Goal: Task Accomplishment & Management: Complete application form

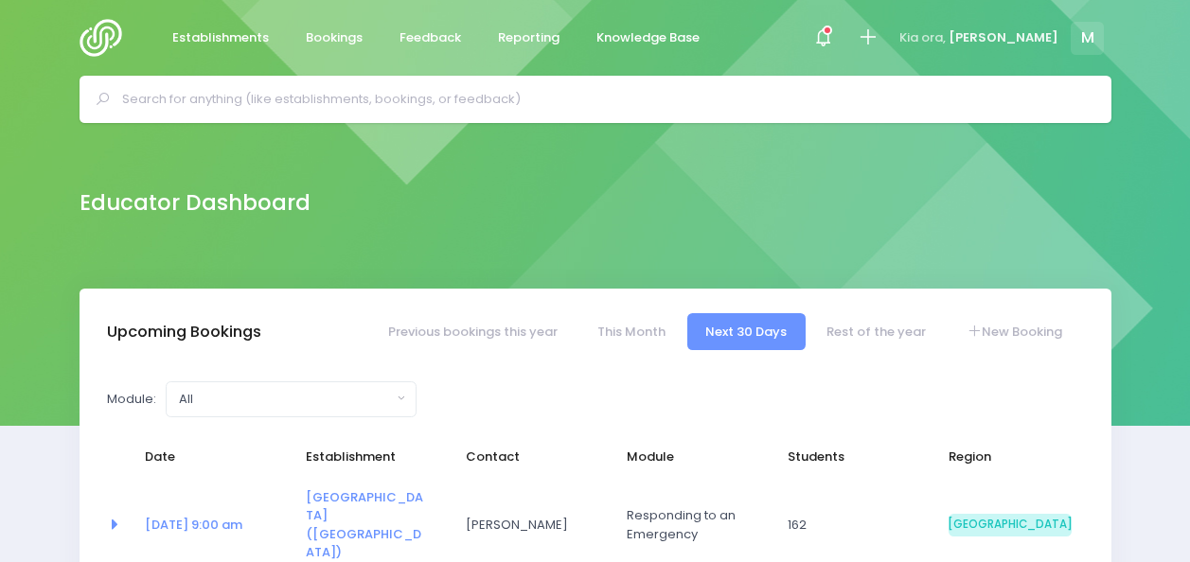
select select "5"
click at [866, 338] on link "Rest of the year" at bounding box center [876, 331] width 136 height 37
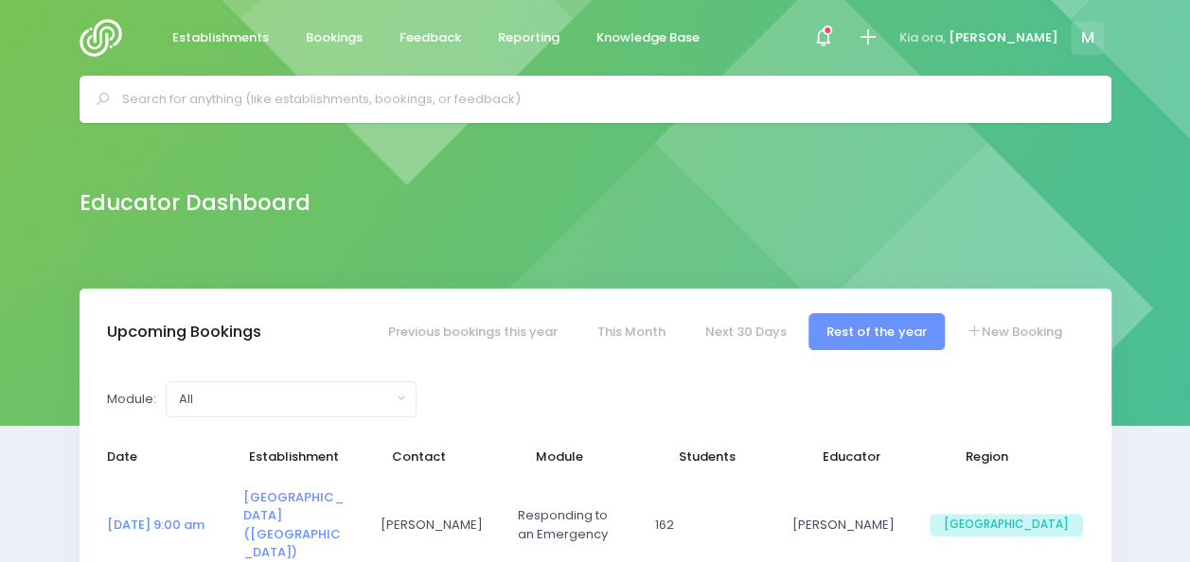
select select "5"
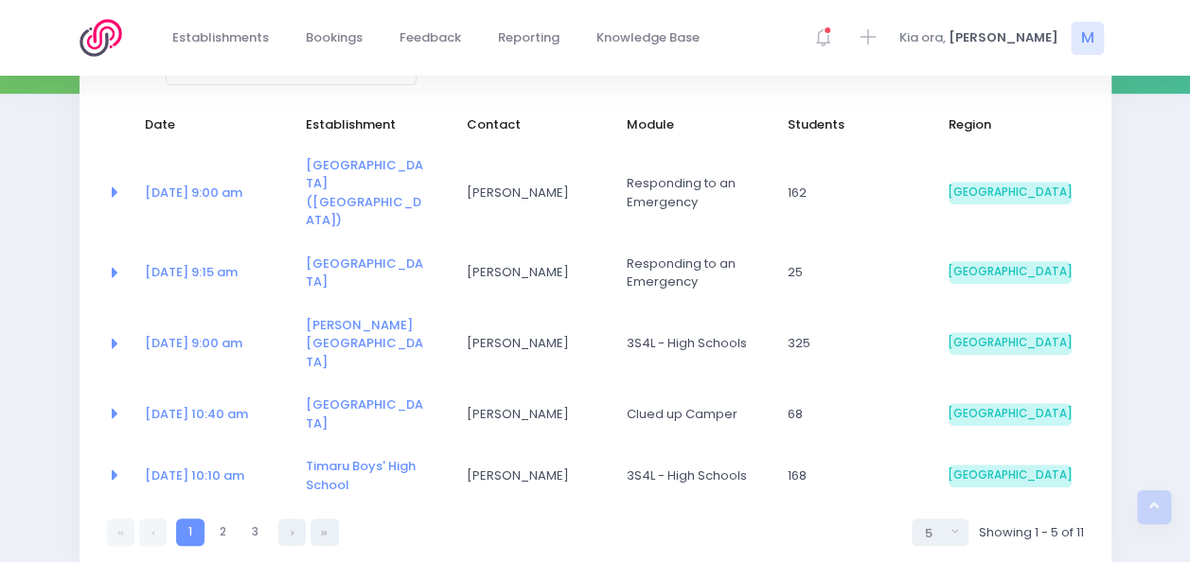
scroll to position [348, 0]
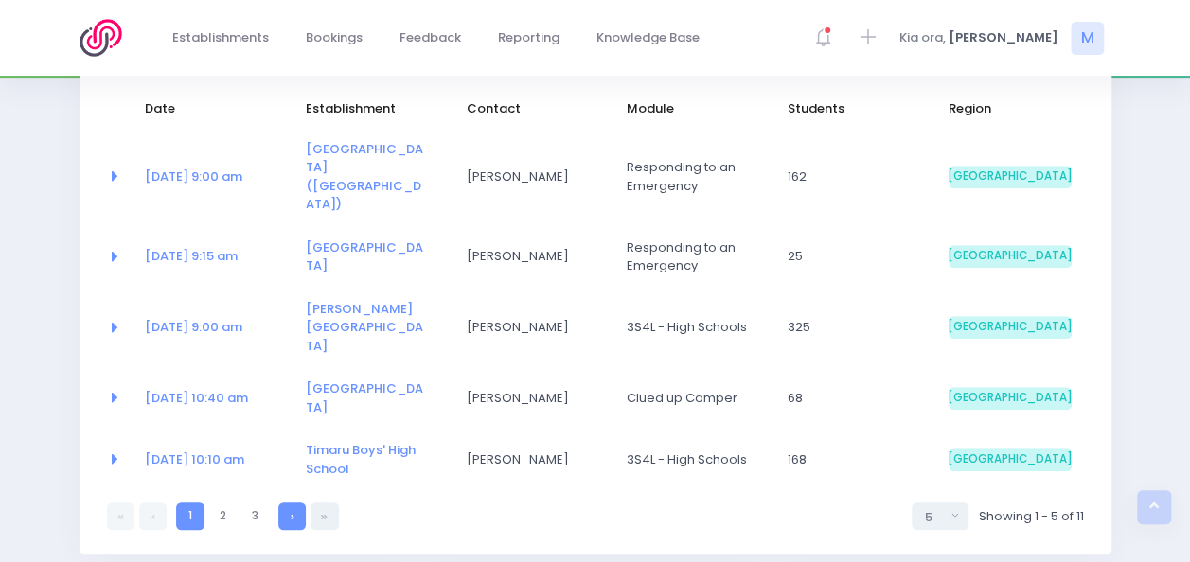
click at [292, 503] on link at bounding box center [291, 516] width 27 height 27
select select "5"
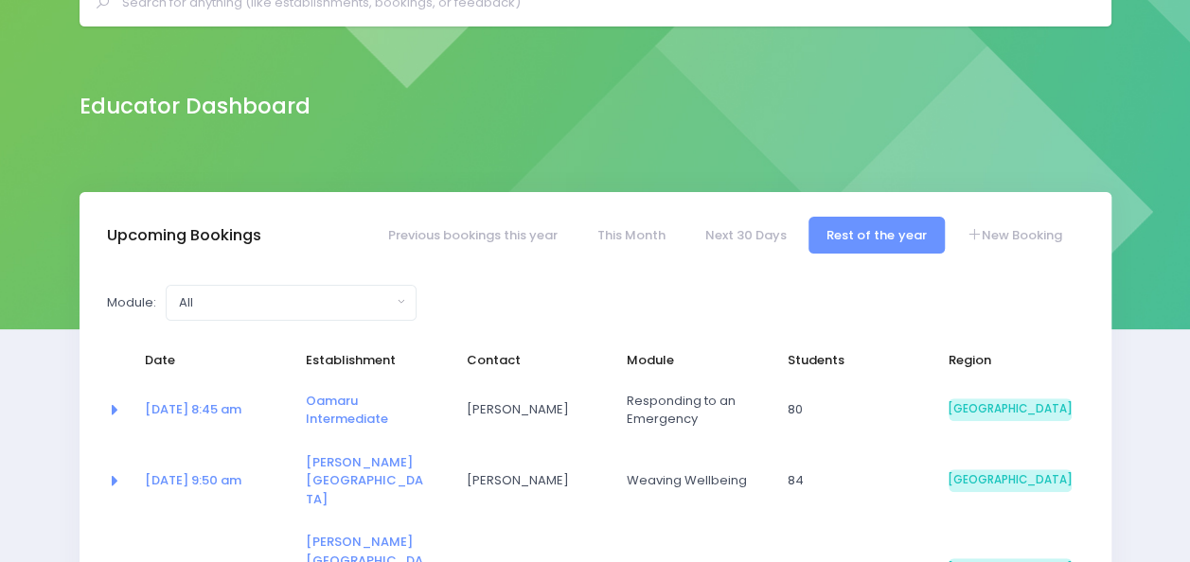
scroll to position [92, 0]
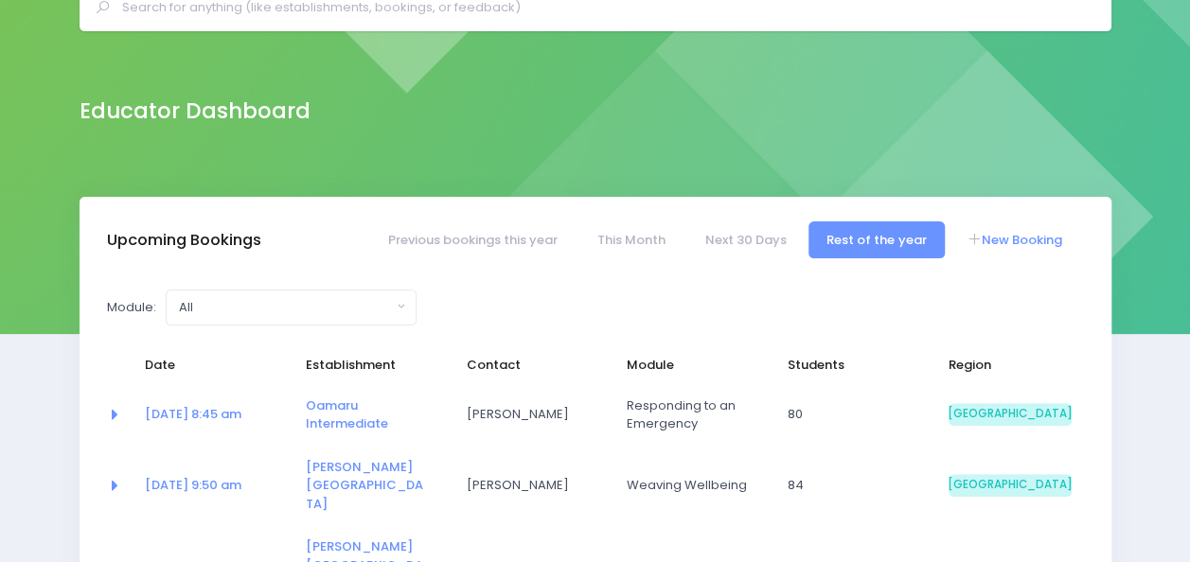
click at [1010, 253] on link "New Booking" at bounding box center [1013, 239] width 133 height 37
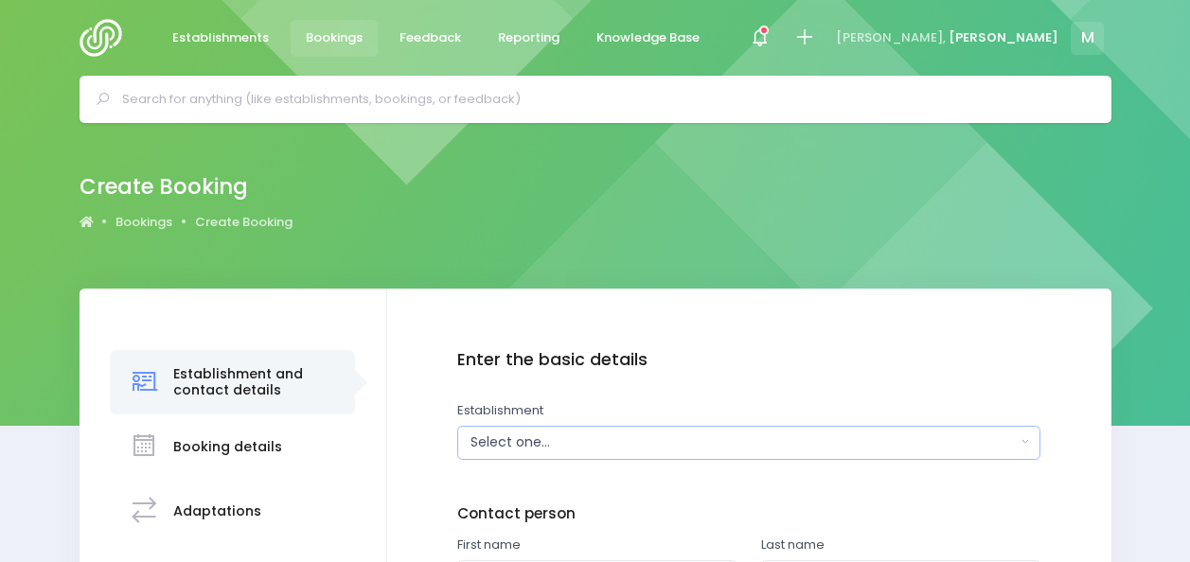
click at [575, 444] on div "Select one..." at bounding box center [742, 443] width 545 height 20
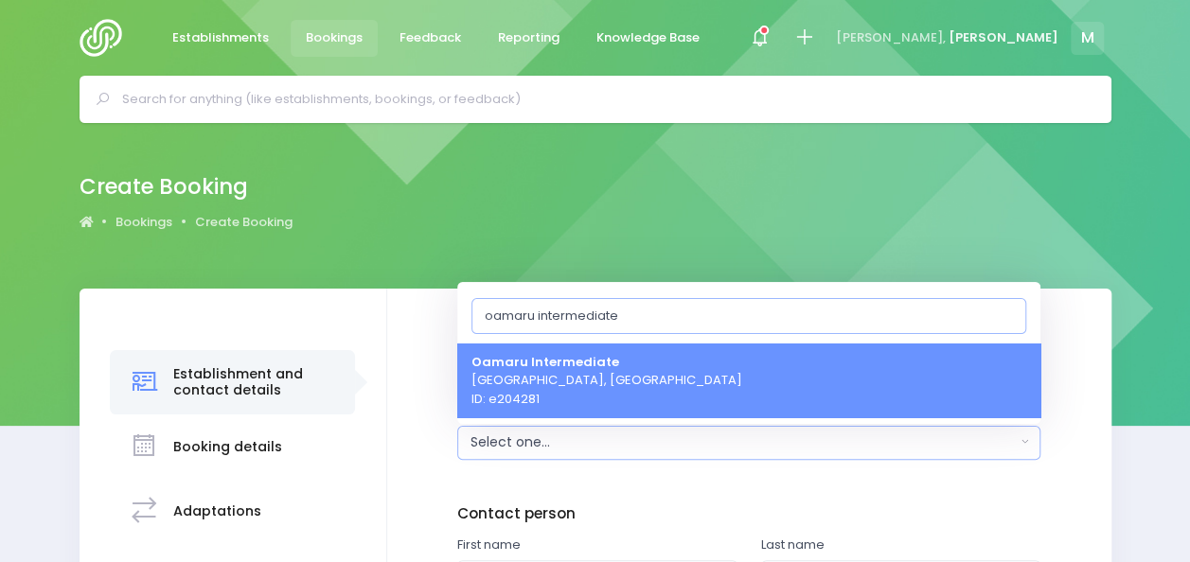
type input "oamaru intermediate"
click at [575, 392] on span "Oamaru Intermediate Oamaru, South Island Region ID: e204281" at bounding box center [606, 380] width 271 height 56
select select "204281"
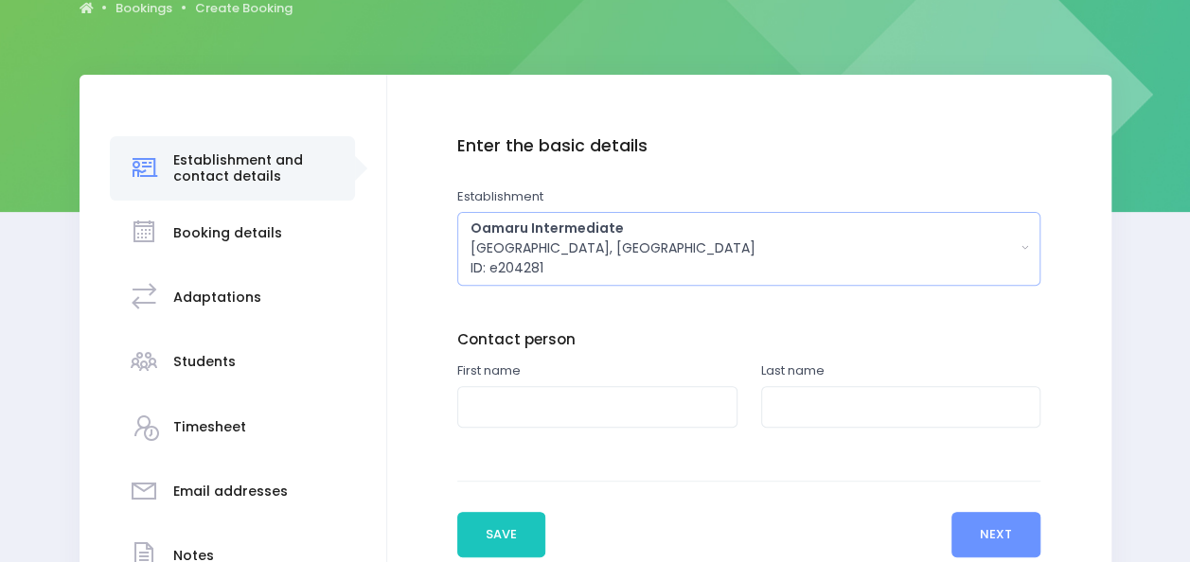
scroll to position [228, 0]
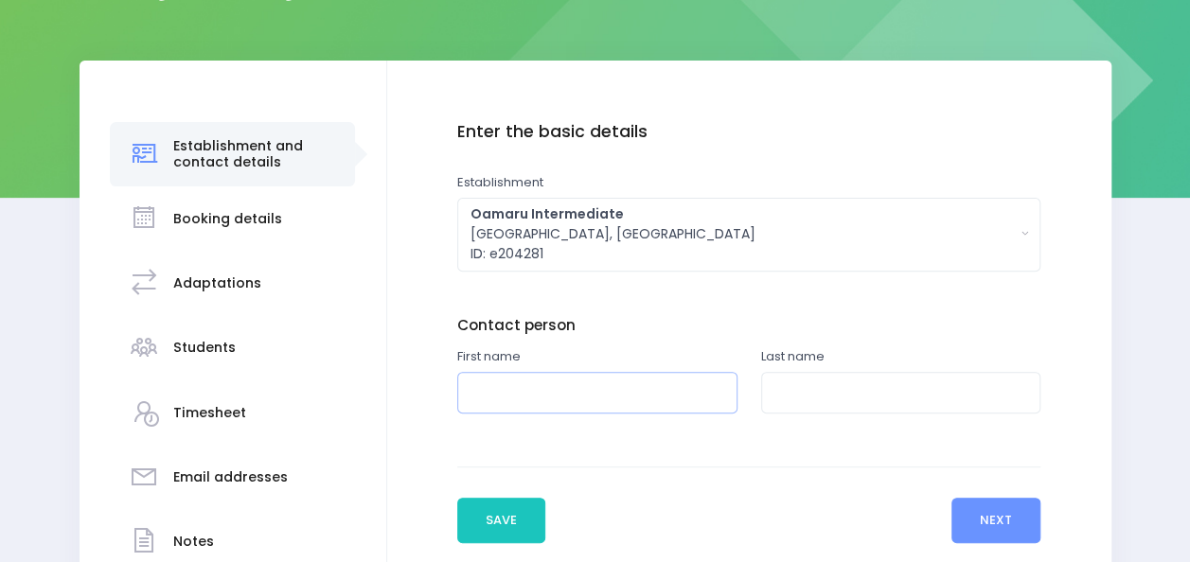
click at [681, 403] on input "text" at bounding box center [597, 393] width 280 height 43
type input "Hannah"
click at [787, 388] on input "text" at bounding box center [901, 393] width 280 height 43
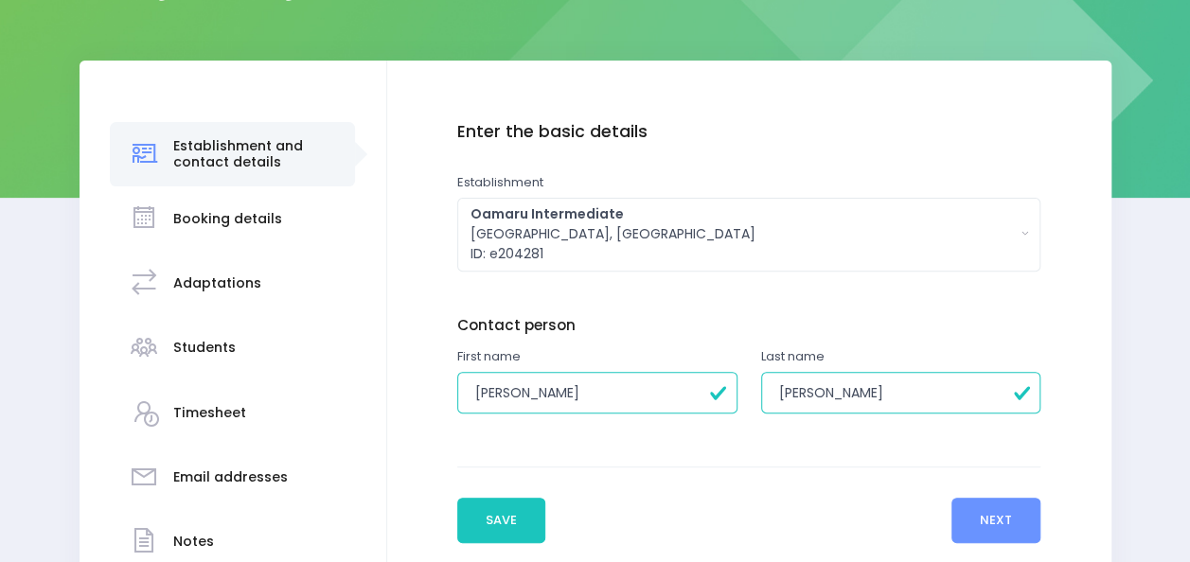
click button "Add another" at bounding box center [0, 0] width 0 height 0
type input "Johnston"
click at [981, 528] on button "Next" at bounding box center [996, 520] width 90 height 45
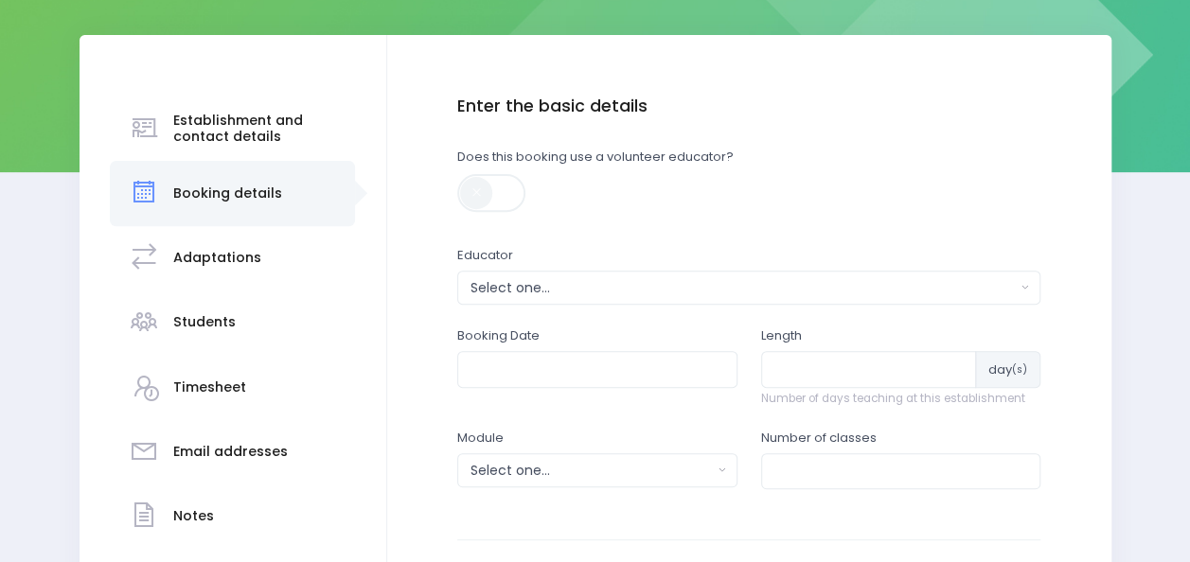
scroll to position [272, 0]
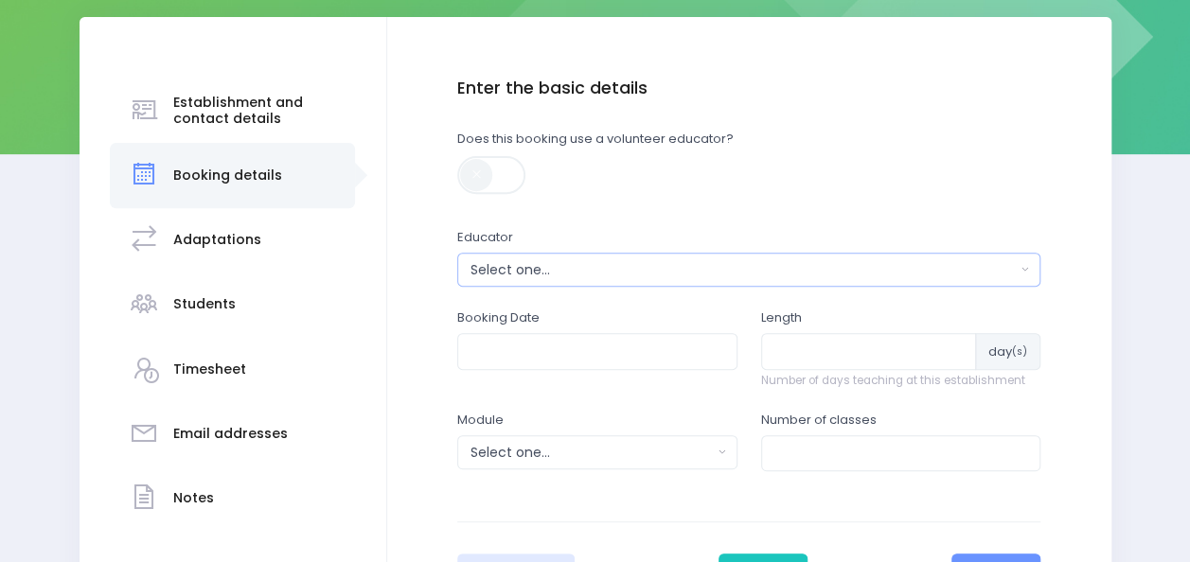
click at [628, 272] on div "Select one..." at bounding box center [742, 270] width 545 height 20
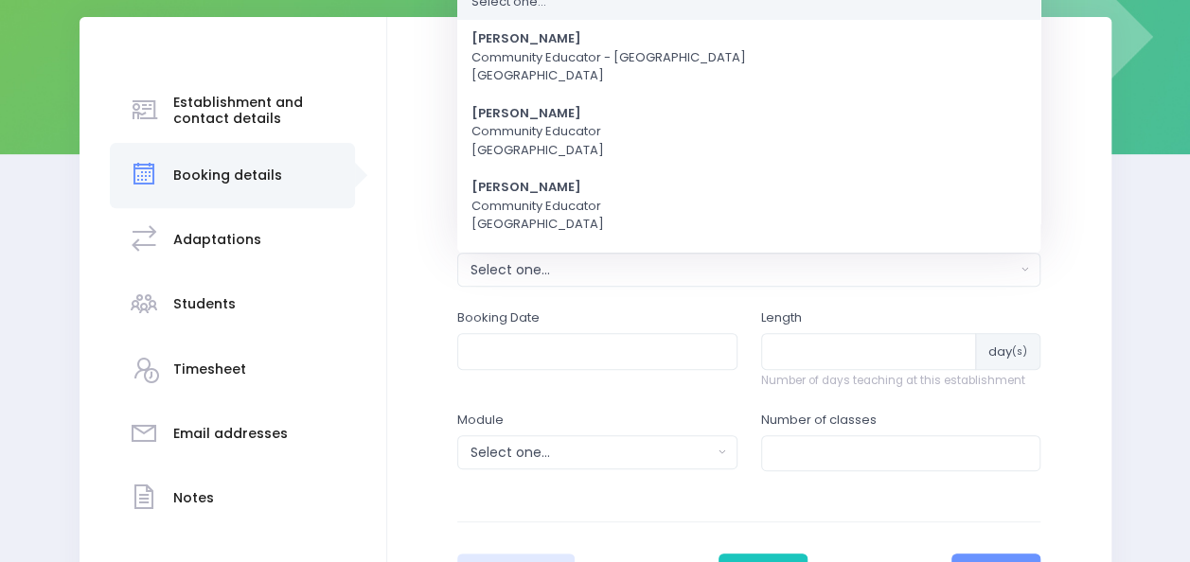
scroll to position [0, 0]
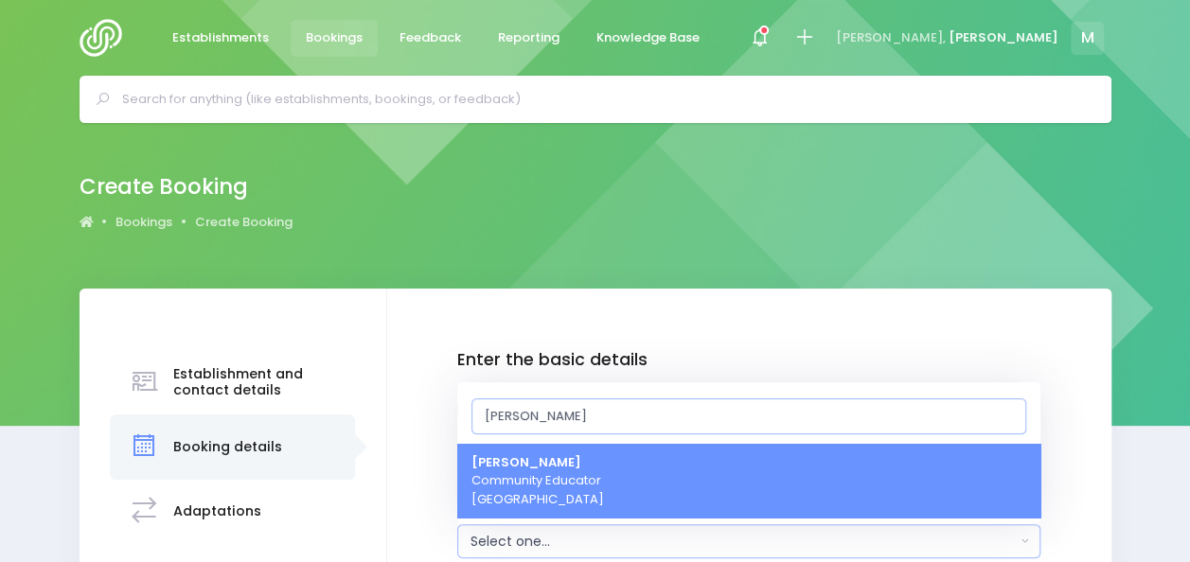
type input "[PERSON_NAME]"
click at [551, 464] on strong "[PERSON_NAME]" at bounding box center [526, 462] width 110 height 18
select select "357484"
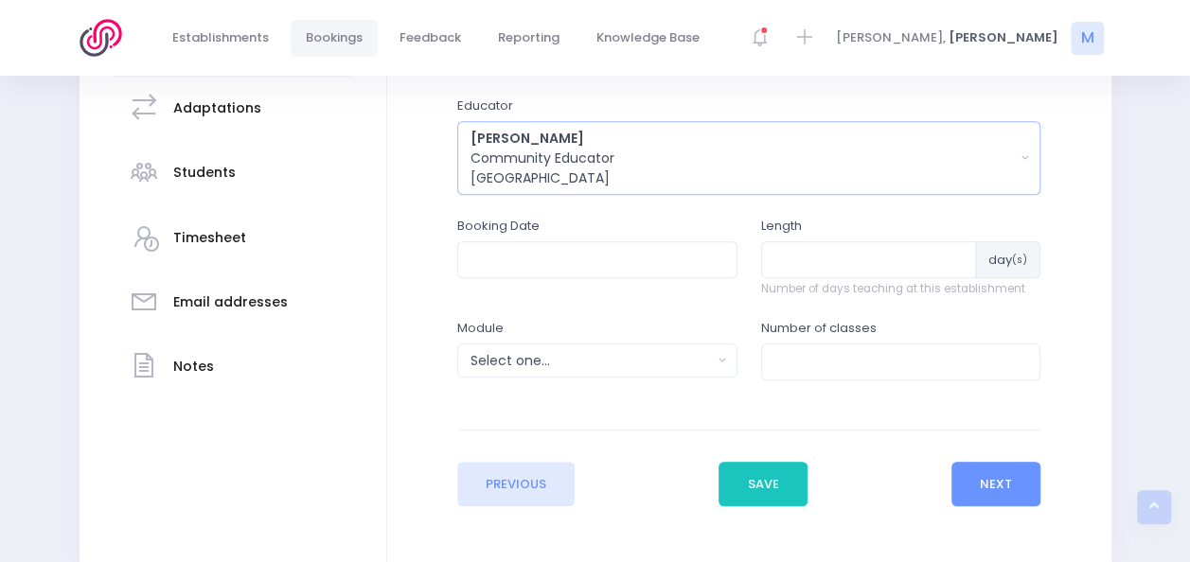
scroll to position [409, 0]
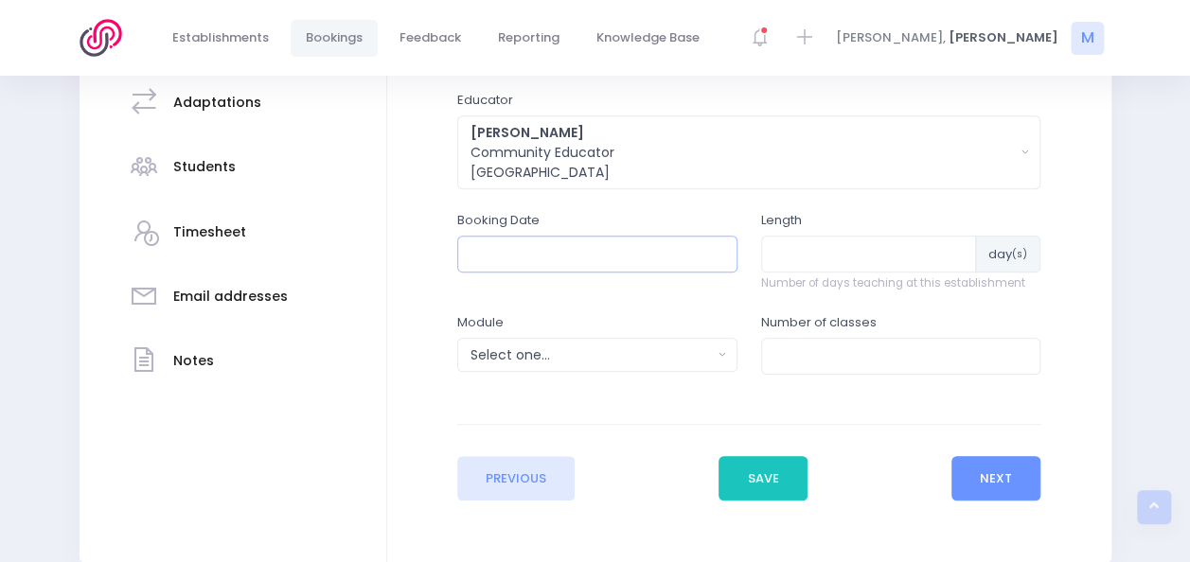
click at [499, 256] on input "text" at bounding box center [597, 254] width 280 height 36
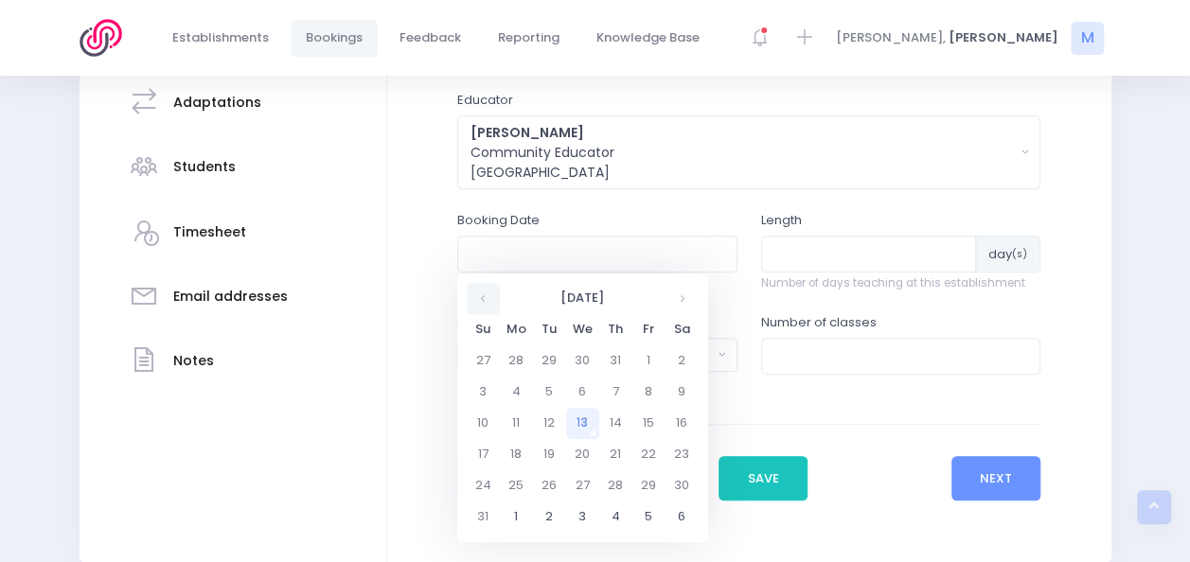
click at [473, 292] on th at bounding box center [483, 298] width 33 height 31
click at [683, 295] on th at bounding box center [681, 298] width 33 height 31
click at [612, 485] on td "30" at bounding box center [615, 485] width 33 height 31
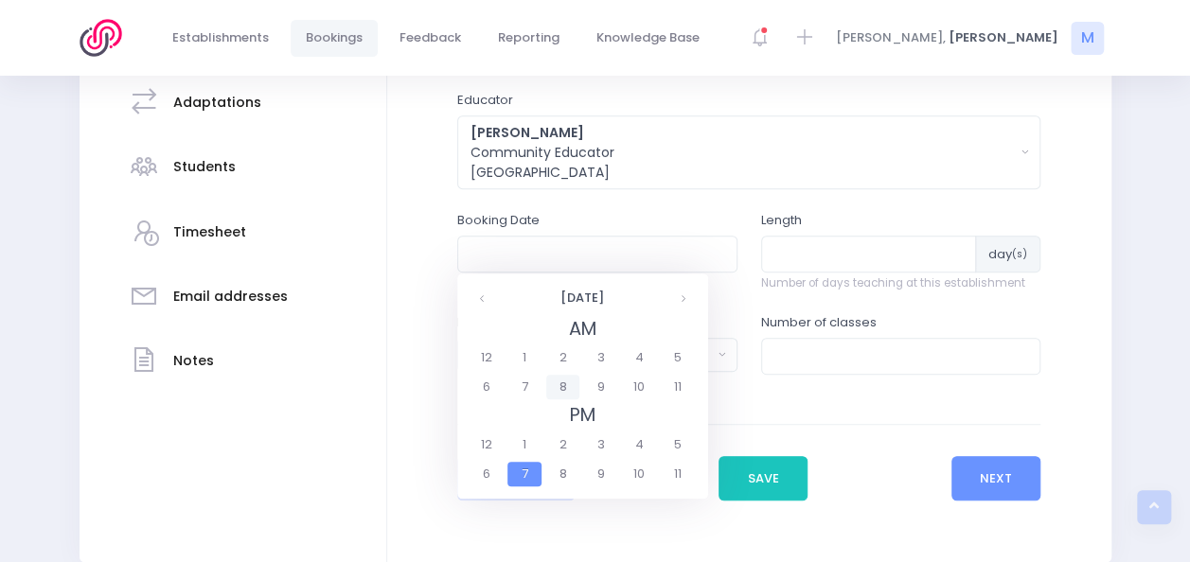
click at [562, 379] on span "8" at bounding box center [562, 387] width 33 height 25
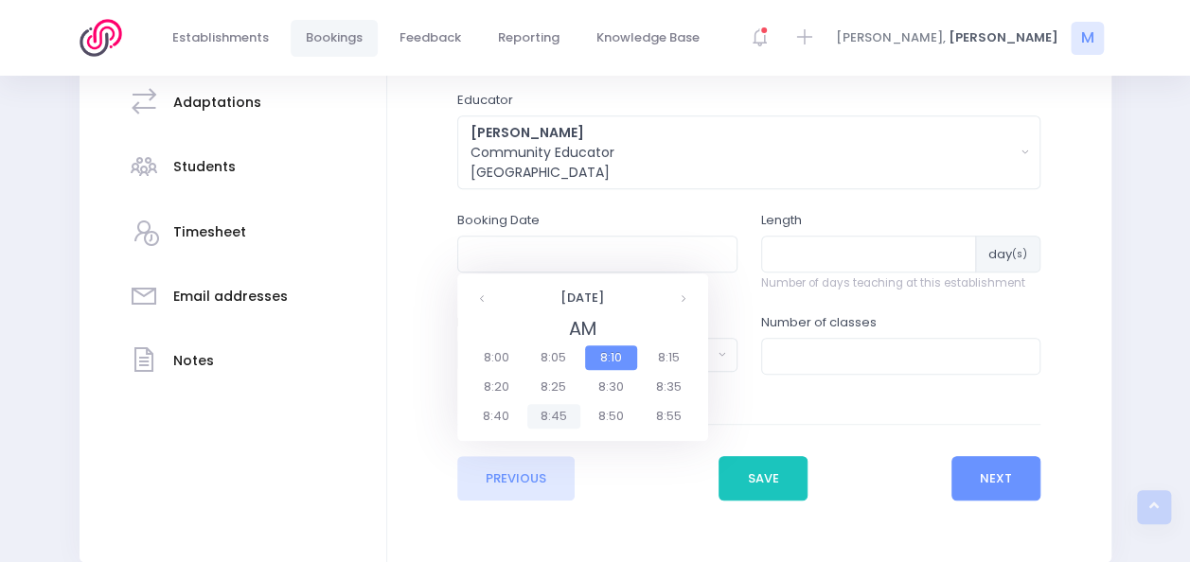
click at [558, 421] on span "8:45" at bounding box center [553, 416] width 53 height 25
type input "30/10/2025 08:45 AM"
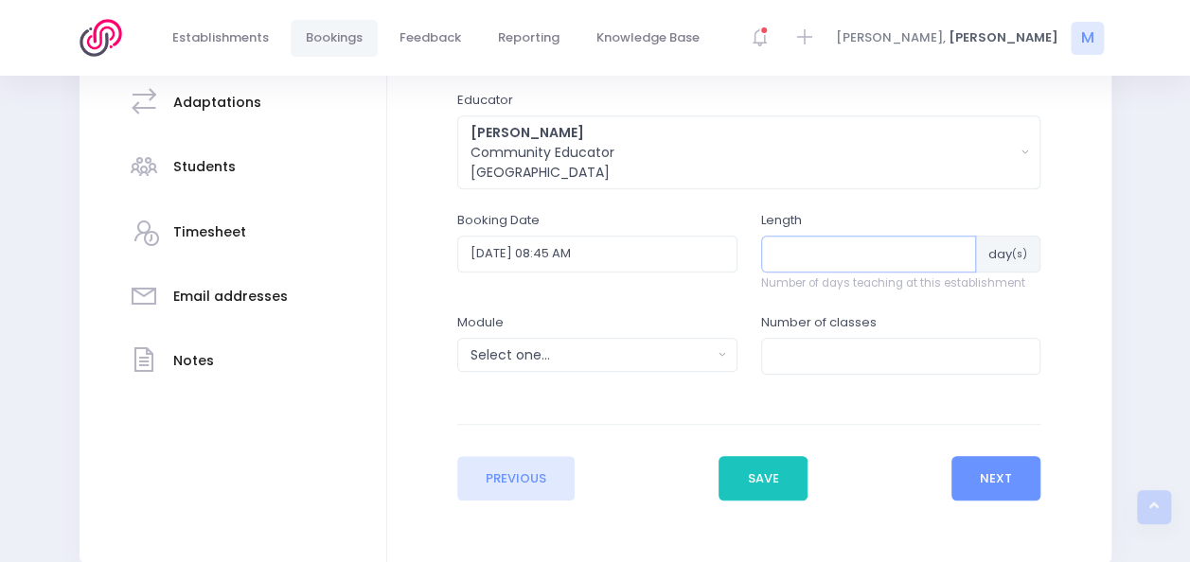
click at [831, 254] on input "number" at bounding box center [869, 254] width 216 height 36
type input "1"
click at [787, 346] on input "number" at bounding box center [901, 356] width 280 height 36
click at [871, 239] on input "1" at bounding box center [868, 254] width 215 height 36
type input "3"
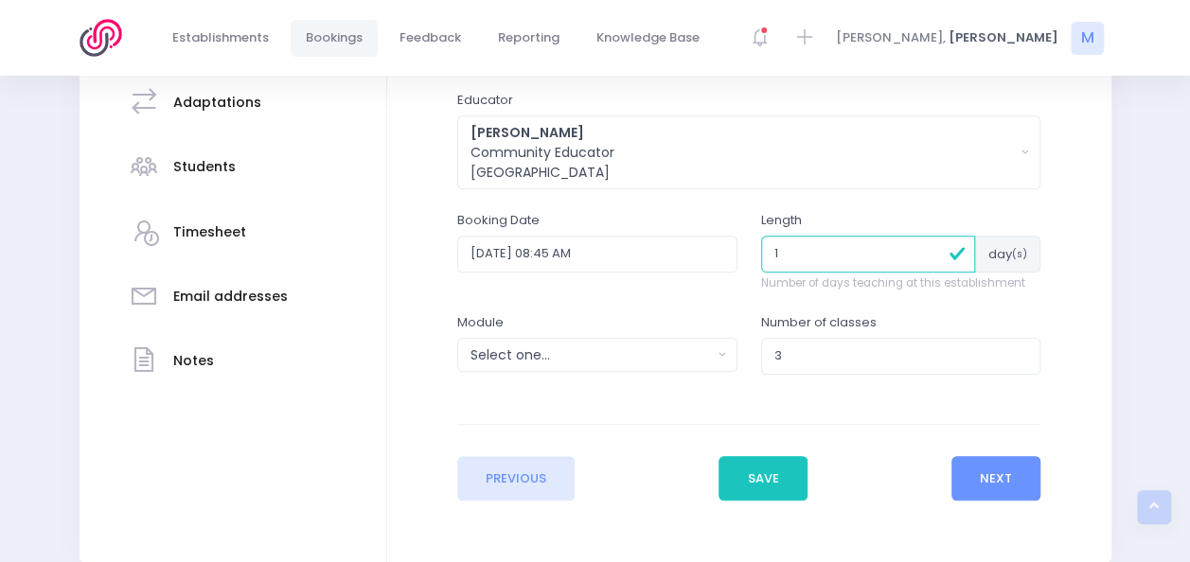
click at [639, 366] on button "Select one..." at bounding box center [597, 355] width 280 height 34
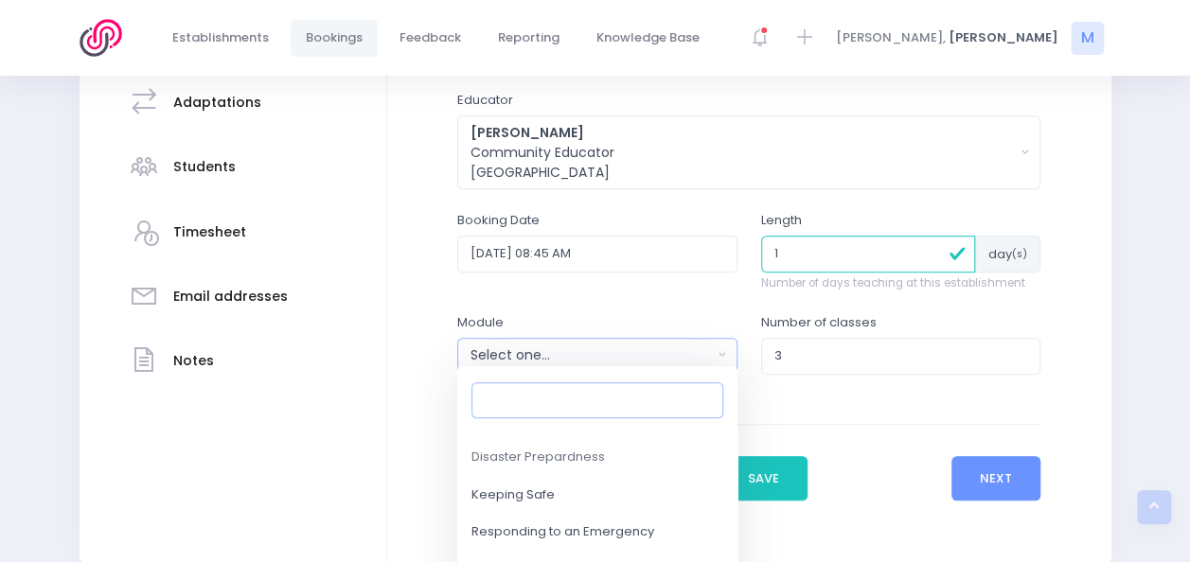
scroll to position [211, 0]
click at [606, 523] on span "Responding to an Emergency" at bounding box center [562, 527] width 183 height 19
select select "Responding to an Emergency"
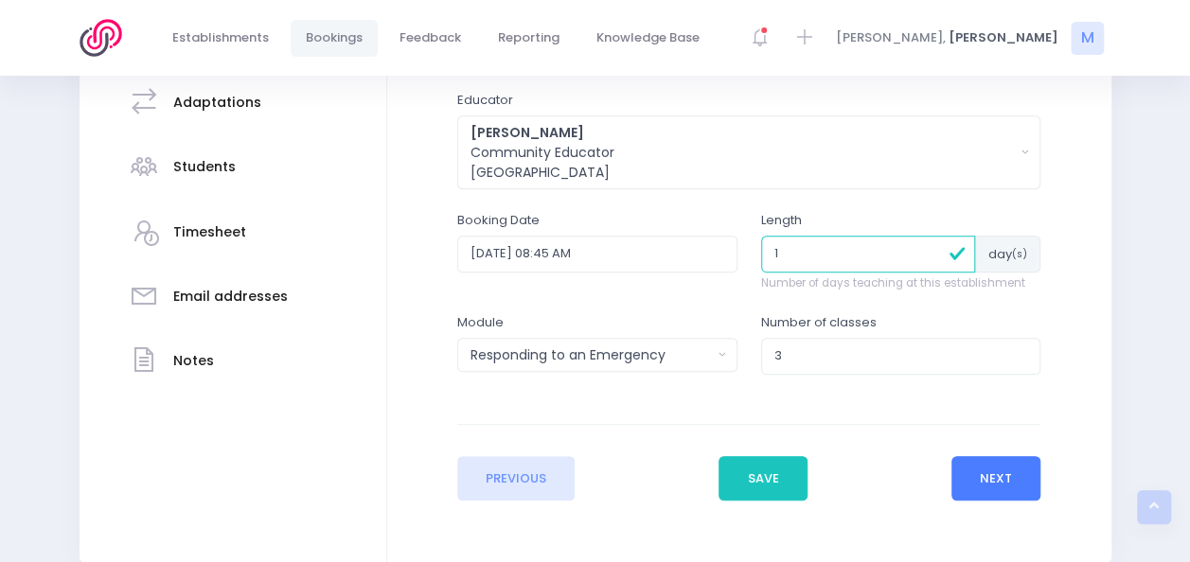
click at [982, 471] on button "Next" at bounding box center [996, 478] width 90 height 45
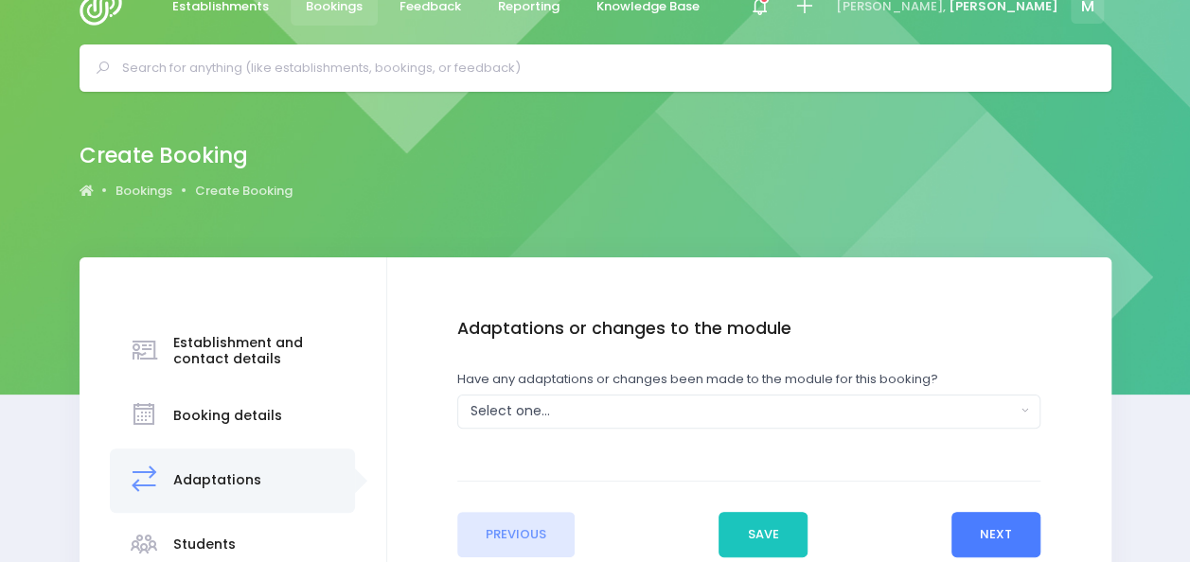
scroll to position [0, 0]
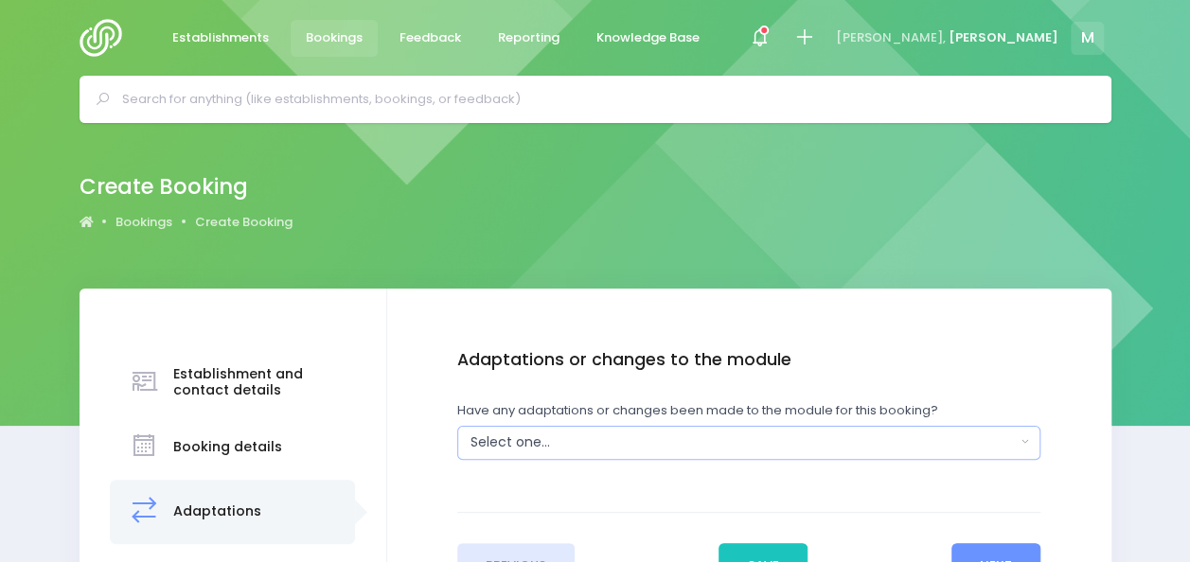
click at [639, 441] on div "Select one..." at bounding box center [742, 443] width 545 height 20
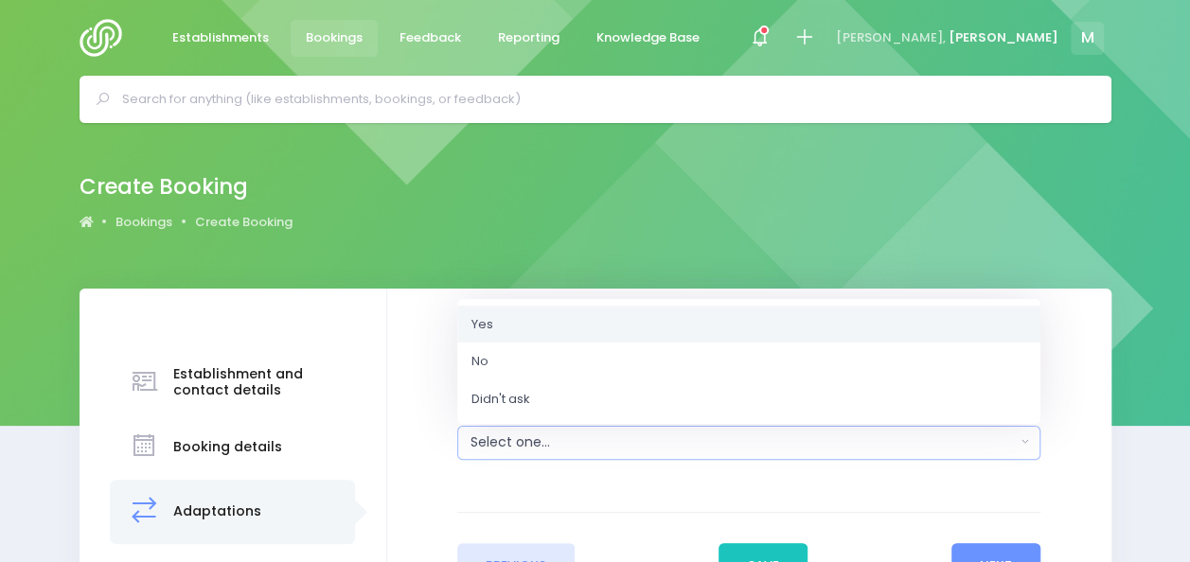
click at [558, 318] on link "Yes" at bounding box center [748, 324] width 583 height 38
select select "Yes"
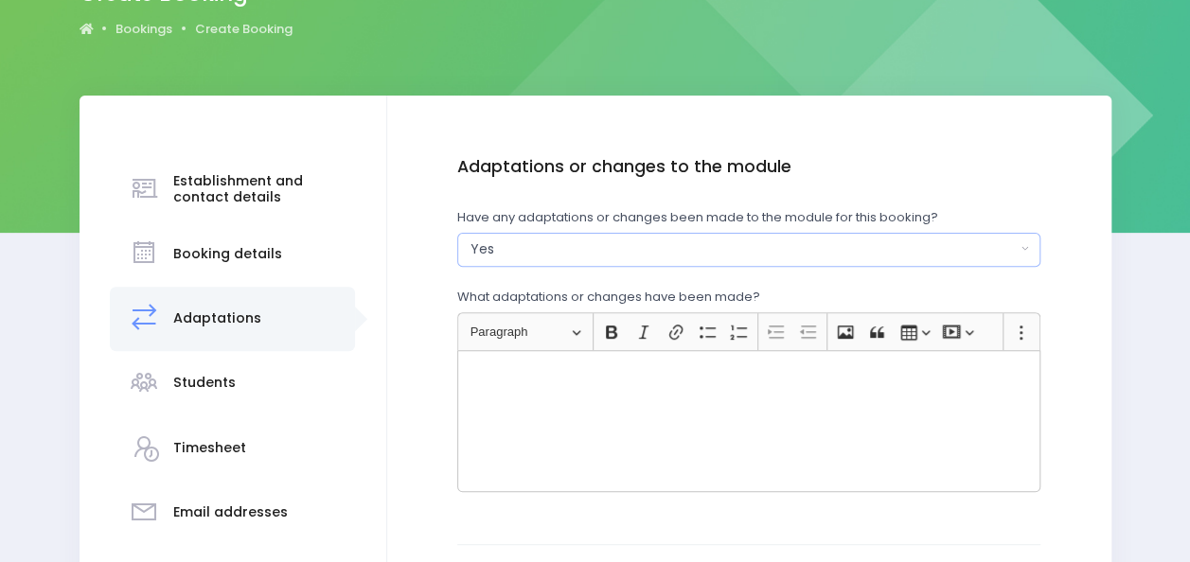
scroll to position [191, 0]
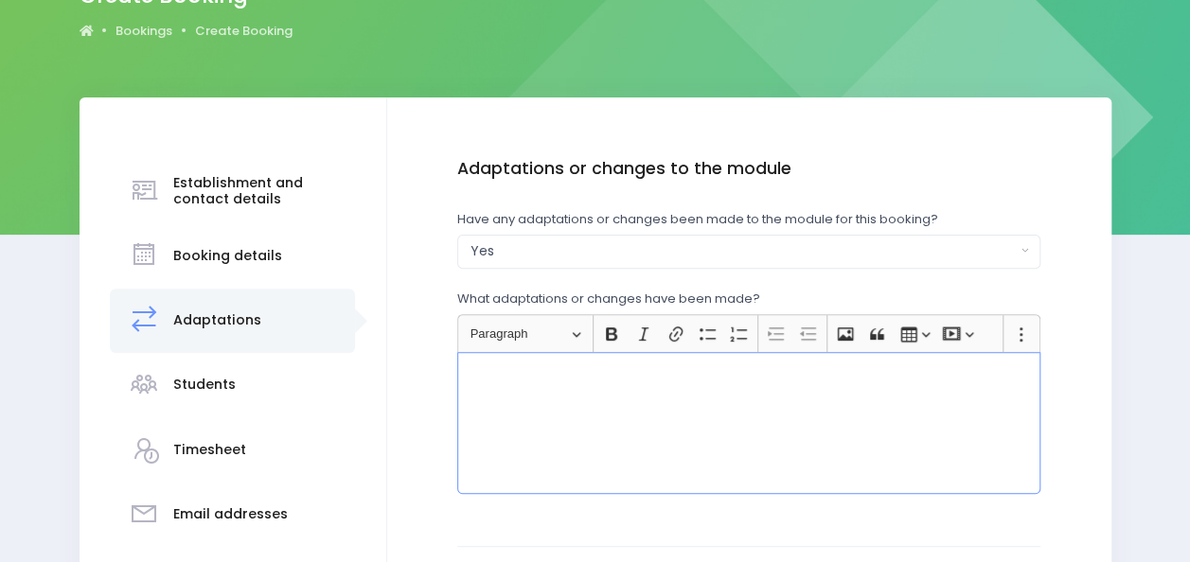
click at [623, 415] on div "Rich Text Editor, main" at bounding box center [748, 423] width 583 height 142
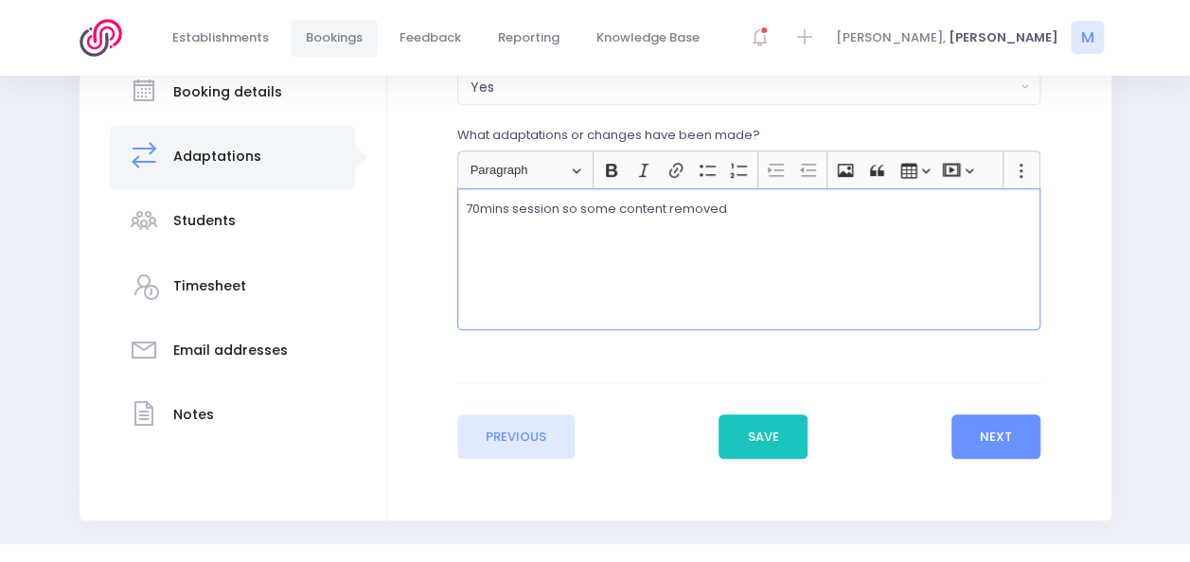
scroll to position [356, 0]
click at [1011, 431] on button "Next" at bounding box center [996, 436] width 90 height 45
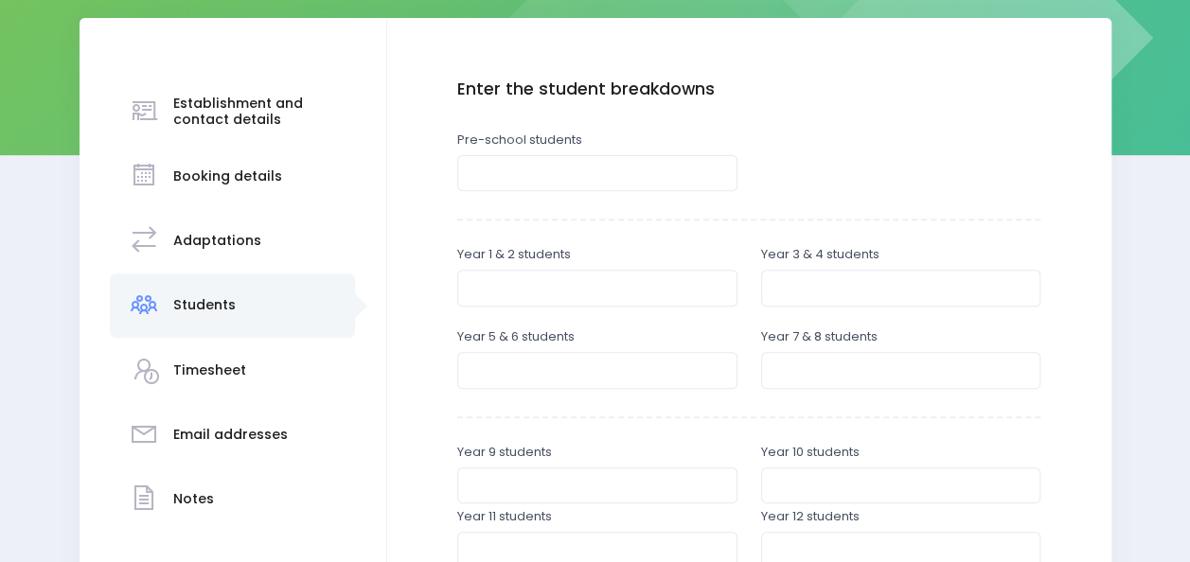
scroll to position [284, 0]
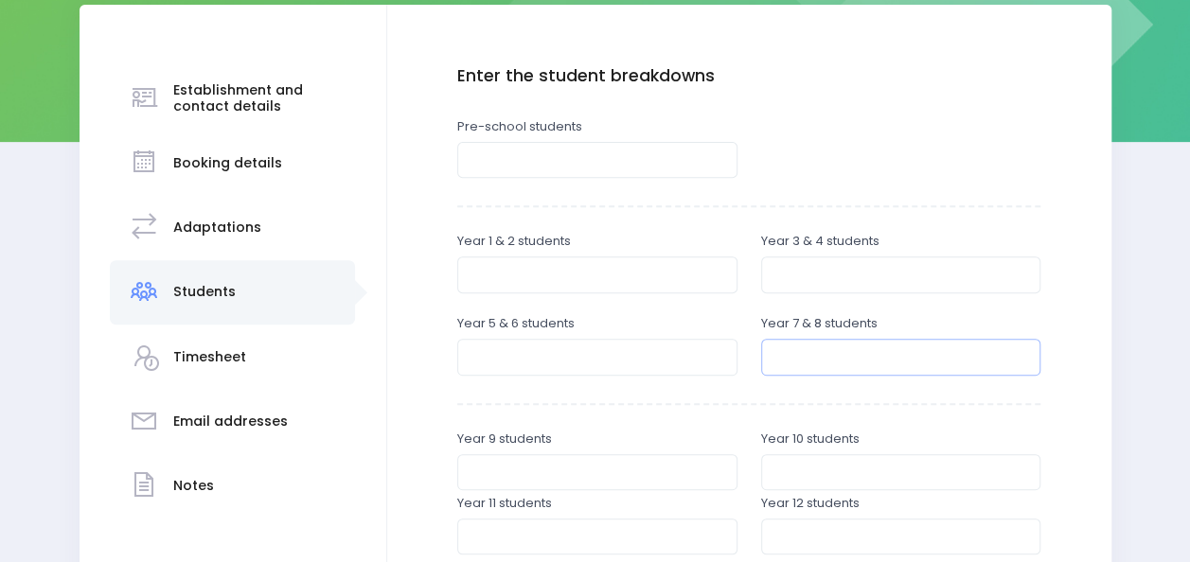
click at [810, 363] on input "number" at bounding box center [901, 357] width 280 height 36
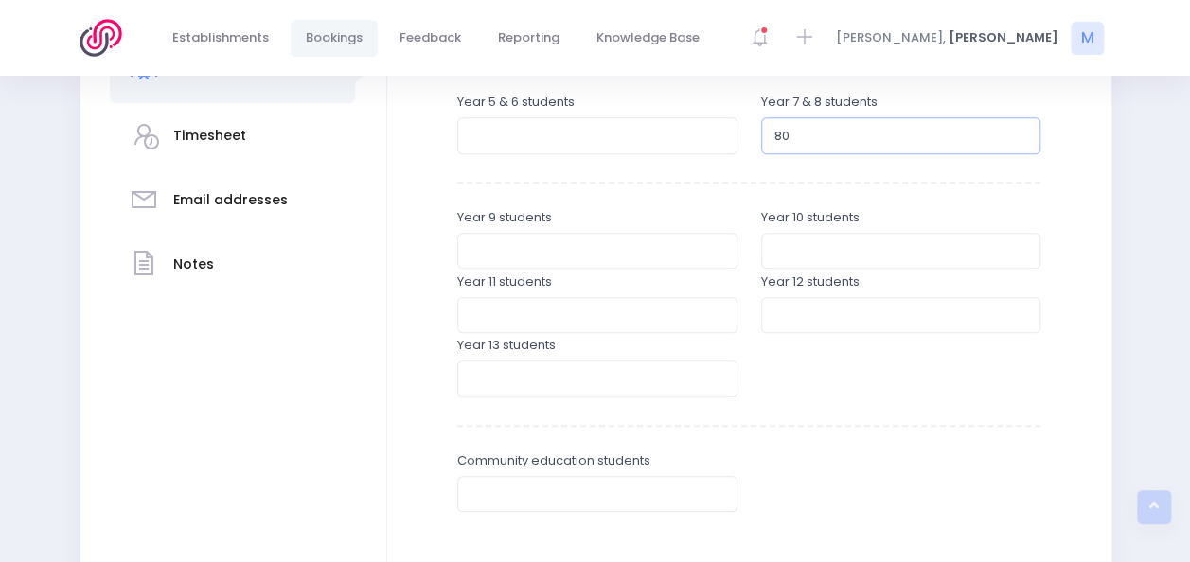
scroll to position [646, 0]
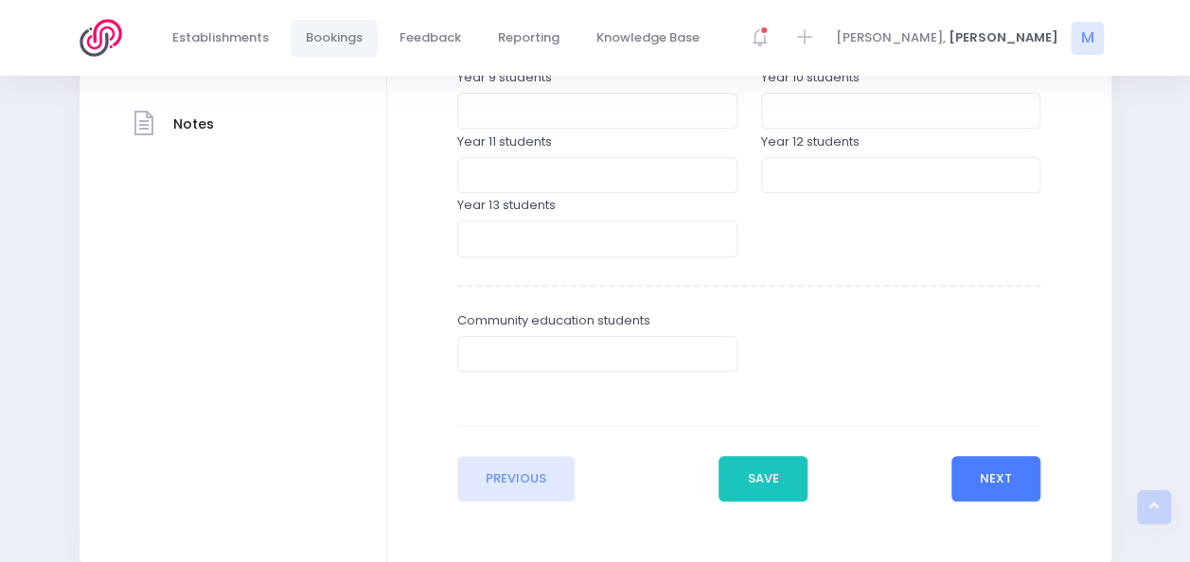
type input "80"
click at [975, 490] on button "Next" at bounding box center [996, 478] width 90 height 45
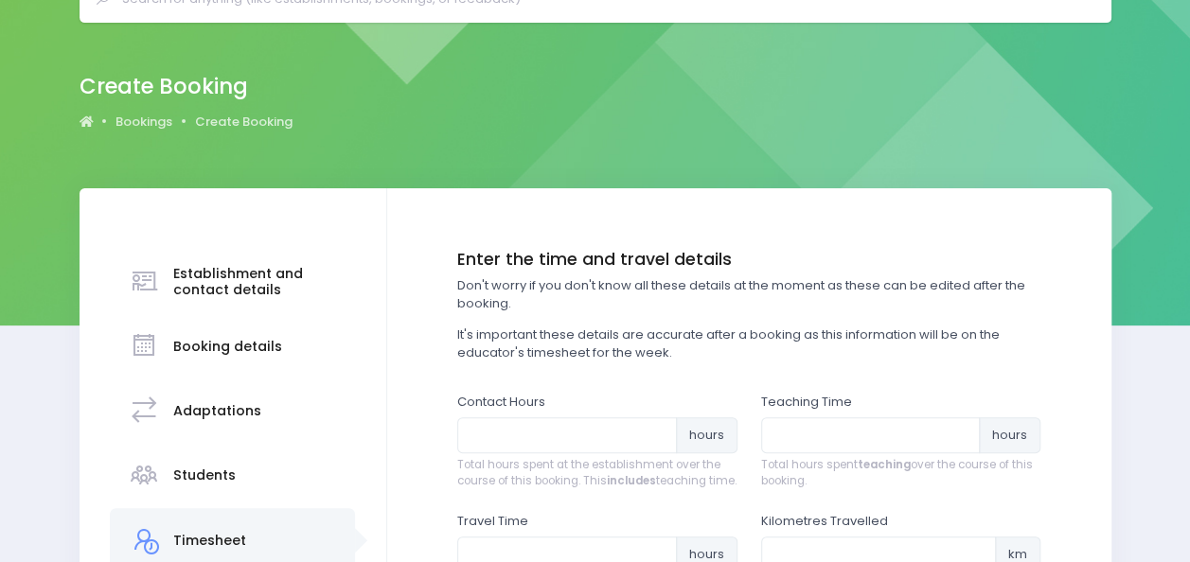
scroll to position [104, 0]
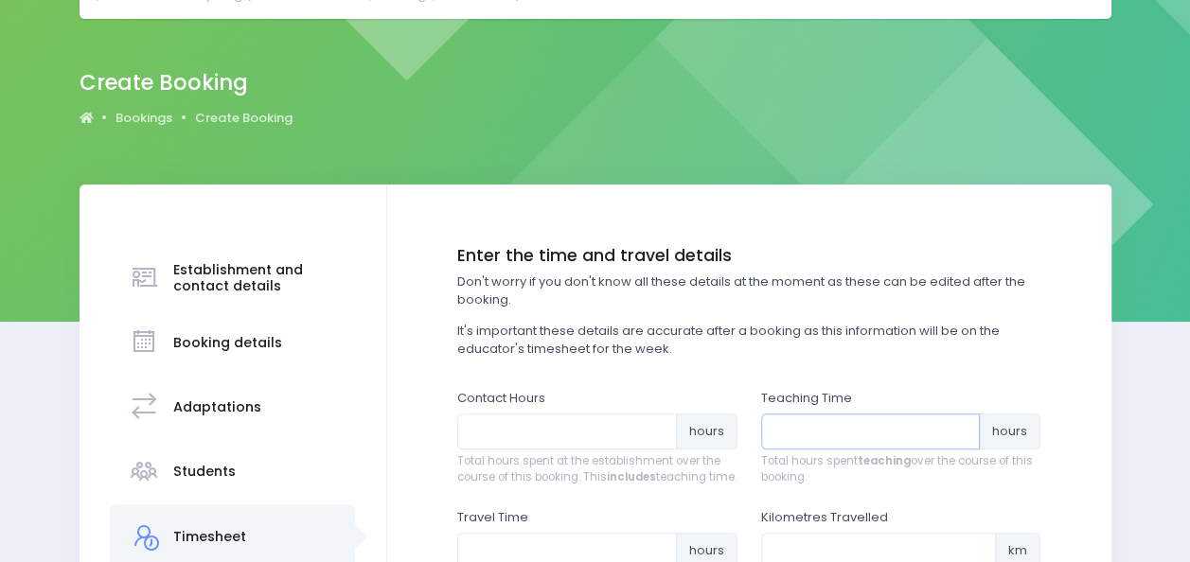
click at [799, 420] on input "number" at bounding box center [871, 432] width 220 height 36
type input "3.5"
click at [641, 430] on input "number" at bounding box center [567, 432] width 220 height 36
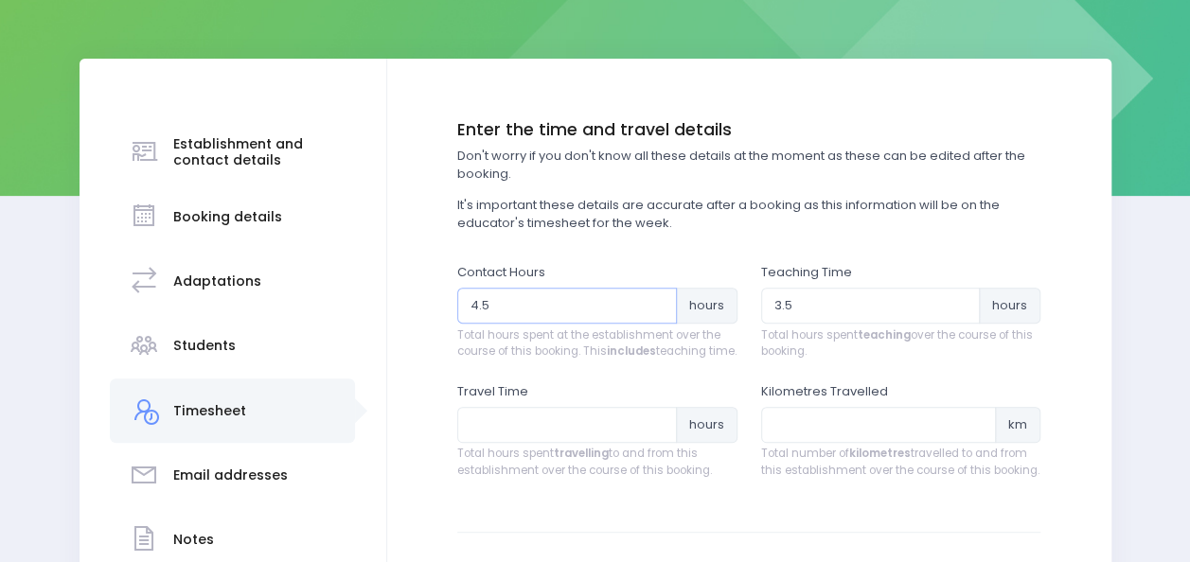
scroll to position [280, 0]
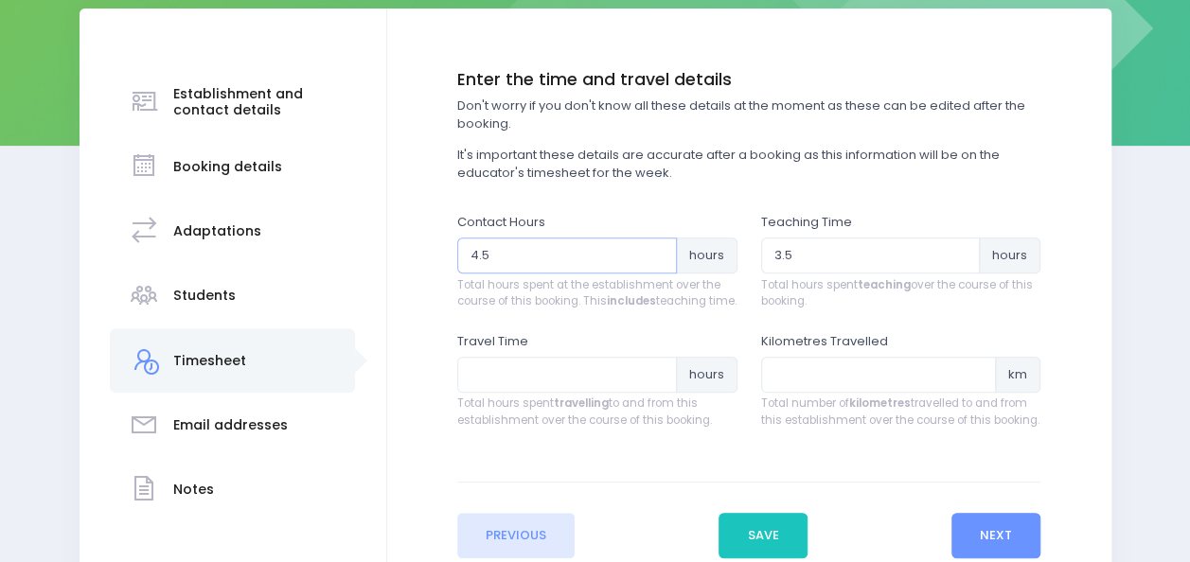
type input "4.5"
click at [559, 388] on input "number" at bounding box center [567, 375] width 220 height 36
type input "2"
click at [1000, 549] on button "Next" at bounding box center [996, 535] width 90 height 45
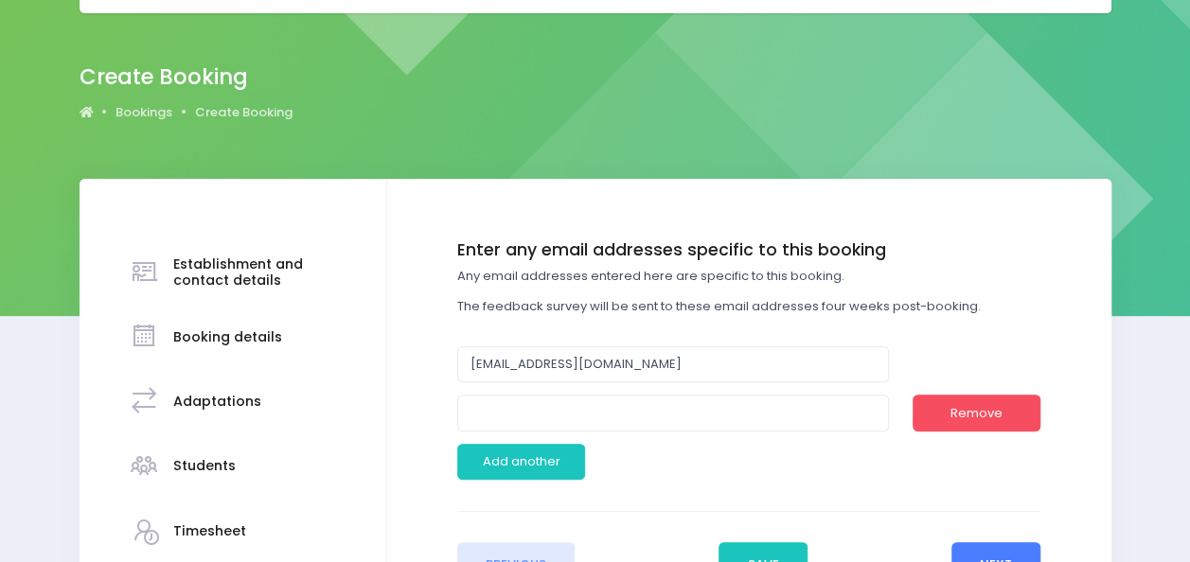
scroll to position [115, 0]
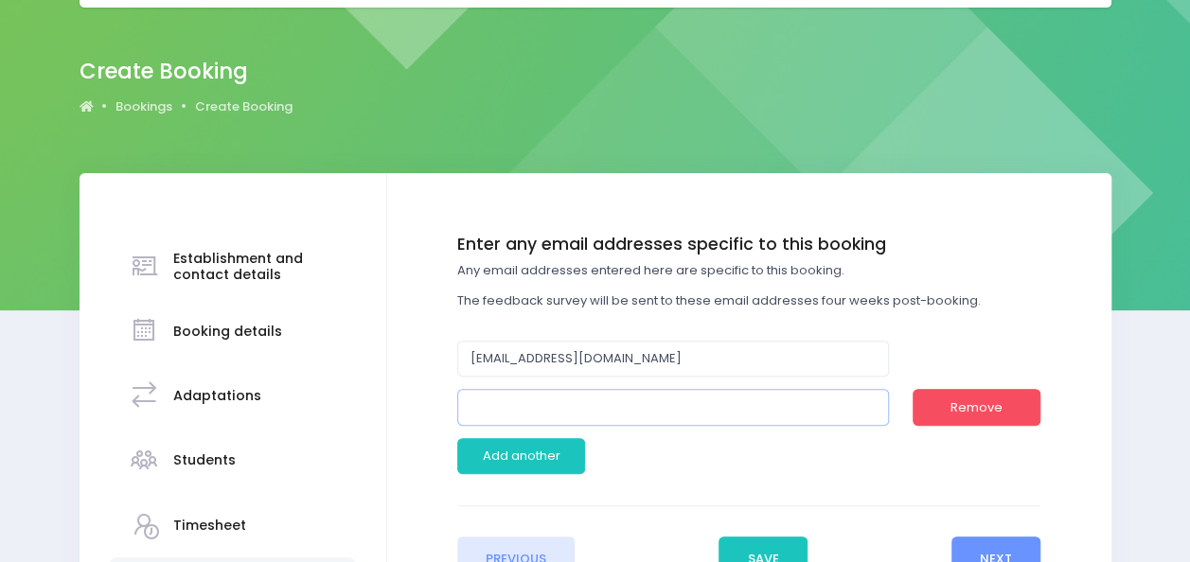
click at [604, 417] on input "email" at bounding box center [673, 407] width 432 height 36
paste input "hannahj@oamaruint.school.nz"
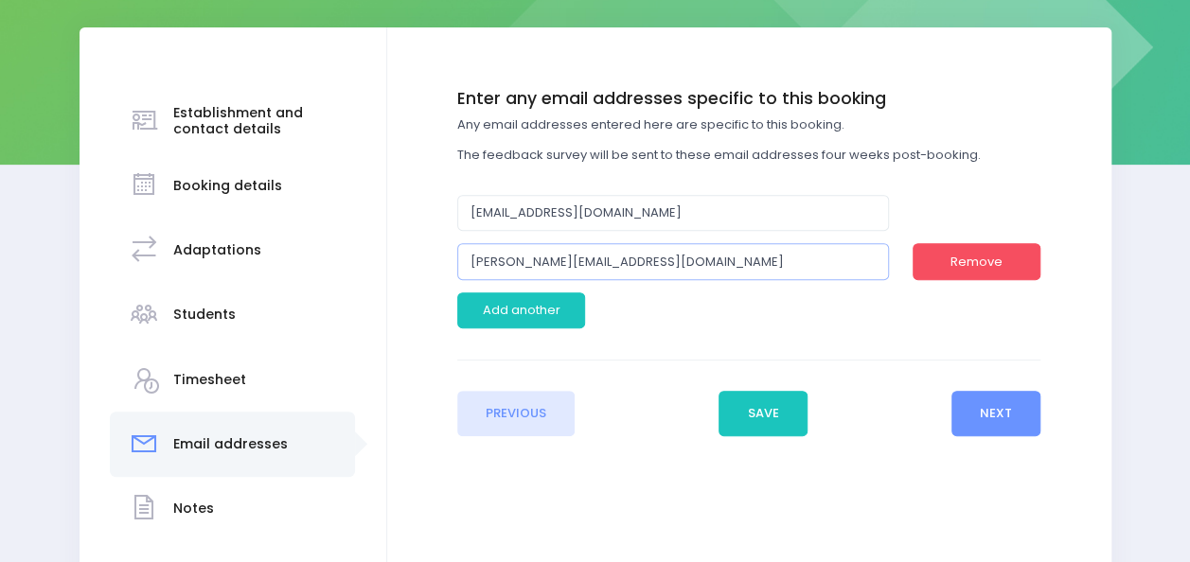
scroll to position [262, 0]
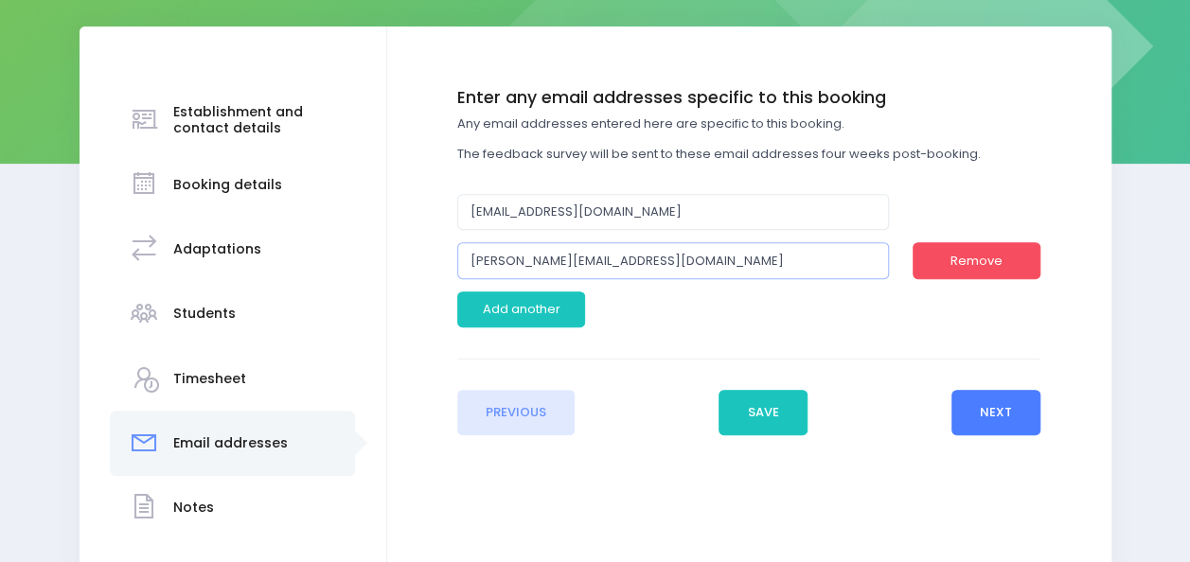
type input "hannahj@oamaruint.school.nz"
click at [1012, 405] on button "Next" at bounding box center [996, 412] width 90 height 45
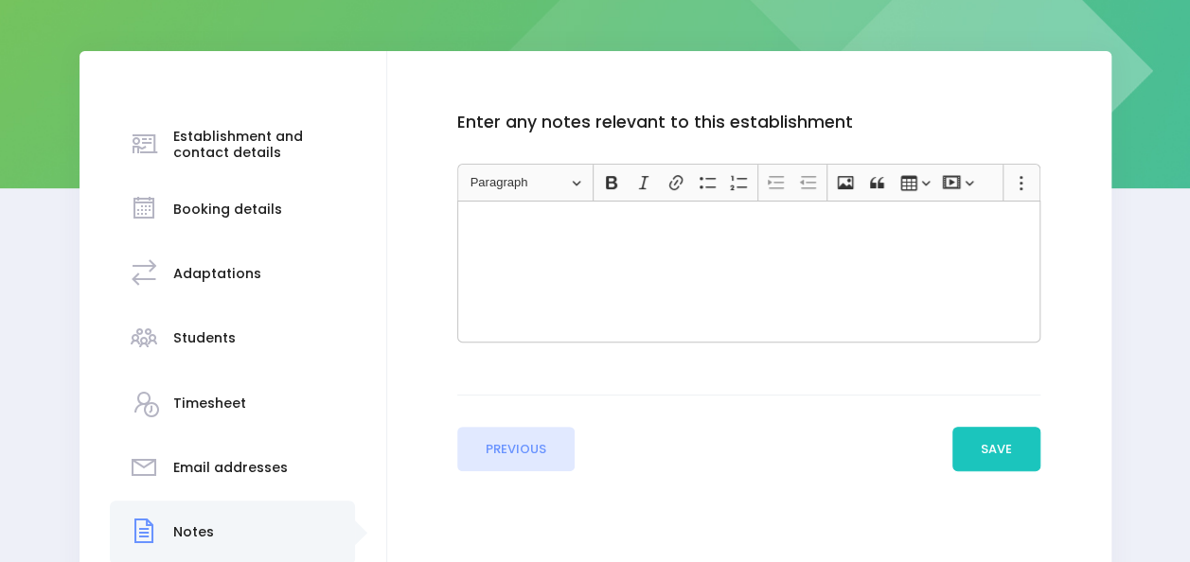
scroll to position [239, 0]
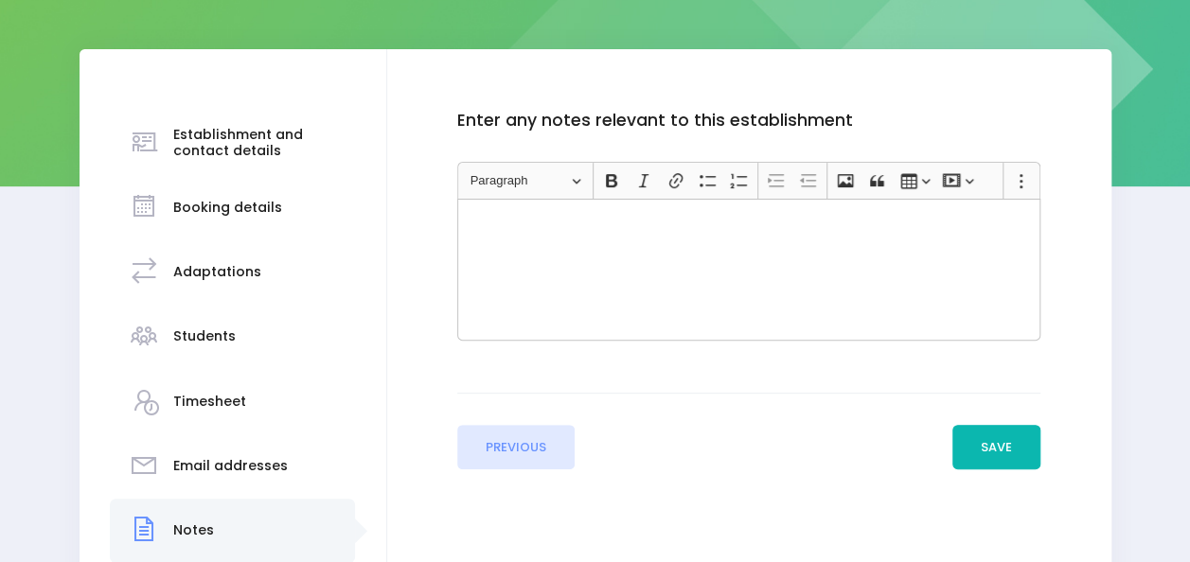
click at [993, 447] on button "Save" at bounding box center [996, 447] width 89 height 45
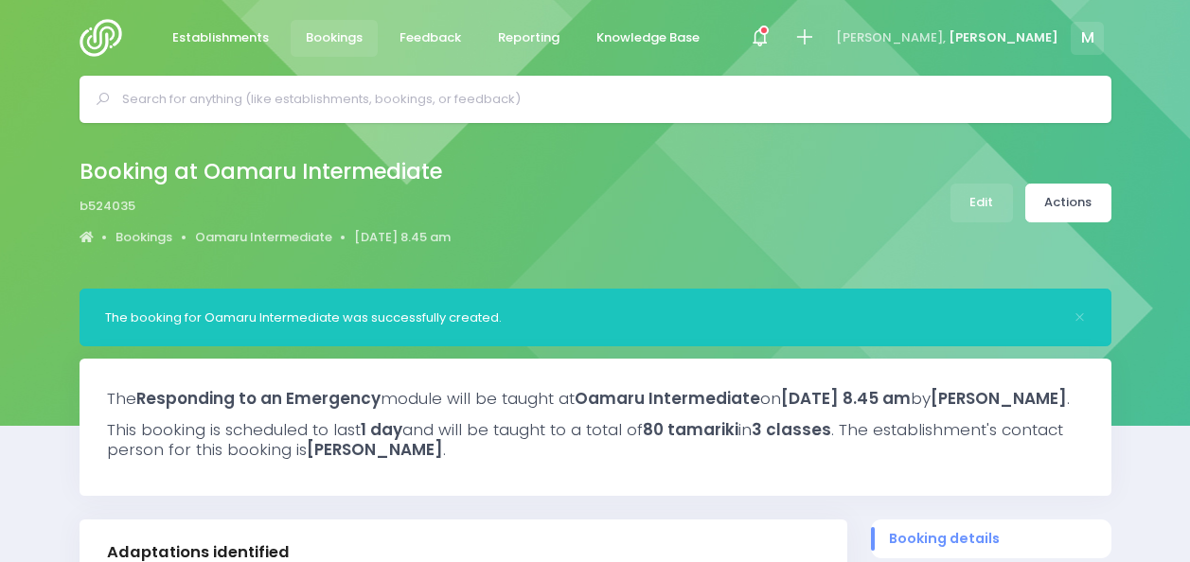
select select "5"
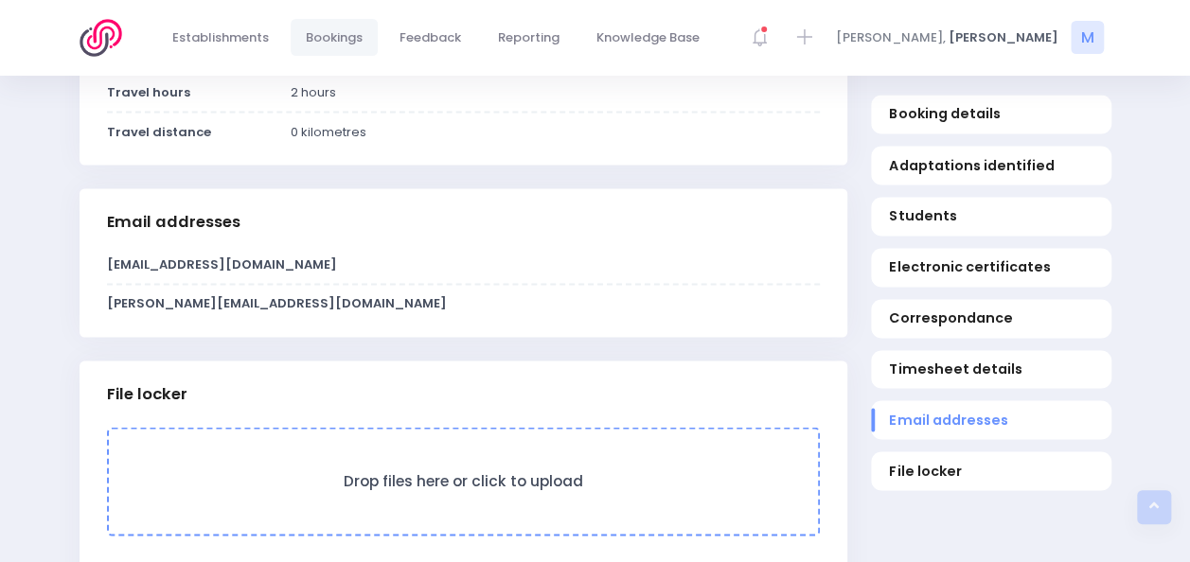
scroll to position [1694, 0]
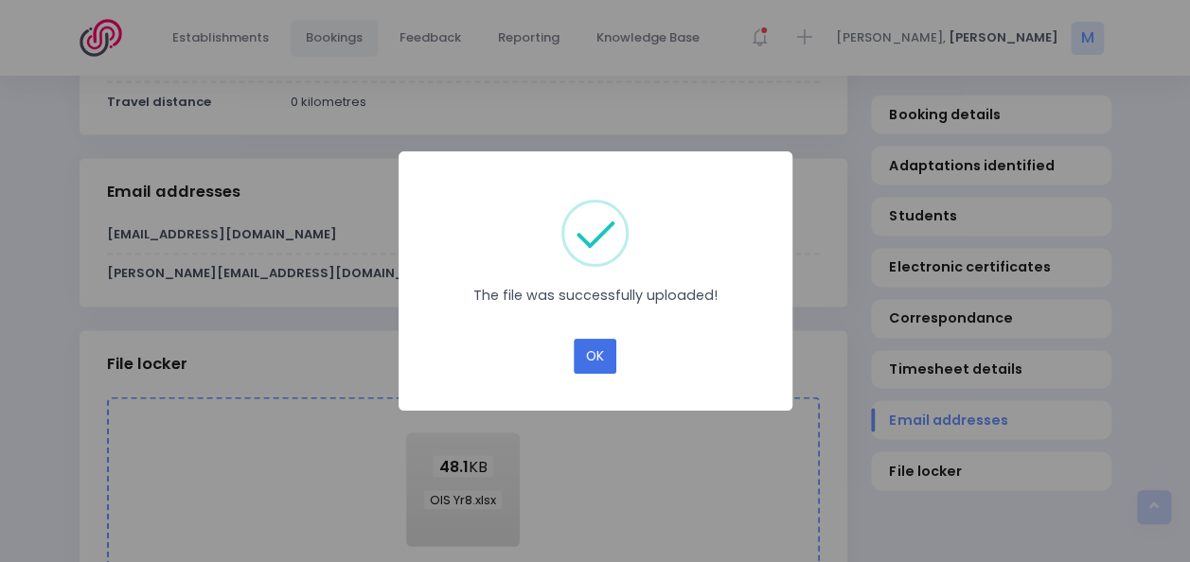
click at [596, 361] on button "OK" at bounding box center [595, 357] width 43 height 36
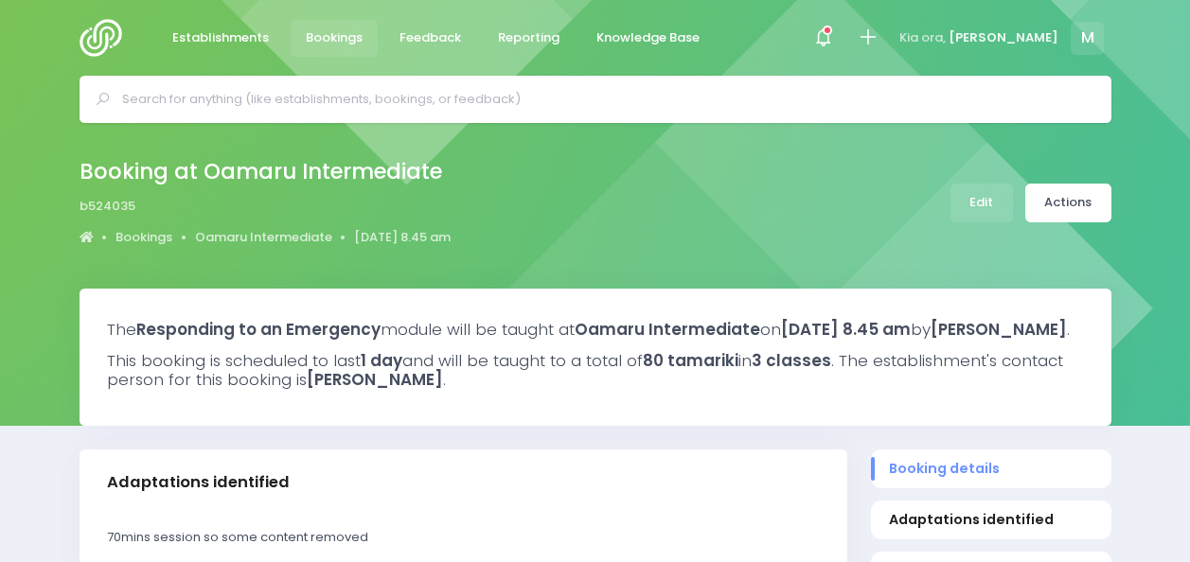
select select "5"
click at [1055, 203] on link "Actions" at bounding box center [1068, 203] width 86 height 39
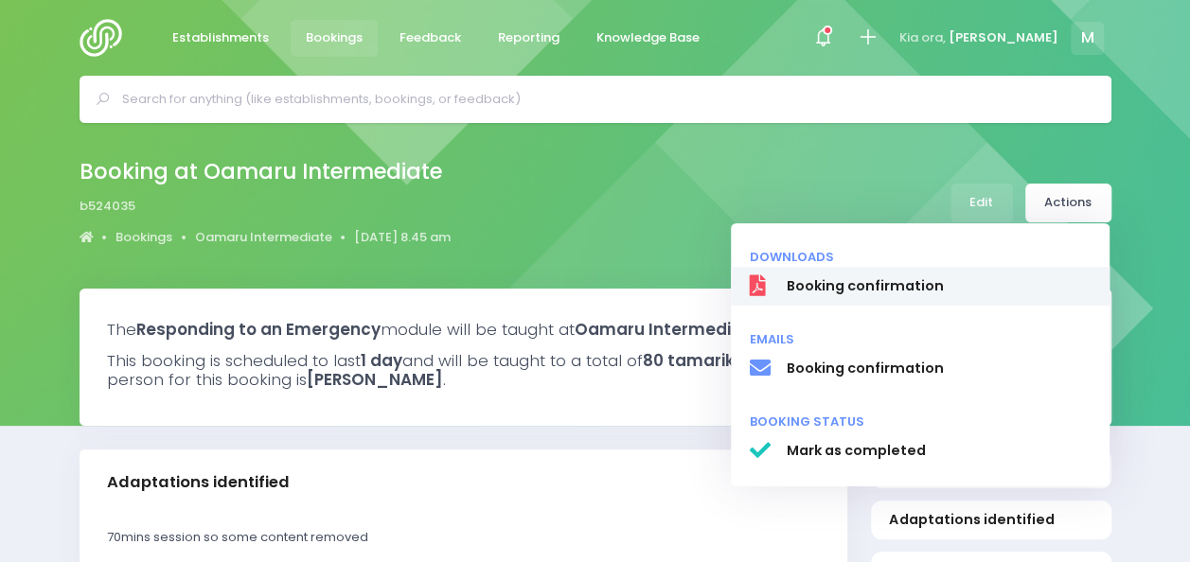
click at [887, 280] on span "Booking confirmation" at bounding box center [938, 286] width 305 height 20
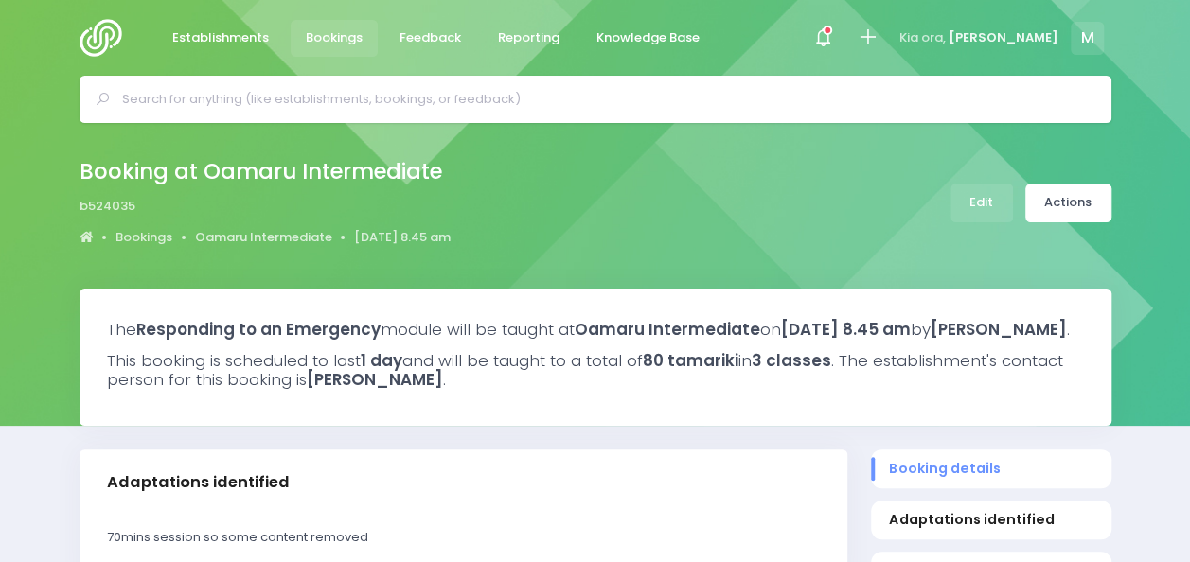
click at [1123, 106] on div at bounding box center [595, 99] width 1190 height 47
click at [781, 97] on input "text" at bounding box center [603, 99] width 963 height 28
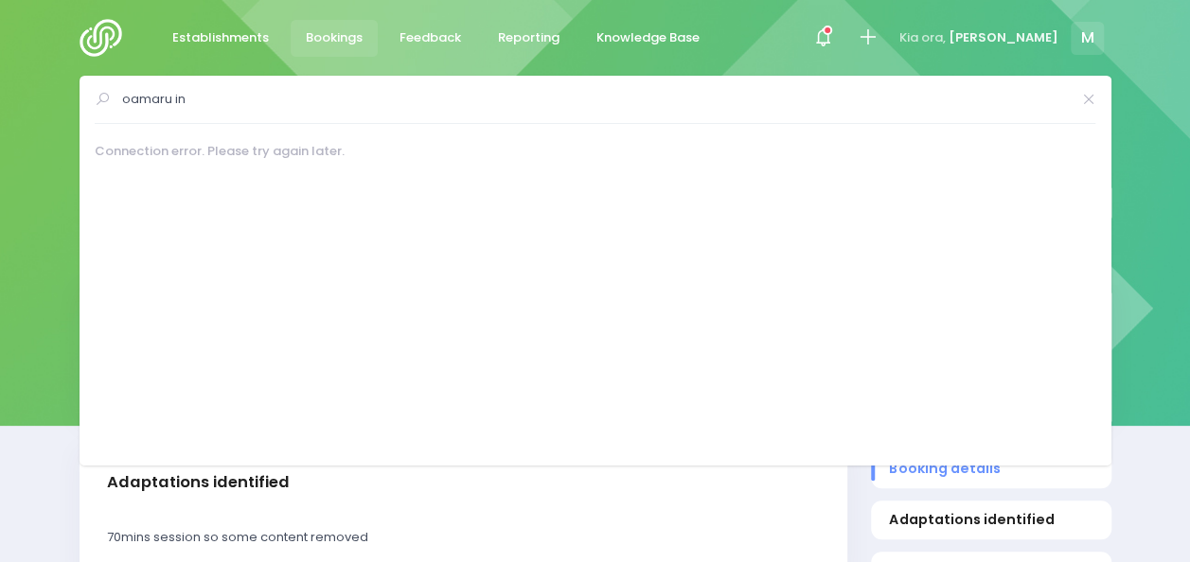
type input "oamaru in"
click at [104, 25] on img at bounding box center [107, 38] width 54 height 38
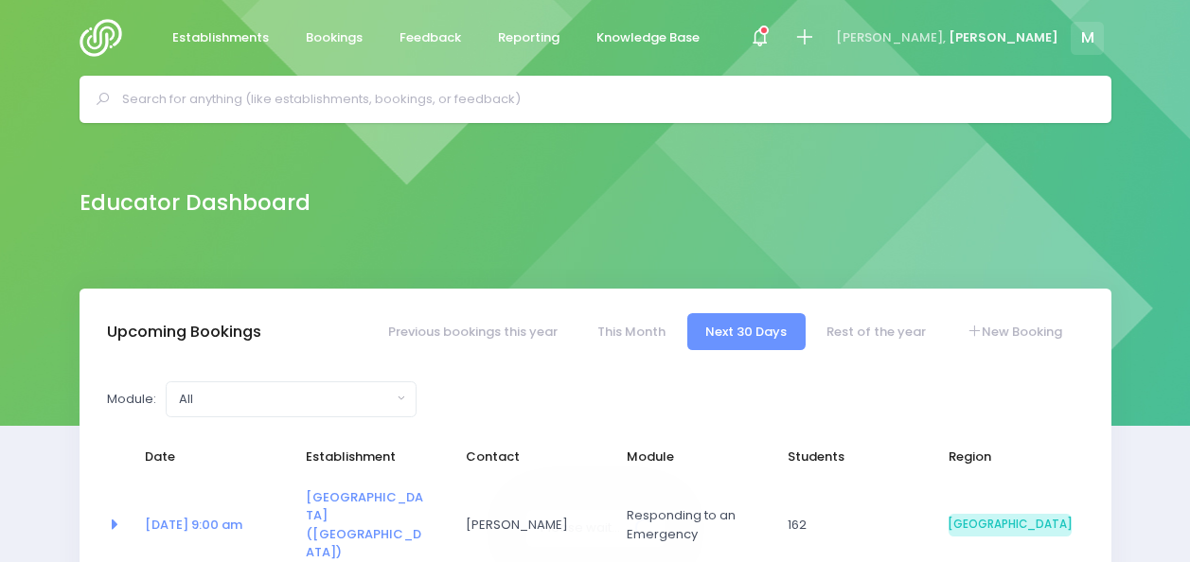
select select "5"
click at [864, 325] on link "Rest of the year" at bounding box center [876, 331] width 136 height 37
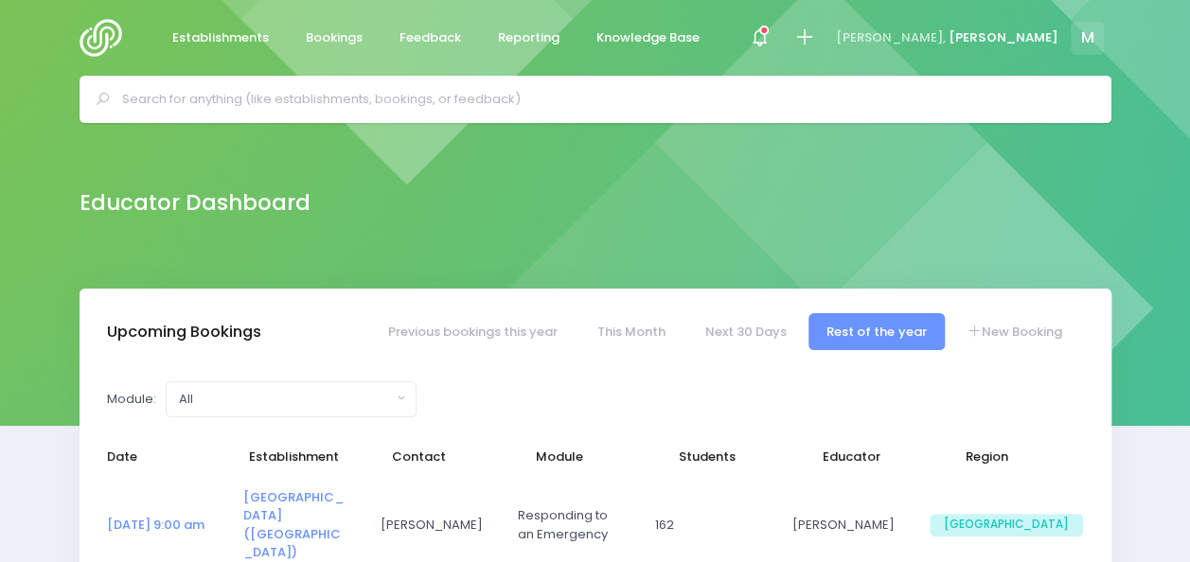
select select "5"
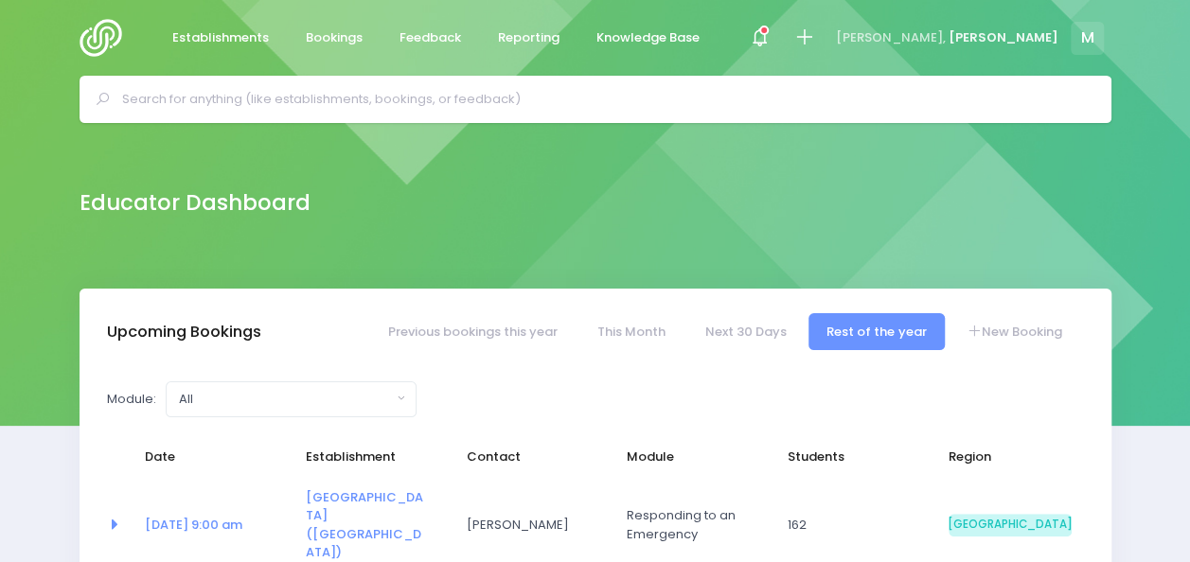
drag, startPoint x: 1189, startPoint y: 177, endPoint x: 1181, endPoint y: 263, distance: 86.5
click at [1181, 263] on div "Educator Dashboard" at bounding box center [595, 206] width 1190 height 166
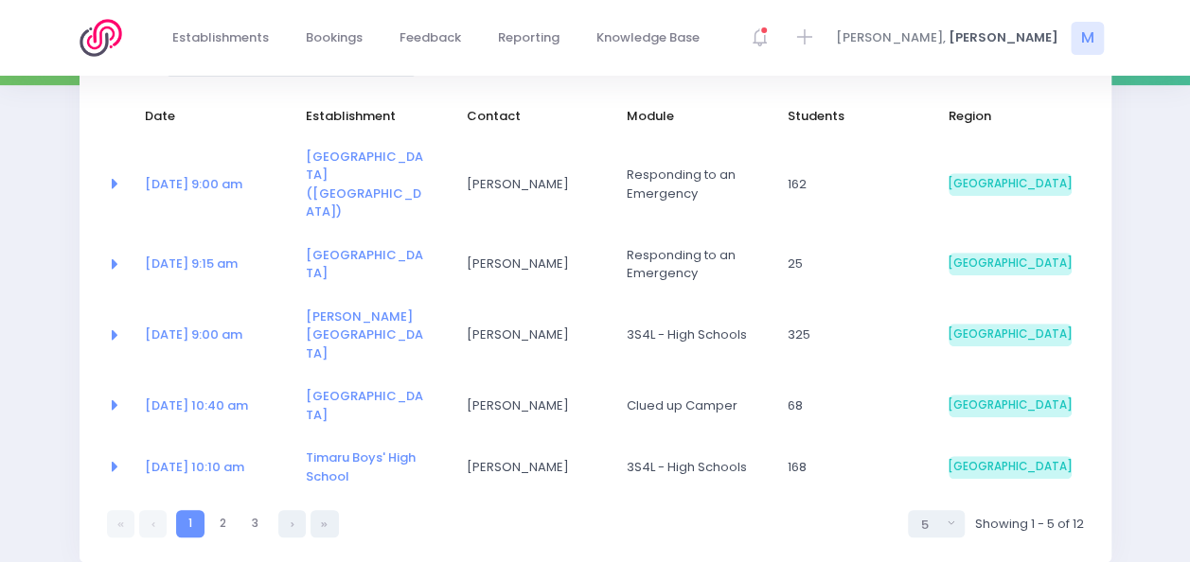
scroll to position [344, 0]
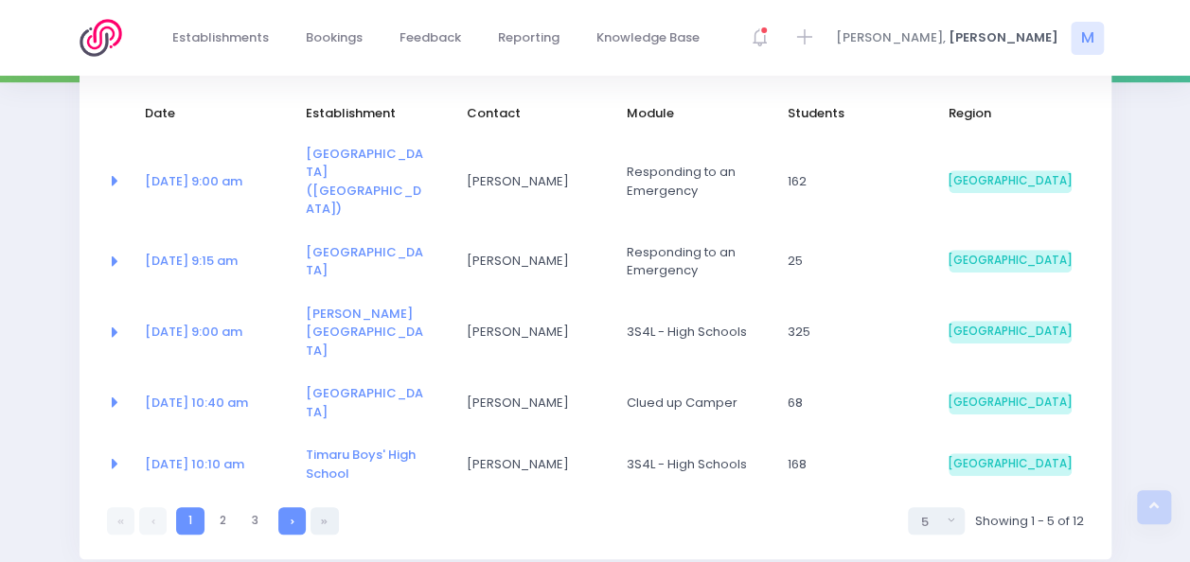
click at [297, 507] on link at bounding box center [291, 520] width 27 height 27
select select "5"
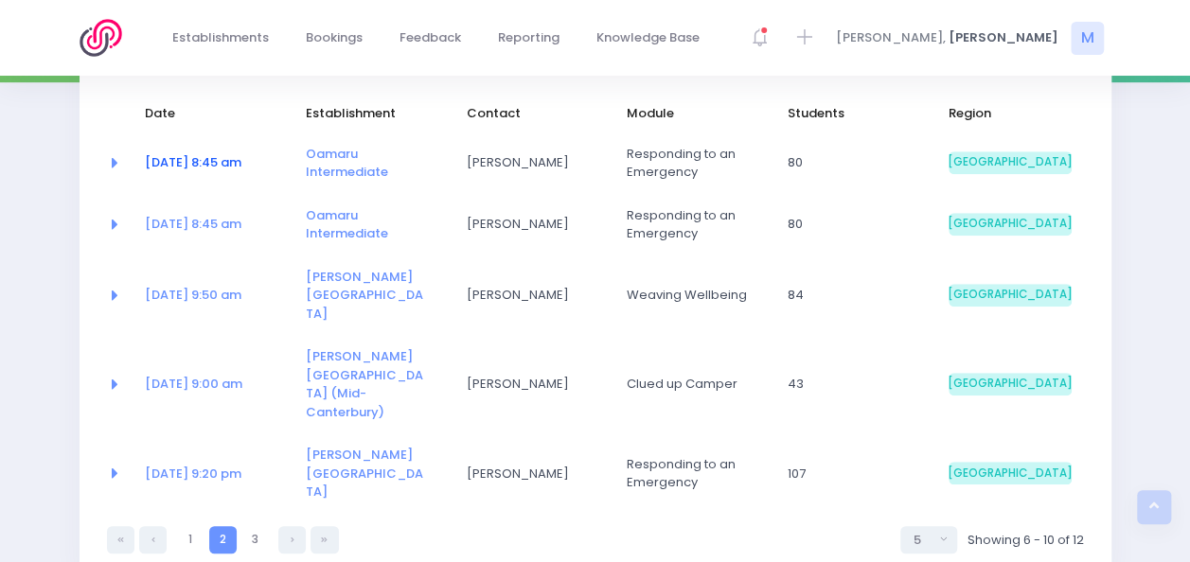
click at [210, 159] on link "23 Oct at 8:45 am" at bounding box center [193, 162] width 97 height 18
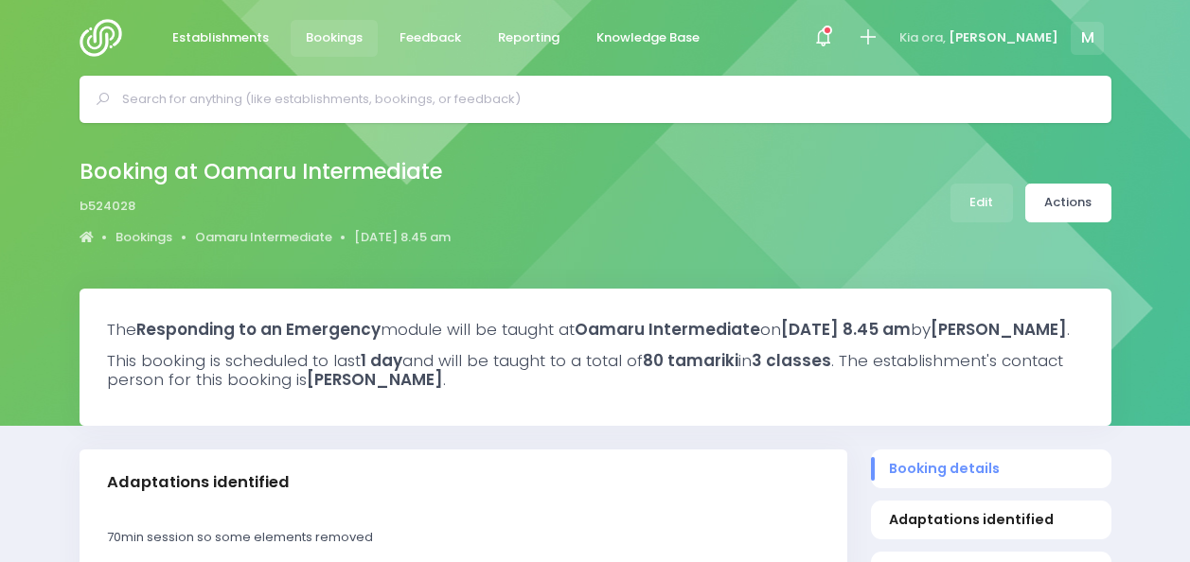
select select "5"
click at [1077, 208] on link "Actions" at bounding box center [1068, 203] width 86 height 39
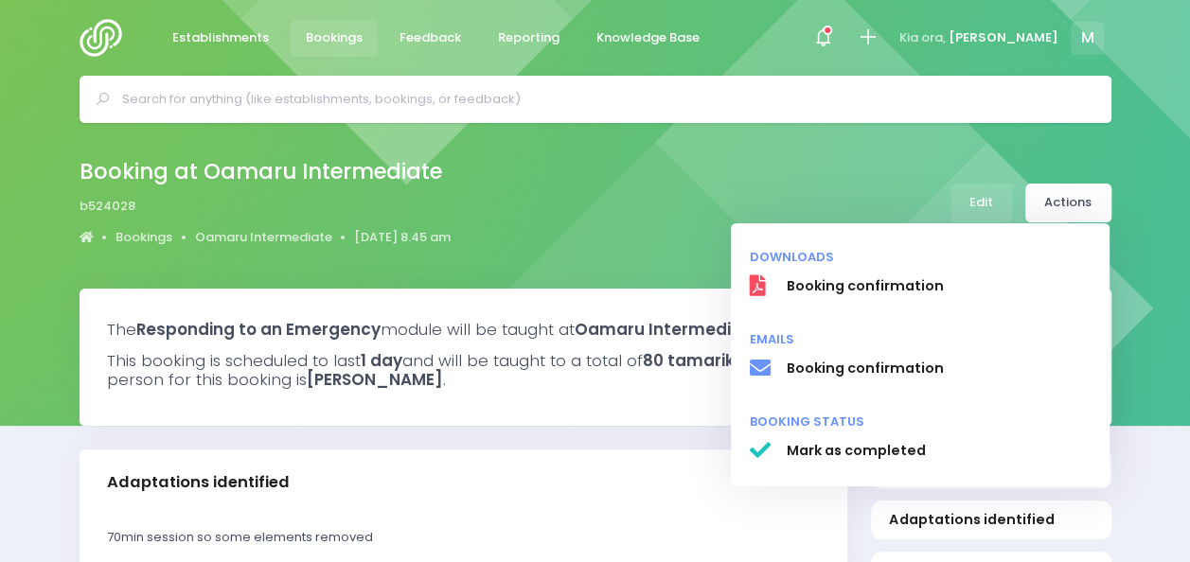
click at [848, 179] on div "Booking at Oamaru Intermediate b524028 Bookings Oamaru Intermediate 23 October …" at bounding box center [595, 202] width 1079 height 99
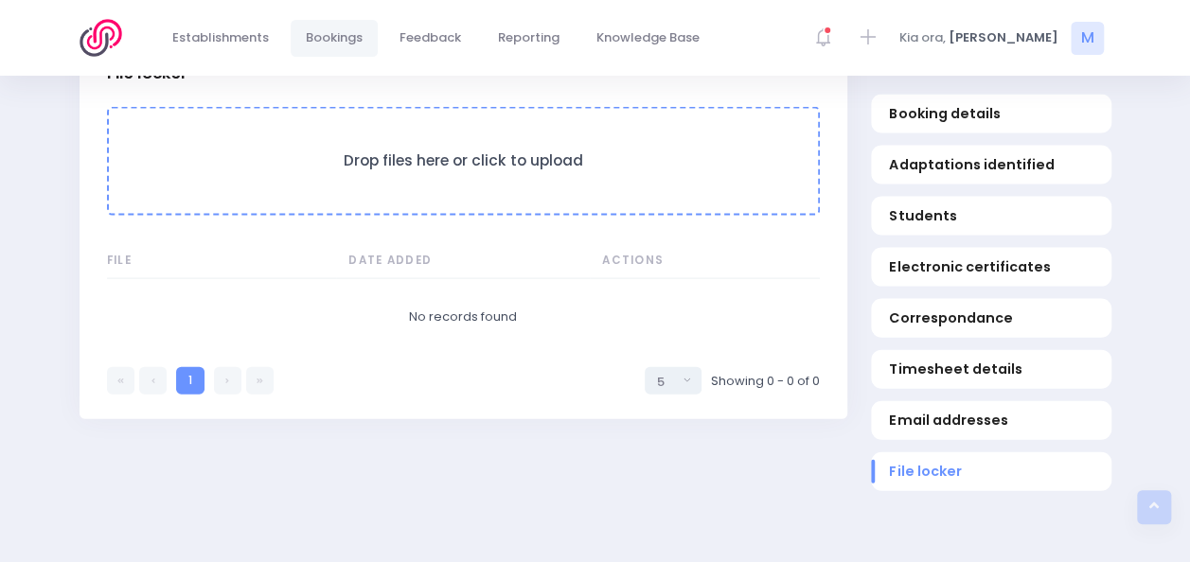
scroll to position [1920, 0]
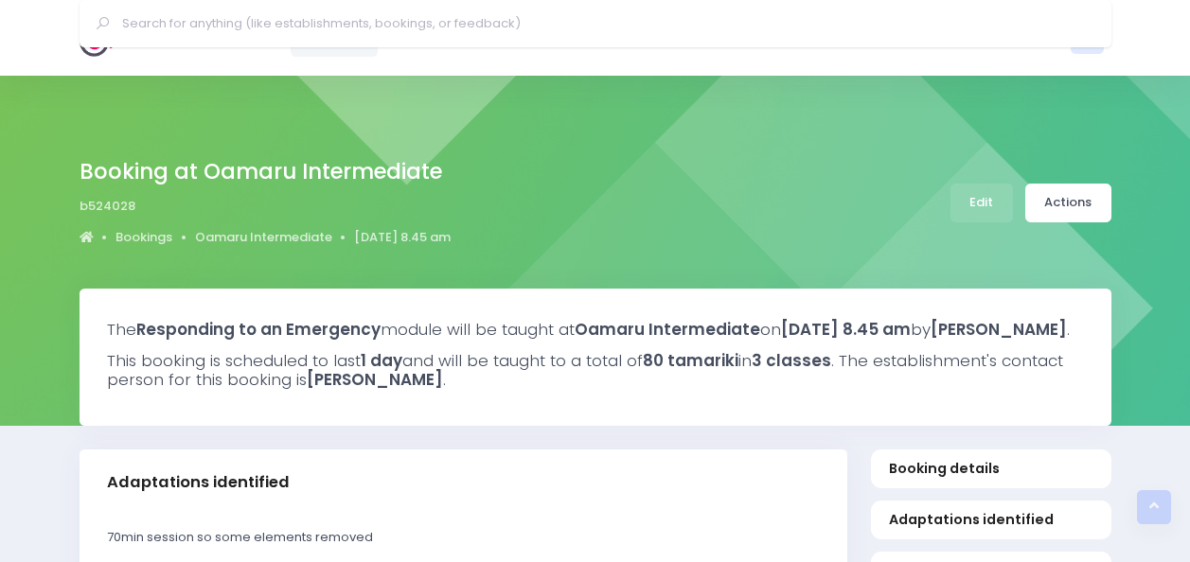
select select "5"
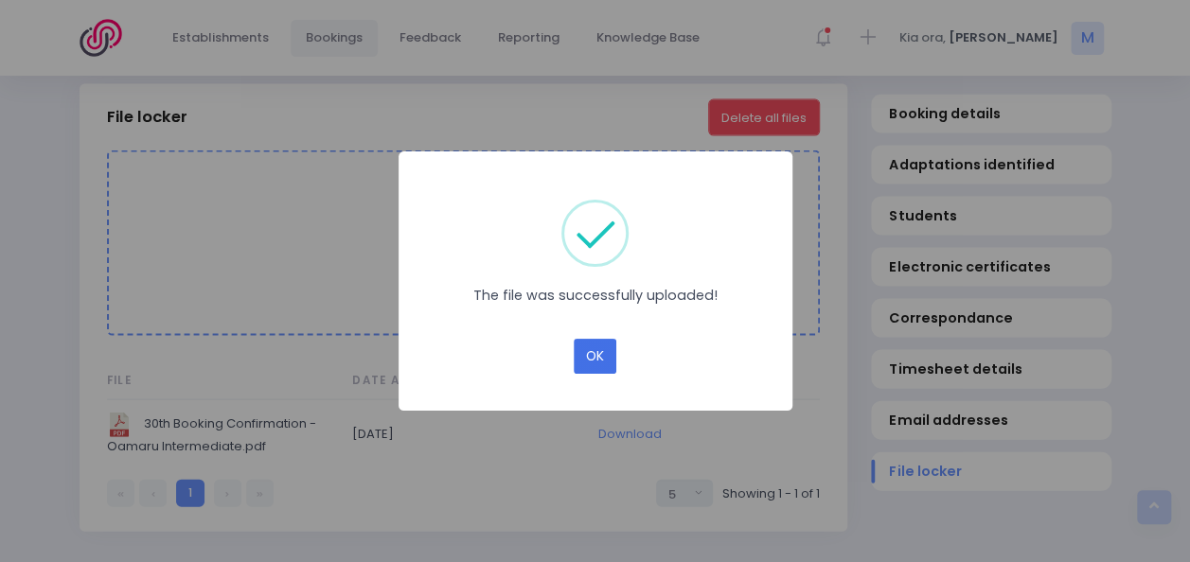
click at [588, 354] on button "OK" at bounding box center [595, 357] width 43 height 36
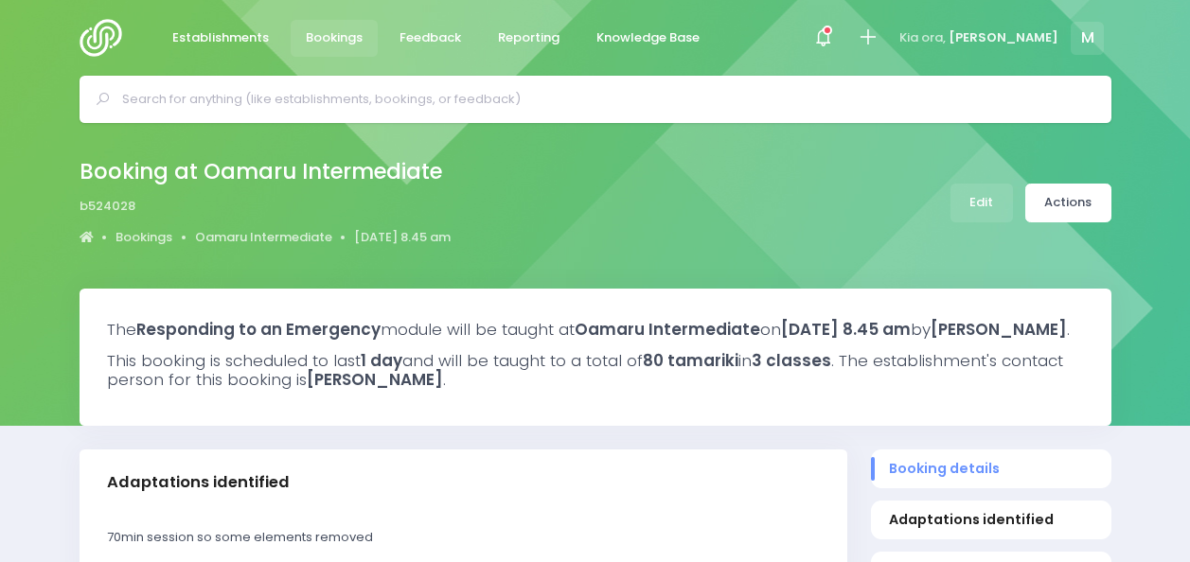
select select "5"
click at [1092, 203] on link "Actions" at bounding box center [1068, 203] width 86 height 39
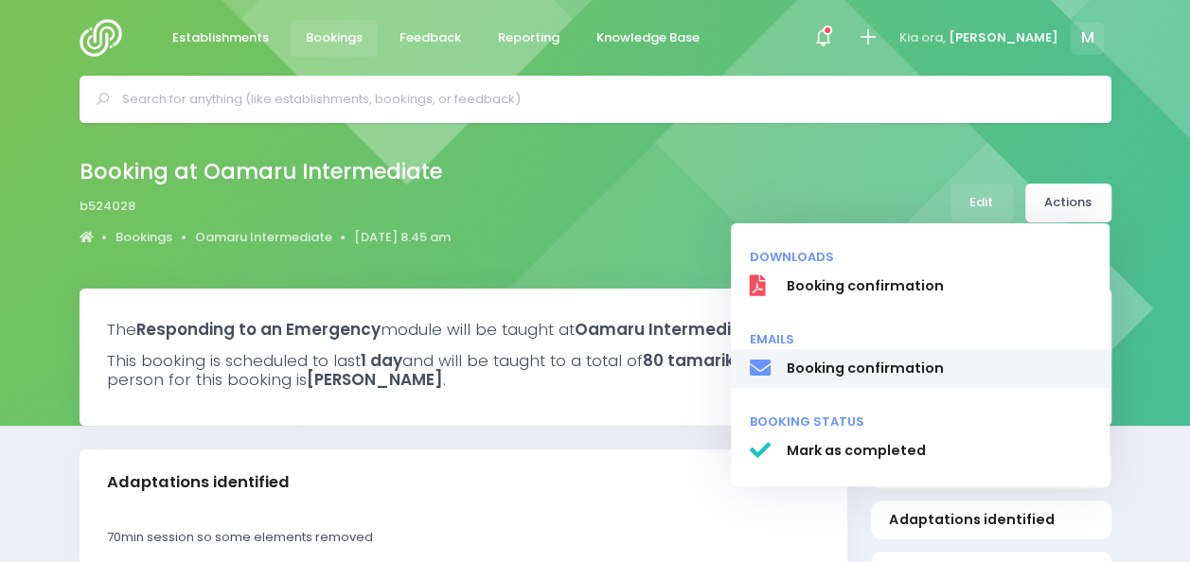
click at [923, 359] on span "Booking confirmation" at bounding box center [938, 369] width 305 height 20
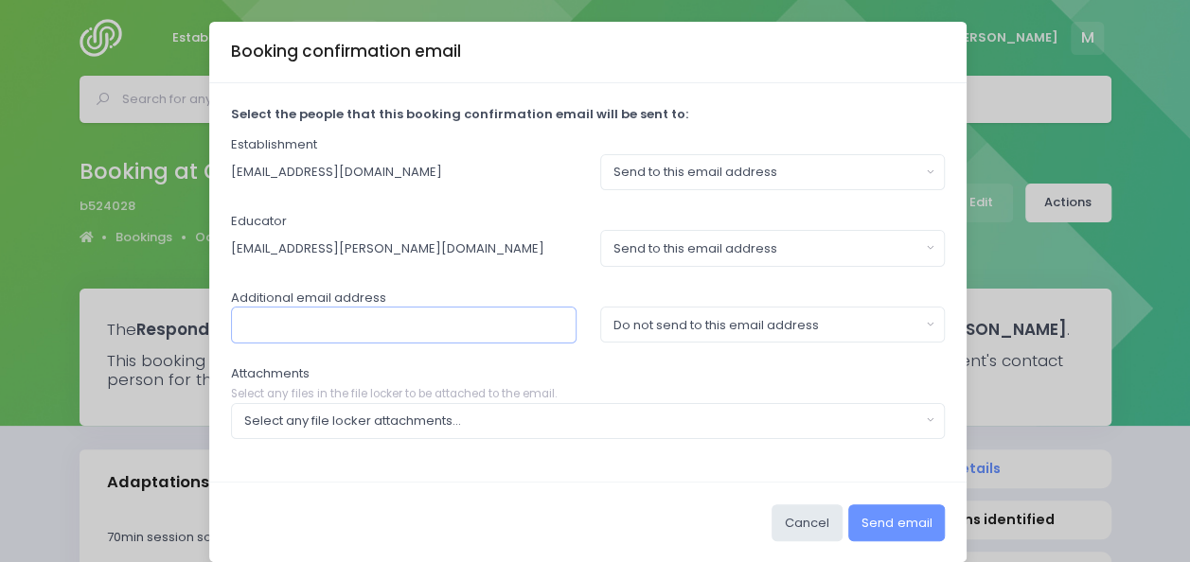
click at [452, 328] on input "text" at bounding box center [403, 325] width 345 height 36
paste input "[PERSON_NAME][EMAIL_ADDRESS][DOMAIN_NAME]"
type input "[PERSON_NAME][EMAIL_ADDRESS][DOMAIN_NAME]"
click at [738, 320] on div "Do not send to this email address" at bounding box center [766, 325] width 307 height 19
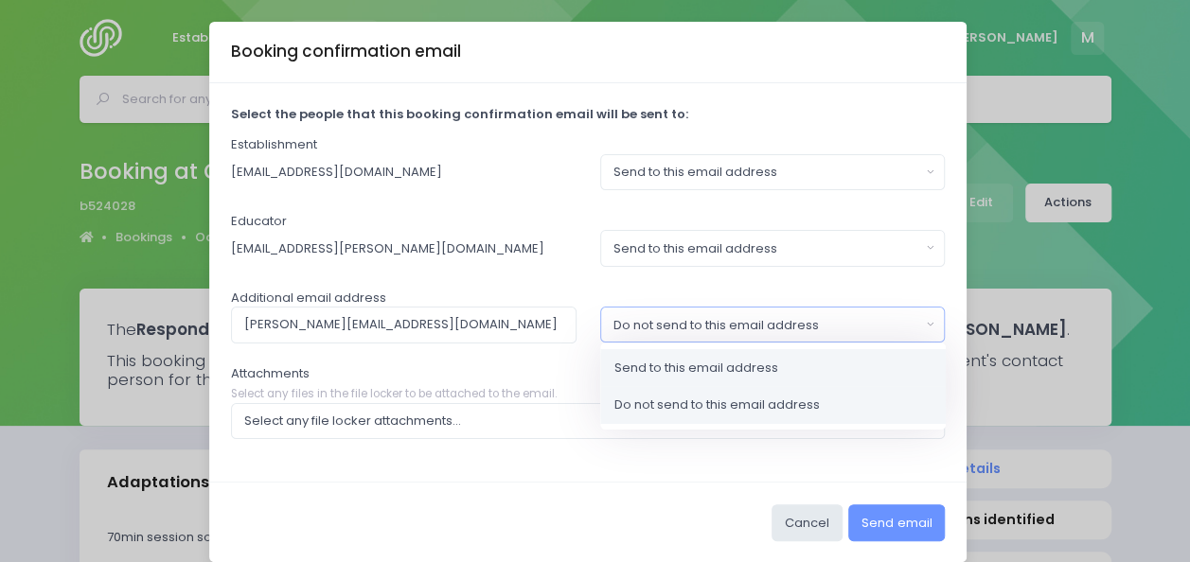
click at [688, 368] on span "Send to this email address" at bounding box center [696, 368] width 164 height 19
select select "send"
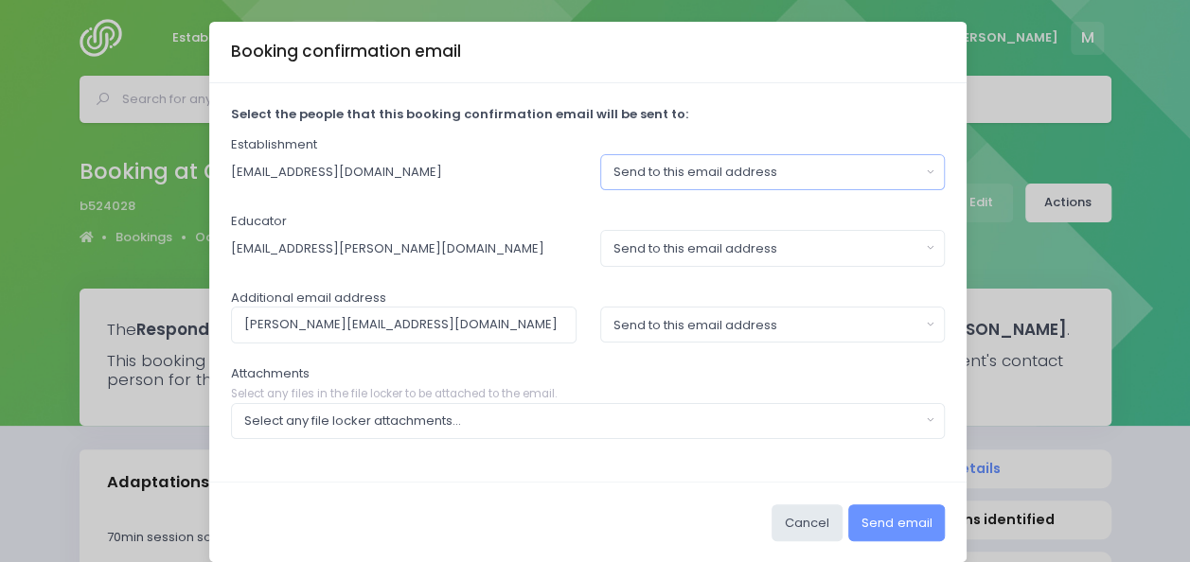
click at [750, 182] on button "Send to this email address" at bounding box center [772, 172] width 345 height 36
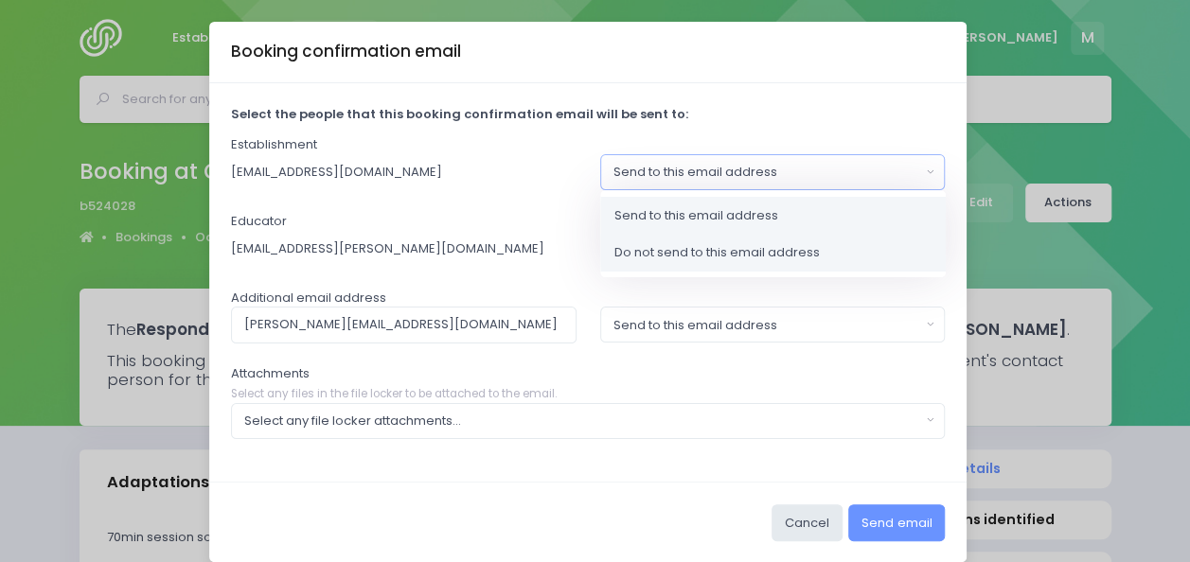
click at [695, 265] on link "Do not send to this email address" at bounding box center [772, 253] width 345 height 38
select select "no_email"
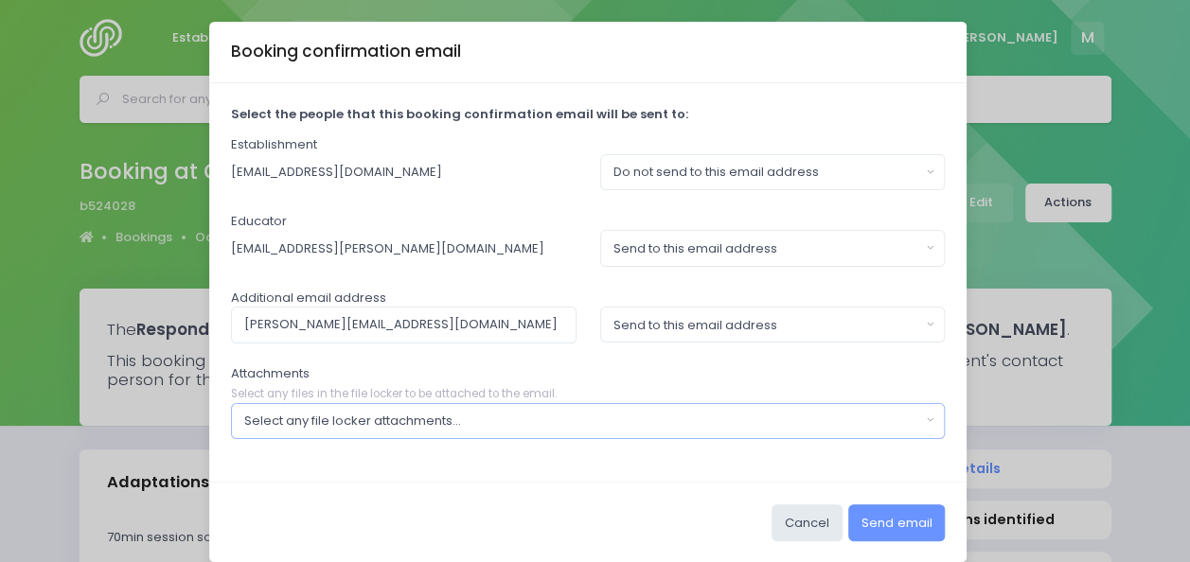
click at [537, 416] on div "Select any file locker attachments..." at bounding box center [582, 421] width 676 height 19
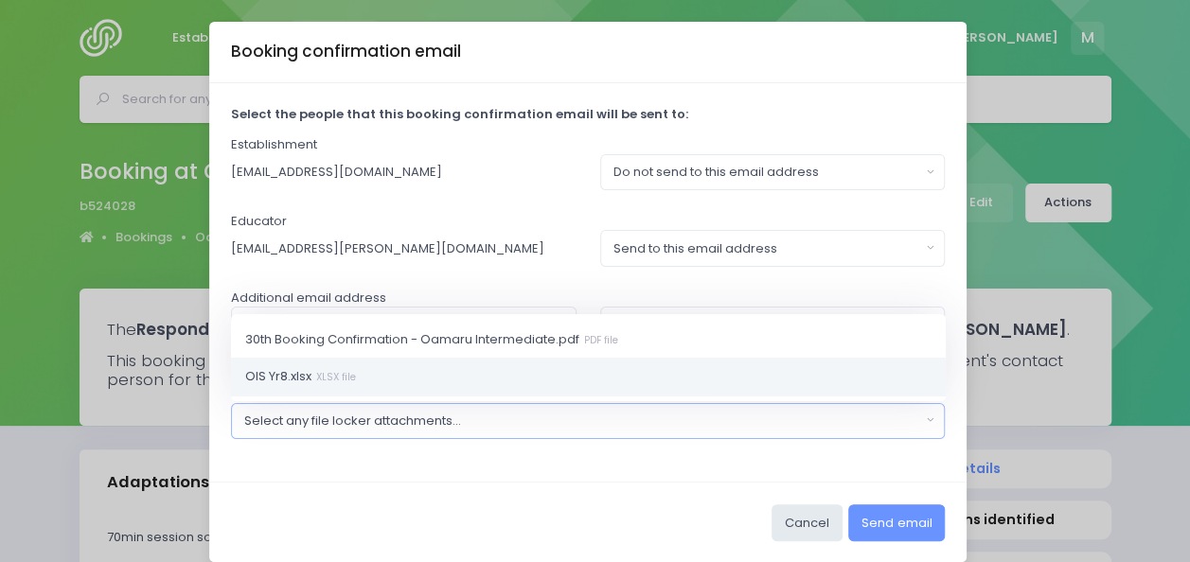
click at [449, 372] on link "OIS Yr8.xlsx XLSX file" at bounding box center [588, 377] width 715 height 38
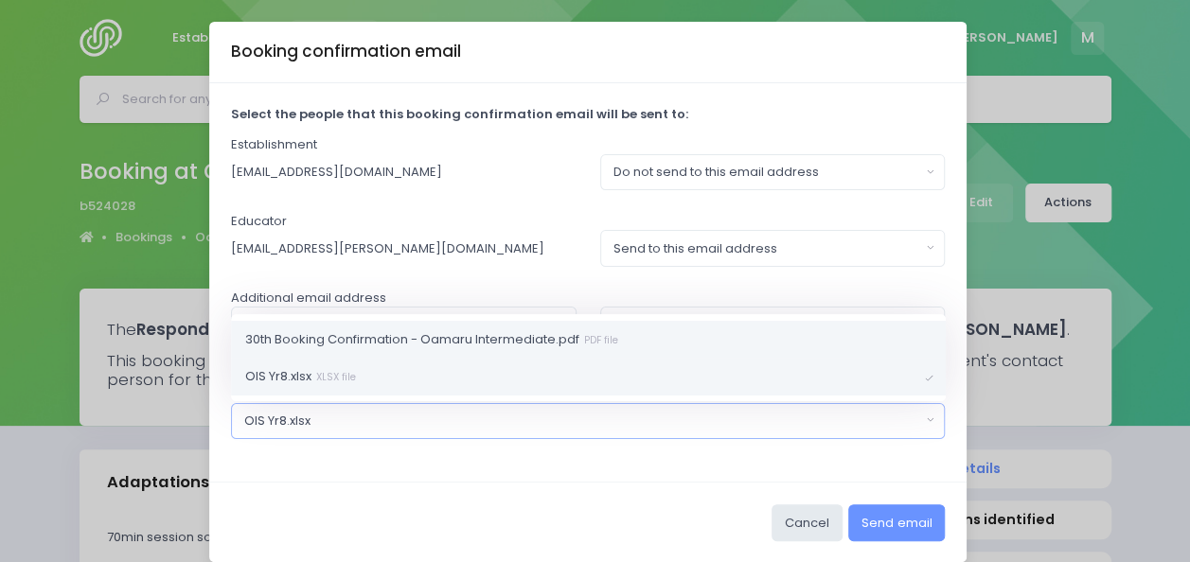
click at [479, 329] on span "30th Booking Confirmation - Oamaru Intermediate.pdf PDF file" at bounding box center [431, 338] width 373 height 19
click at [466, 371] on link "OIS Yr8.xlsx XLSX file" at bounding box center [588, 377] width 715 height 38
click at [593, 372] on link "OIS Yr8.xlsx XLSX file" at bounding box center [588, 377] width 715 height 38
click at [651, 346] on link "30th Booking Confirmation - Oamaru Intermediate.pdf PDF file" at bounding box center [588, 339] width 715 height 38
select select "11063"
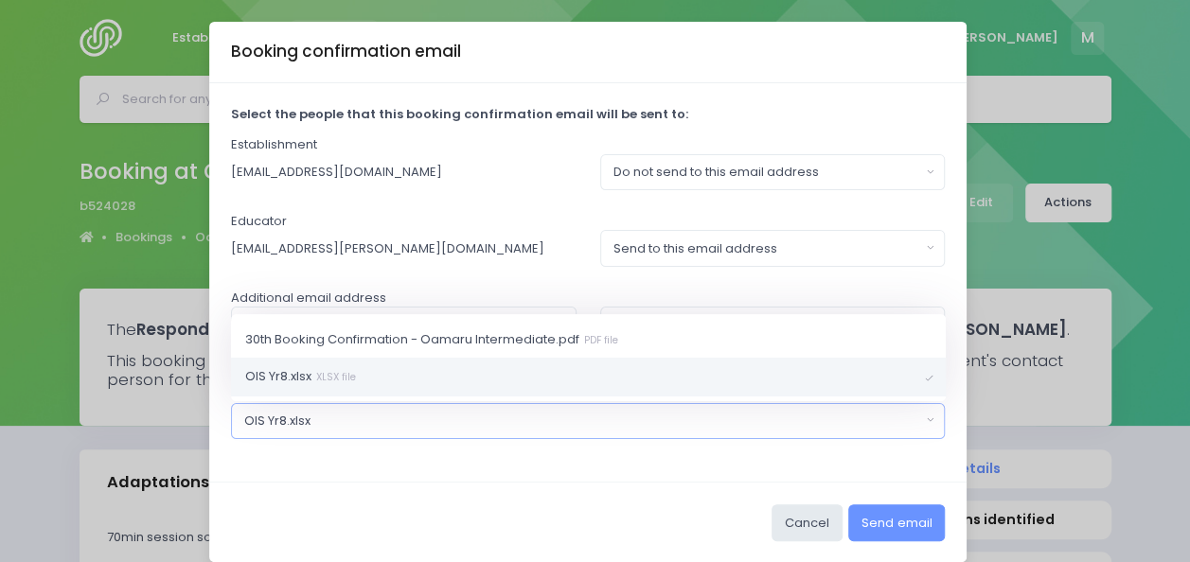
click at [614, 373] on link "OIS Yr8.xlsx XLSX file" at bounding box center [588, 377] width 715 height 38
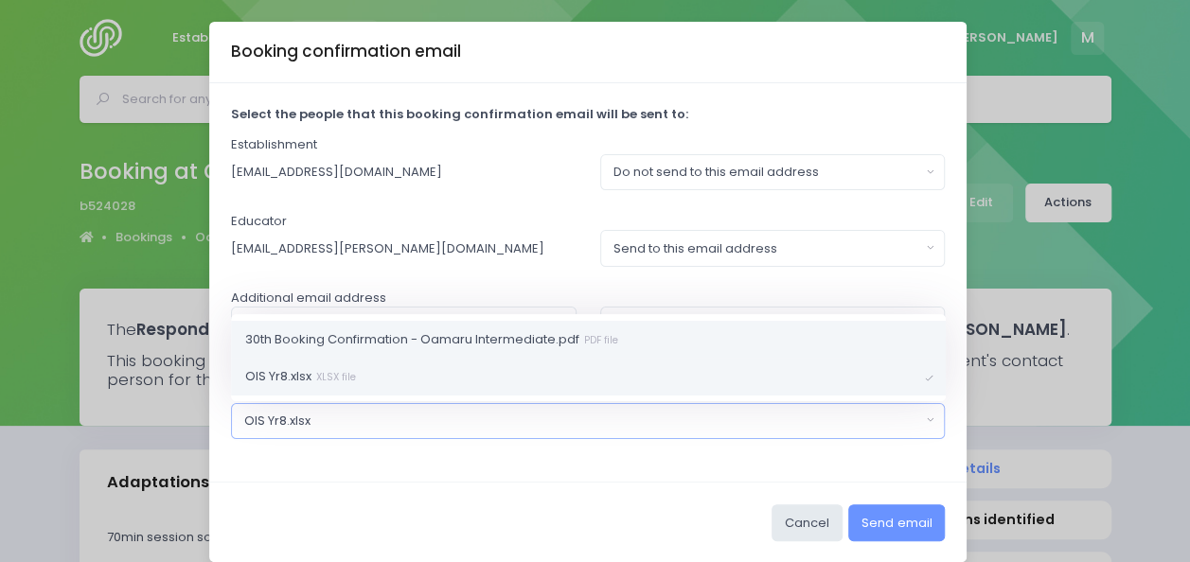
click at [634, 341] on link "30th Booking Confirmation - Oamaru Intermediate.pdf PDF file" at bounding box center [588, 339] width 715 height 38
select select "11062"
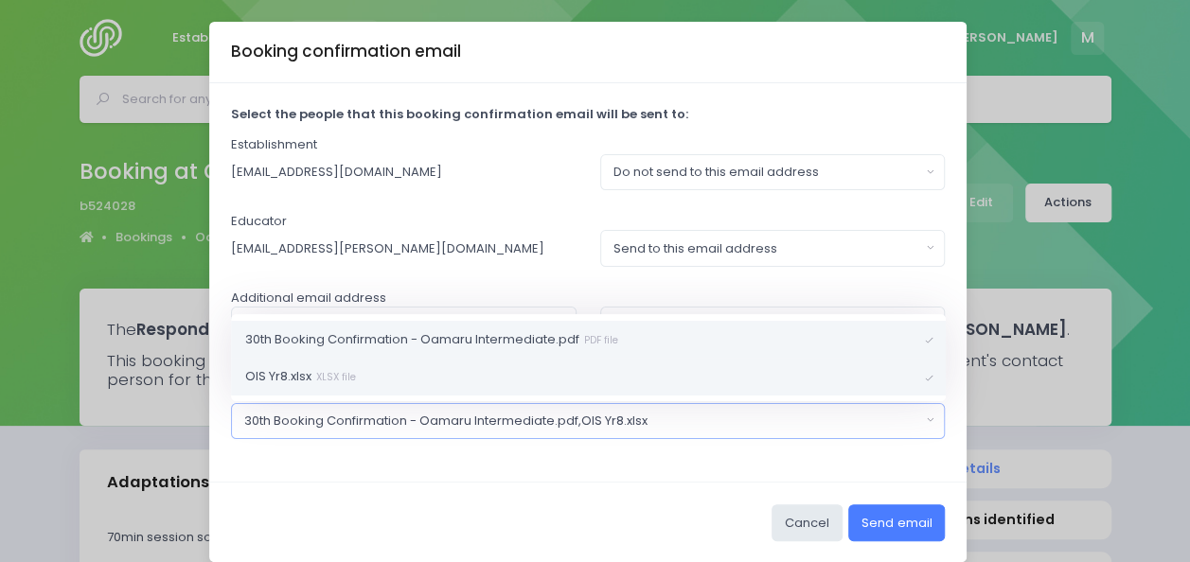
click at [880, 517] on button "Send email" at bounding box center [896, 522] width 97 height 36
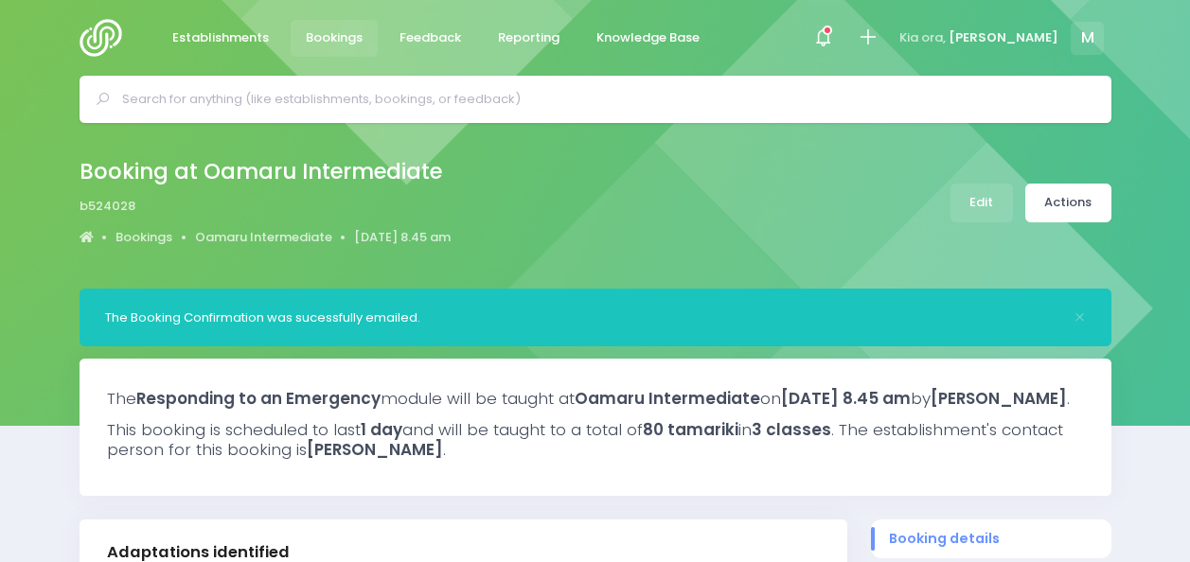
select select "5"
click at [878, 36] on icon at bounding box center [868, 38] width 22 height 22
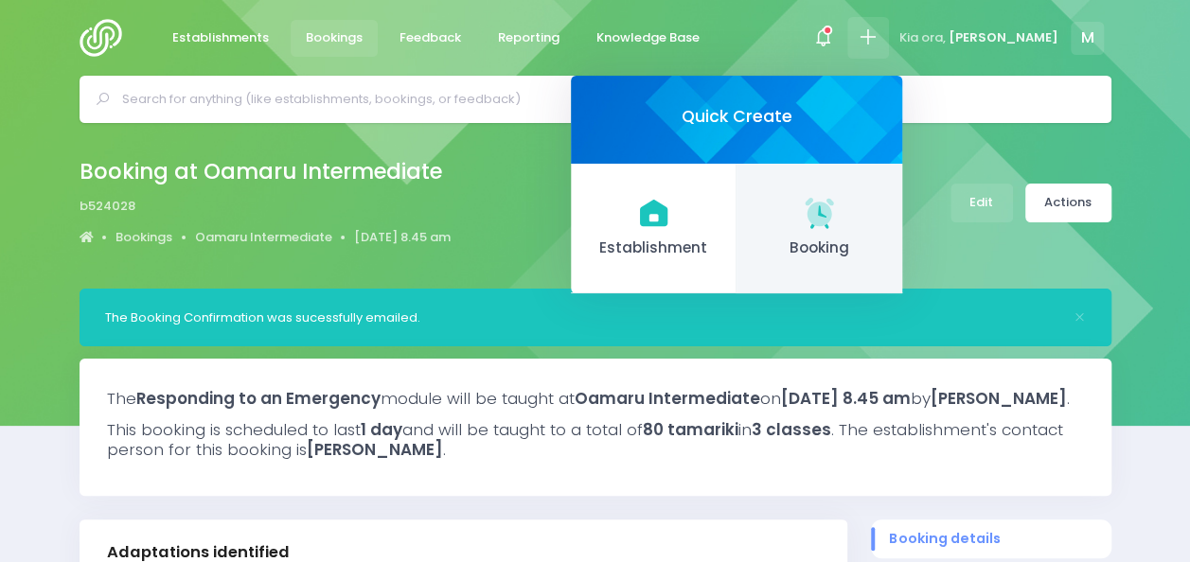
click at [902, 212] on link "Booking" at bounding box center [819, 229] width 166 height 131
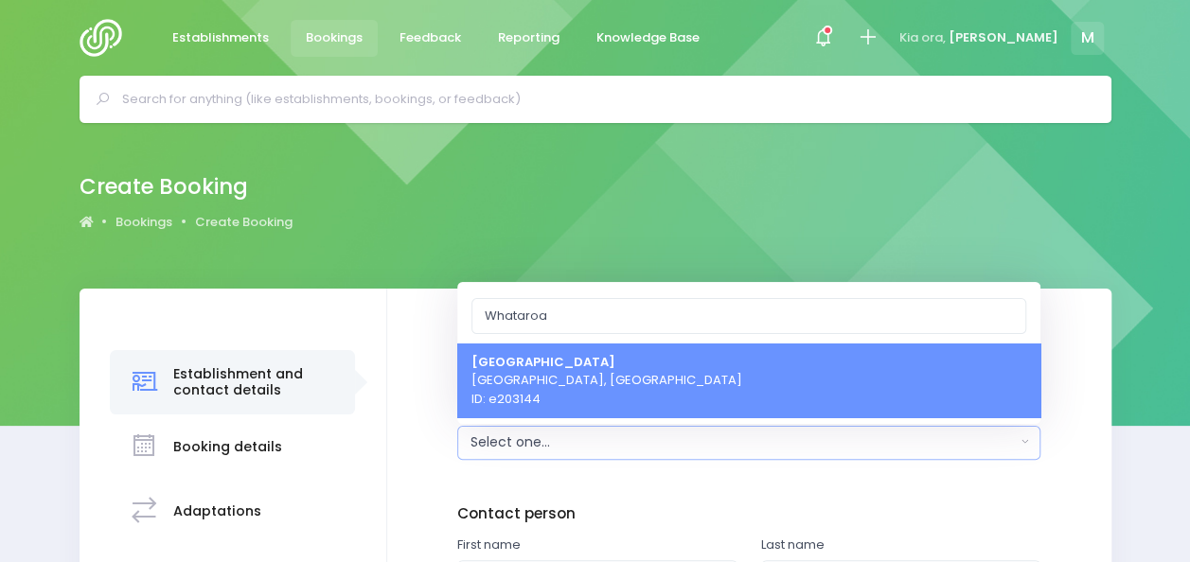
type input "Whataroa"
click at [559, 388] on span "Whataroa School Whataroa, South Island Region ID: e203144" at bounding box center [606, 380] width 271 height 56
select select "203144"
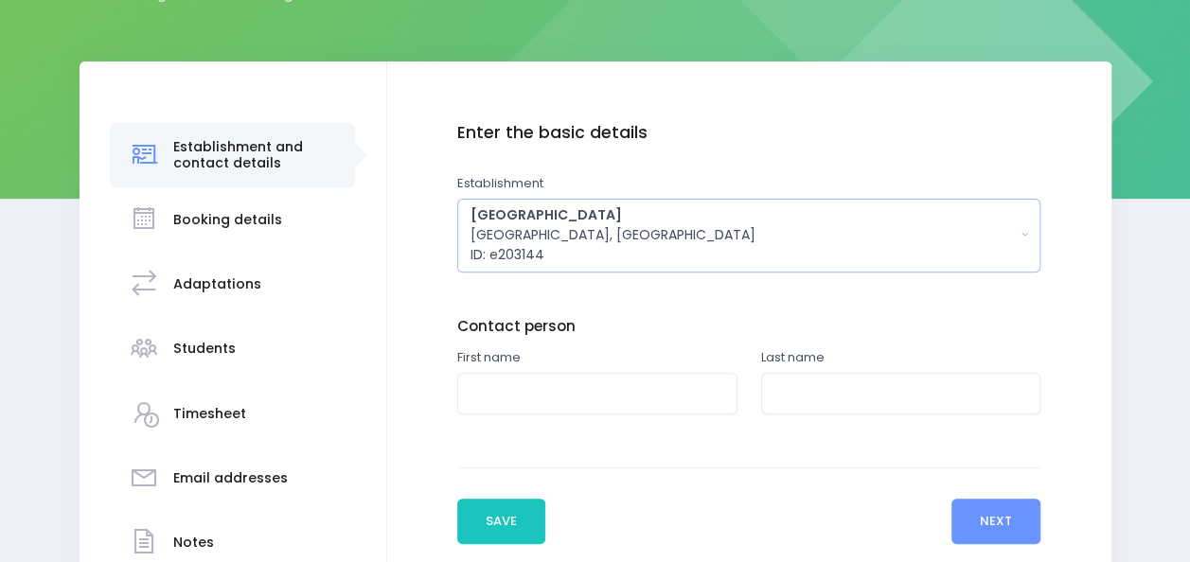
scroll to position [254, 0]
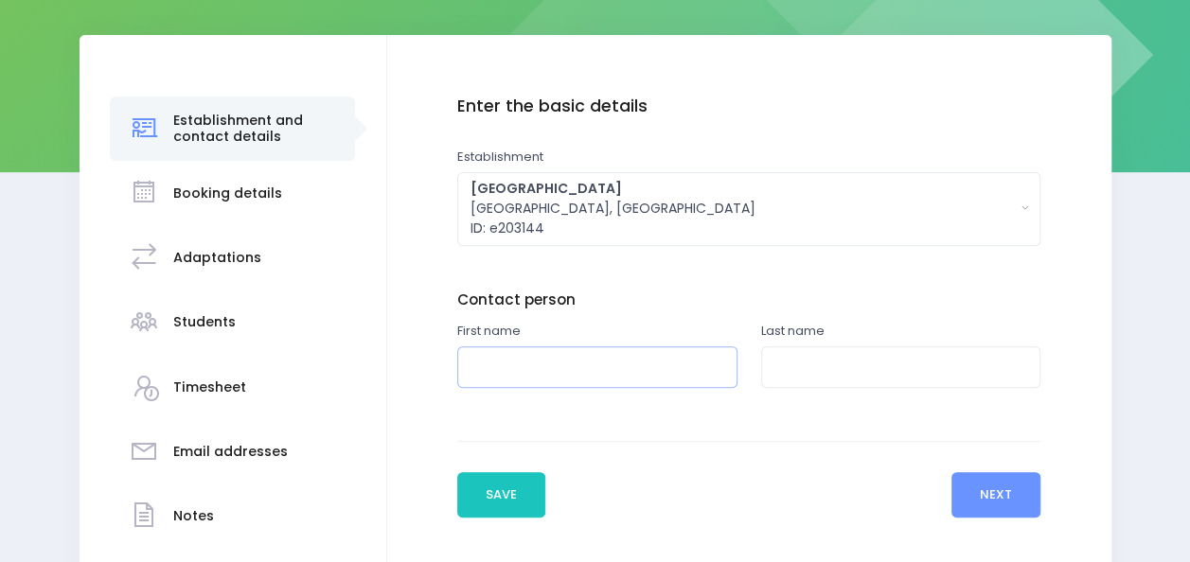
click at [673, 371] on input "text" at bounding box center [597, 367] width 280 height 43
type input "Jenny"
click at [822, 375] on input "text" at bounding box center [901, 367] width 280 height 43
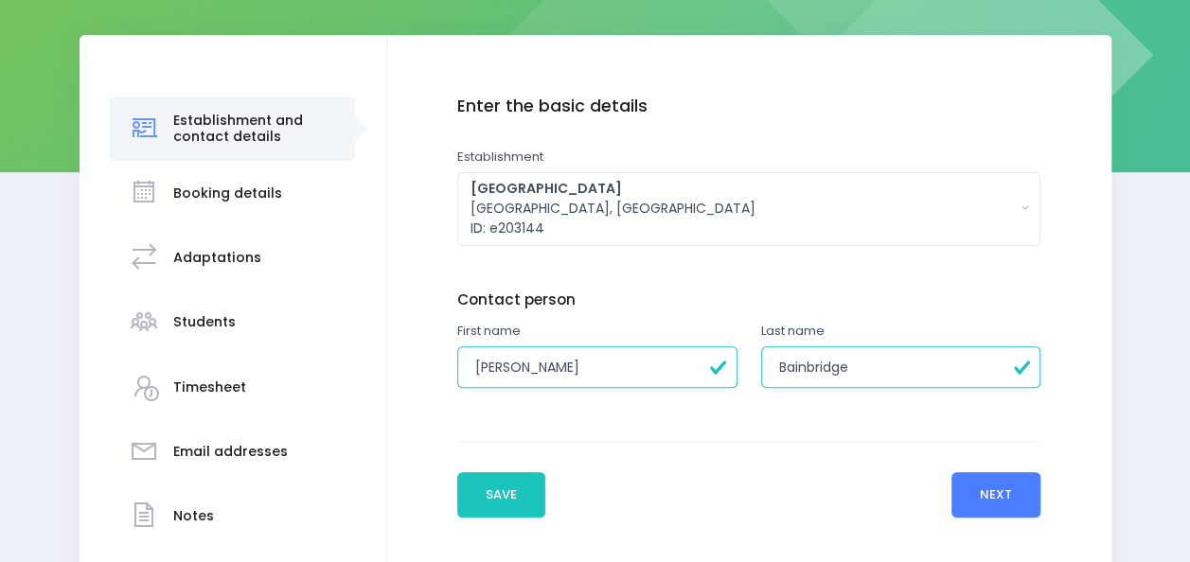
type input "Bainbridge"
click at [988, 486] on button "Next" at bounding box center [996, 494] width 90 height 45
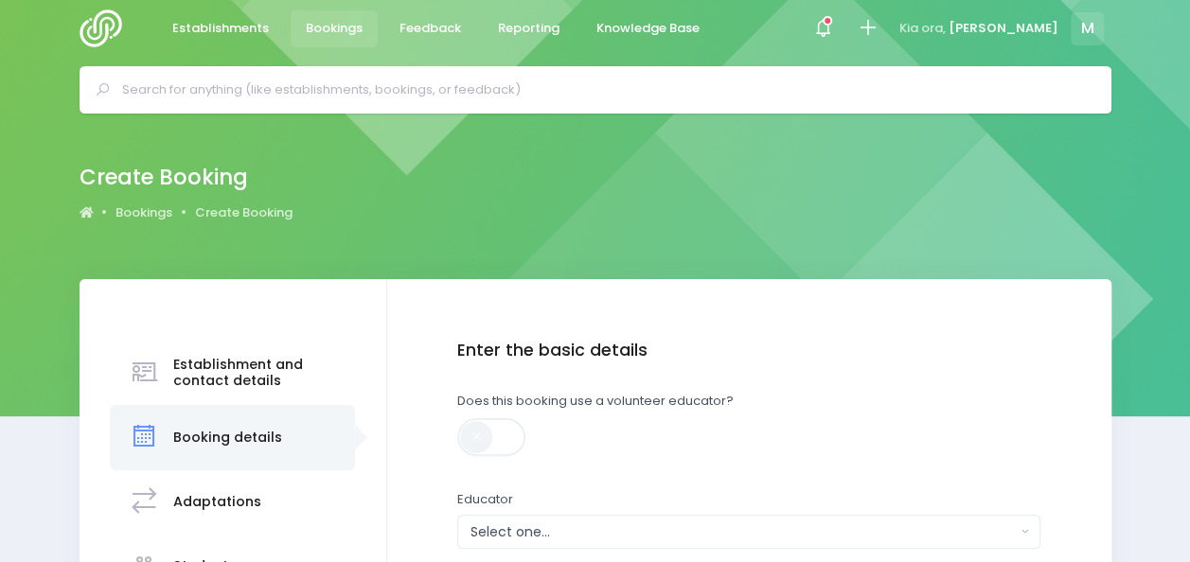
scroll to position [0, 0]
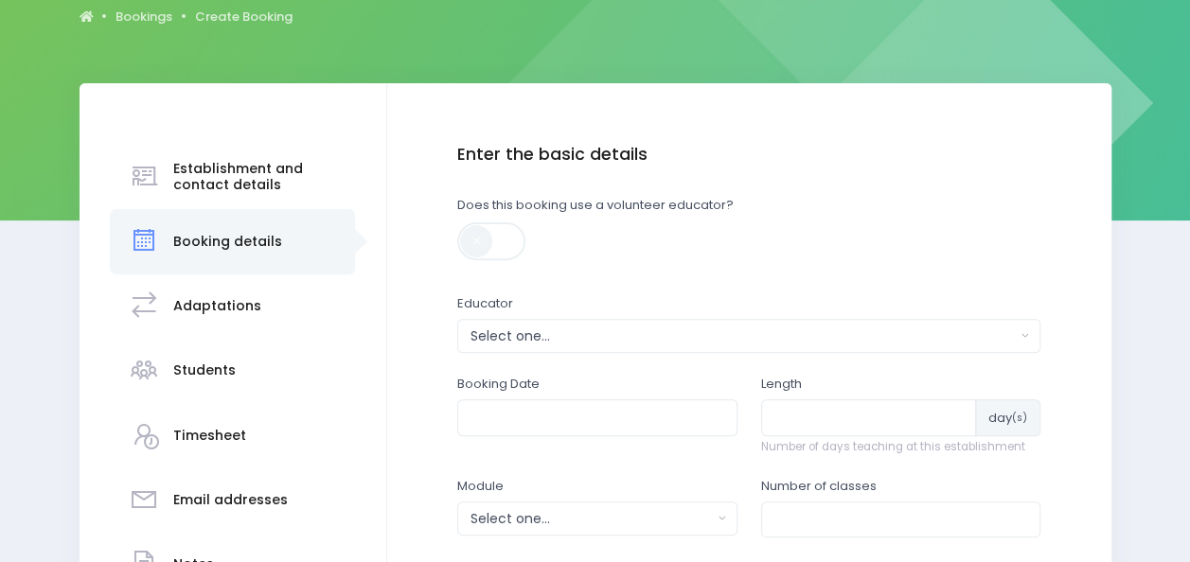
scroll to position [206, 0]
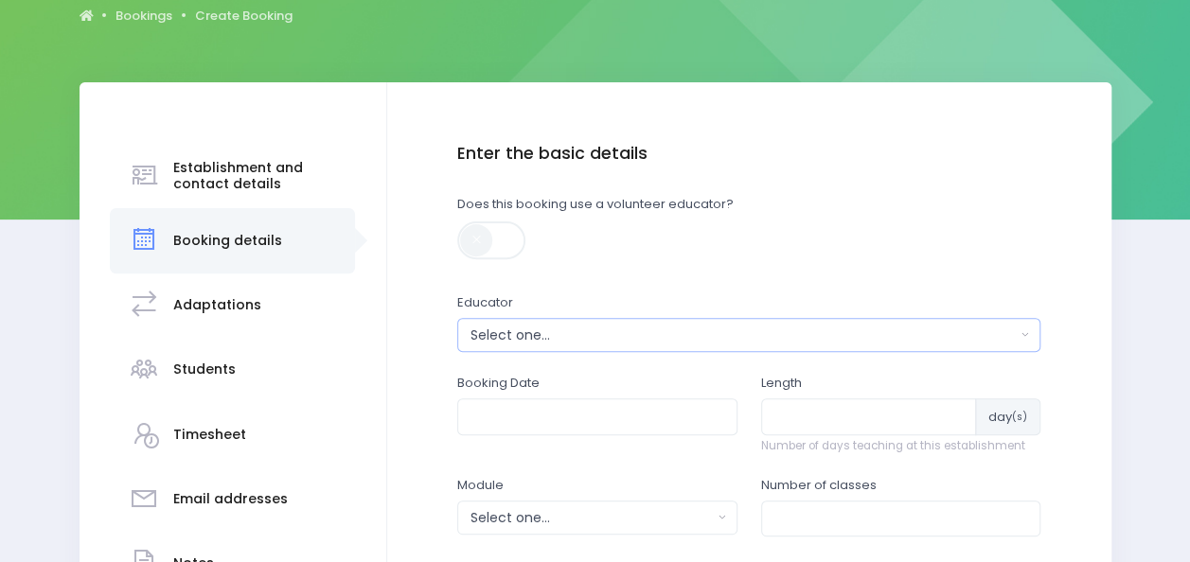
click at [628, 343] on div "Select one..." at bounding box center [742, 336] width 545 height 20
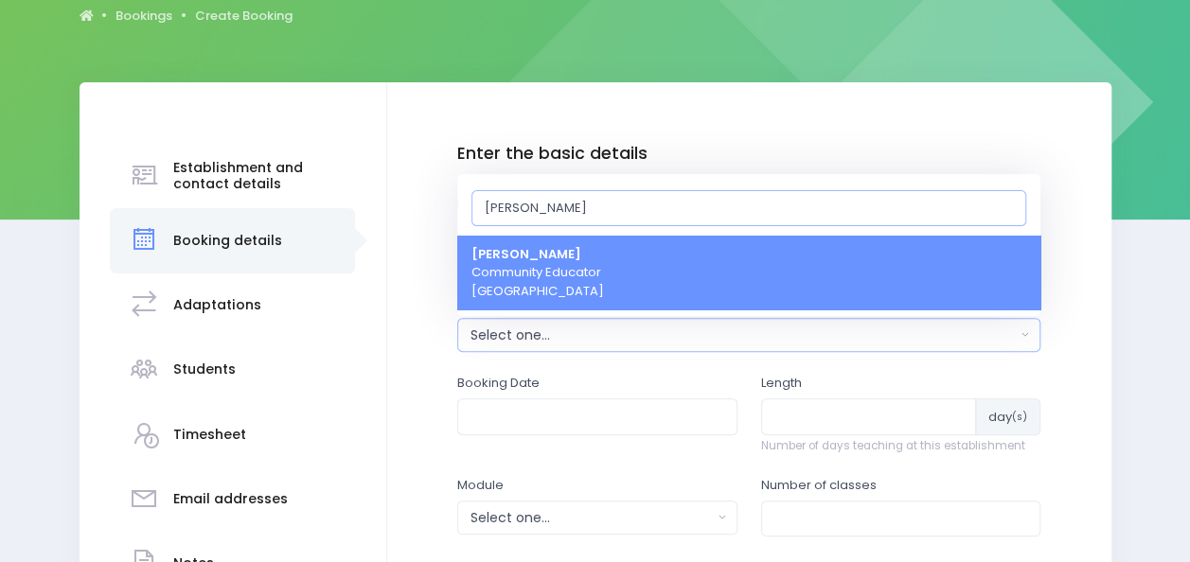
type input "[PERSON_NAME]"
click at [615, 261] on link "Megan Holden Community Educator South Island Region" at bounding box center [748, 273] width 583 height 75
select select "357484"
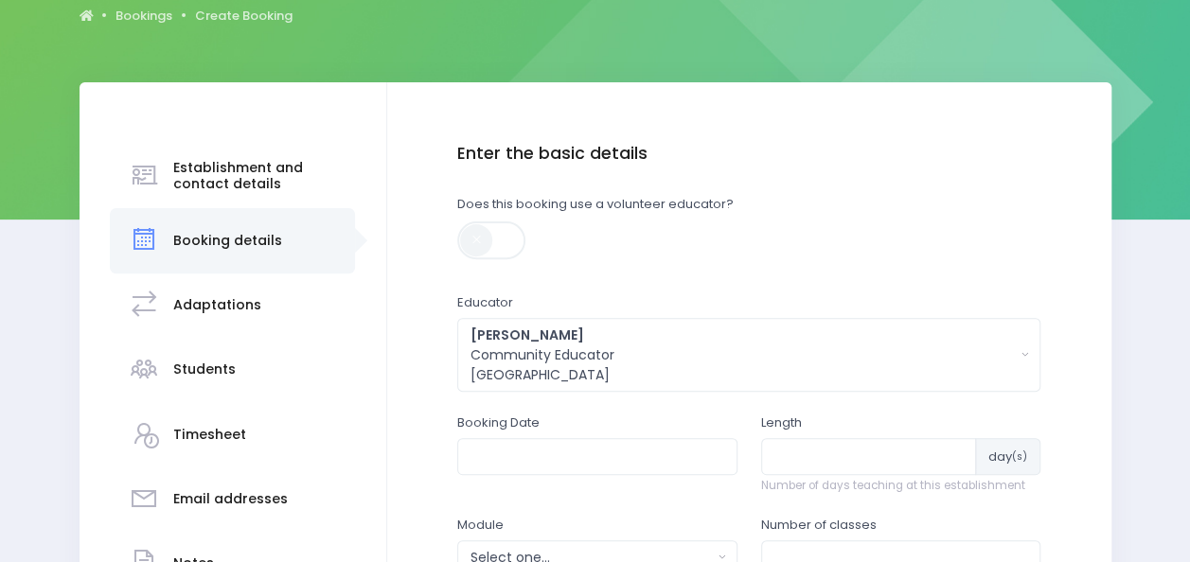
click at [618, 478] on div "Booking Date" at bounding box center [597, 465] width 304 height 102
click at [633, 451] on input "text" at bounding box center [597, 456] width 280 height 36
click at [685, 492] on th at bounding box center [681, 501] width 33 height 31
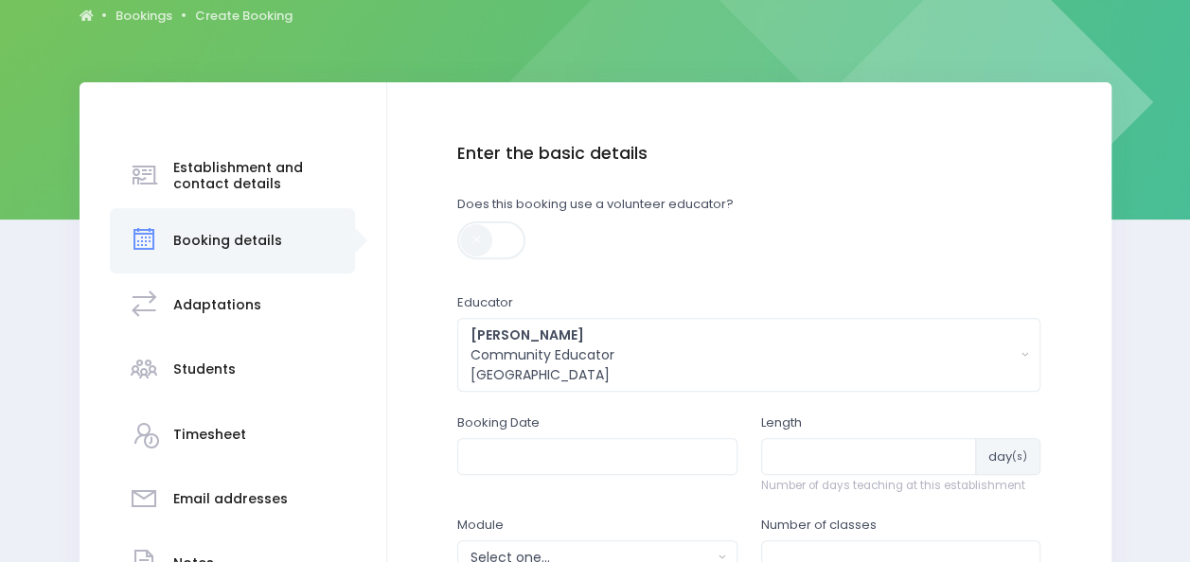
click at [663, 254] on div "Does this booking use a volunteer educator?" at bounding box center [748, 234] width 583 height 78
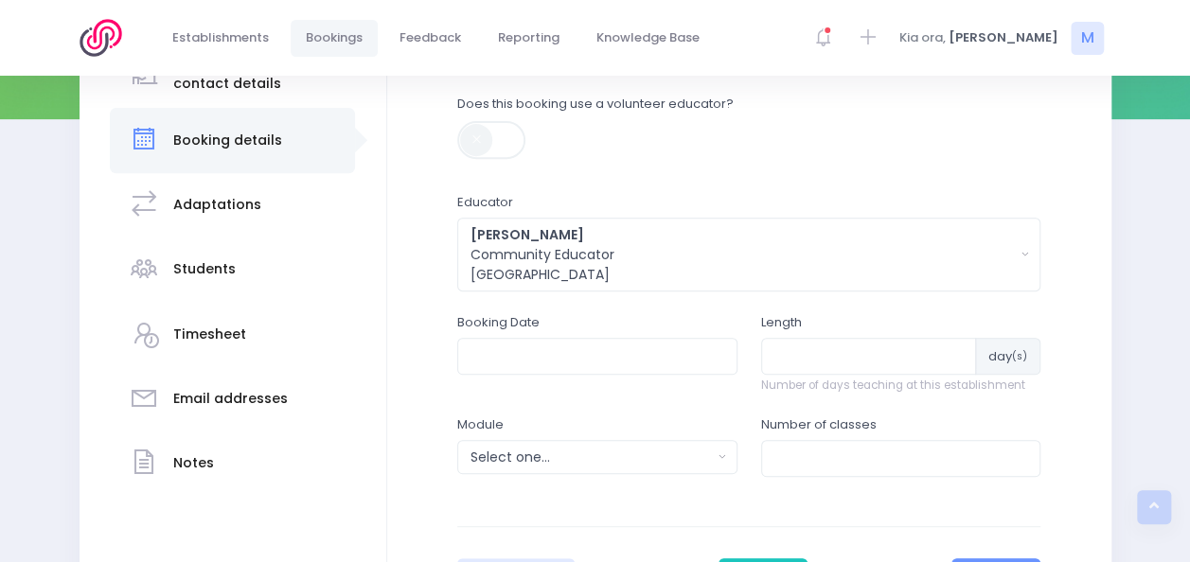
scroll to position [320, 0]
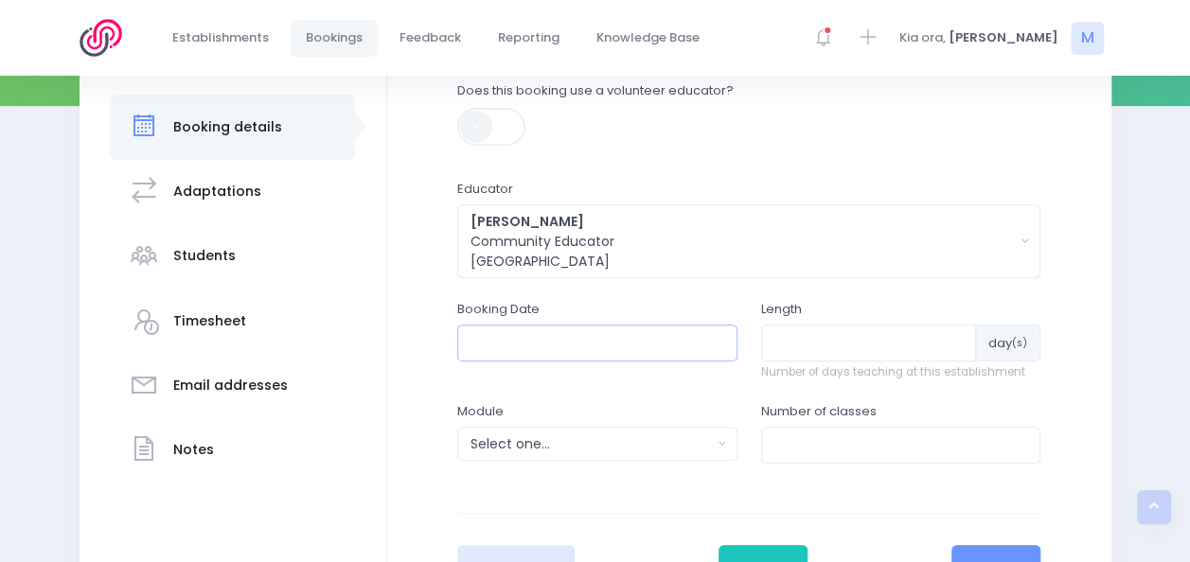
click at [603, 339] on input "text" at bounding box center [597, 343] width 280 height 36
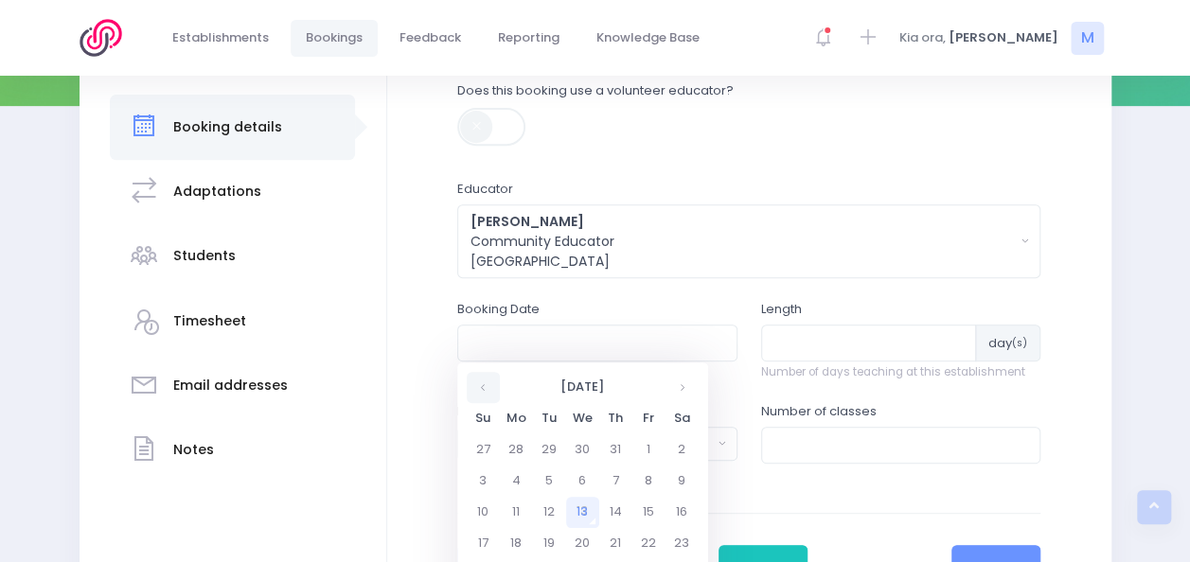
click at [473, 401] on th at bounding box center [483, 387] width 33 height 31
click at [681, 378] on th at bounding box center [681, 387] width 33 height 31
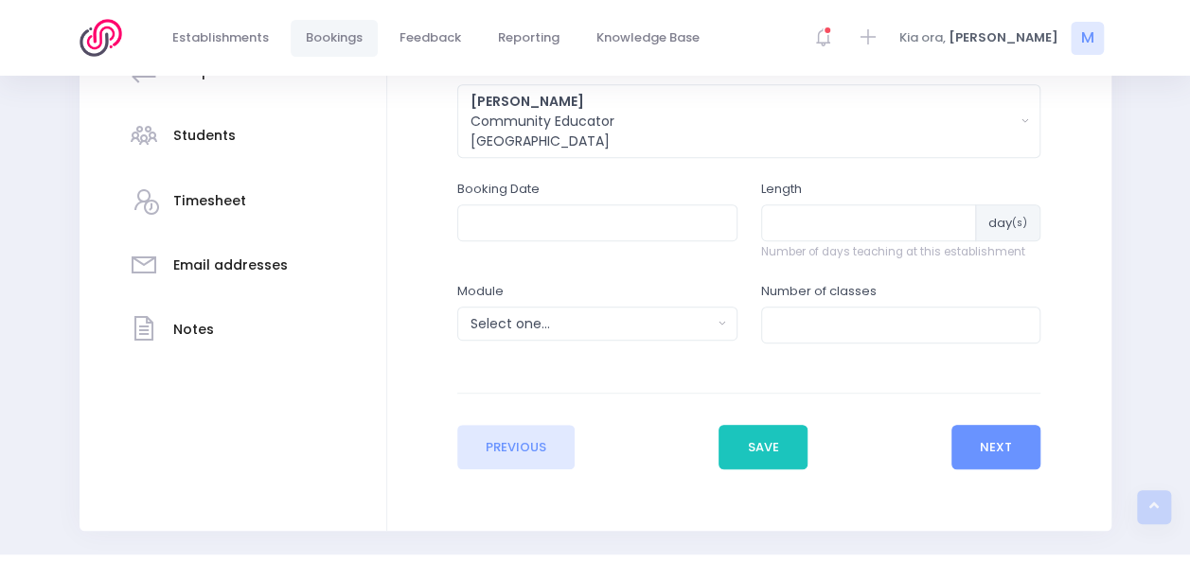
scroll to position [451, 0]
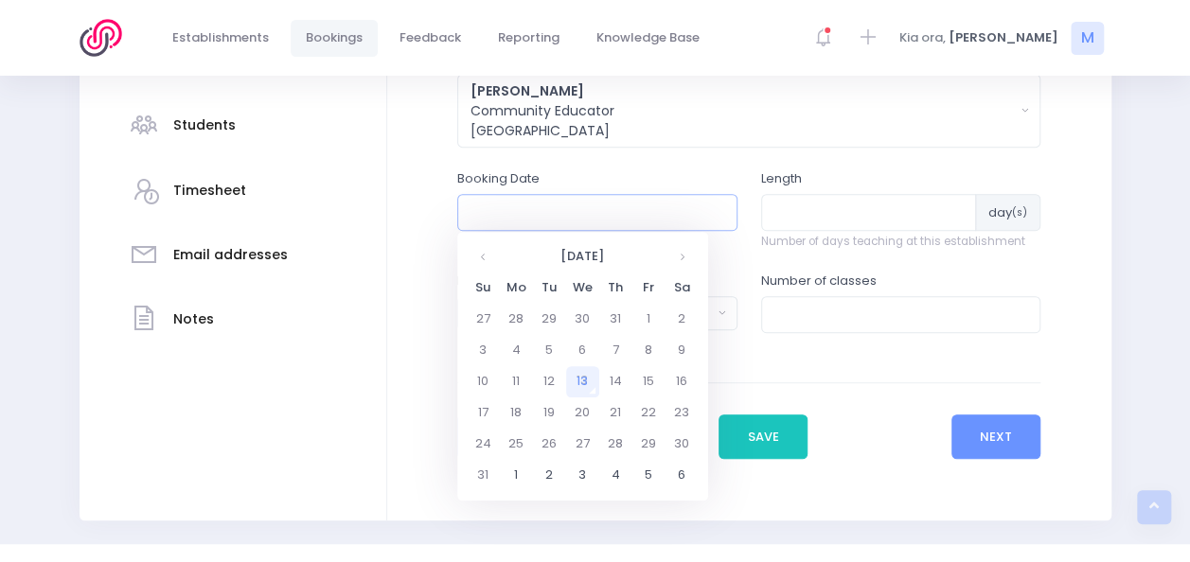
click at [584, 207] on input "text" at bounding box center [597, 212] width 280 height 36
click at [481, 254] on th at bounding box center [483, 256] width 33 height 31
click at [685, 256] on th at bounding box center [681, 256] width 33 height 31
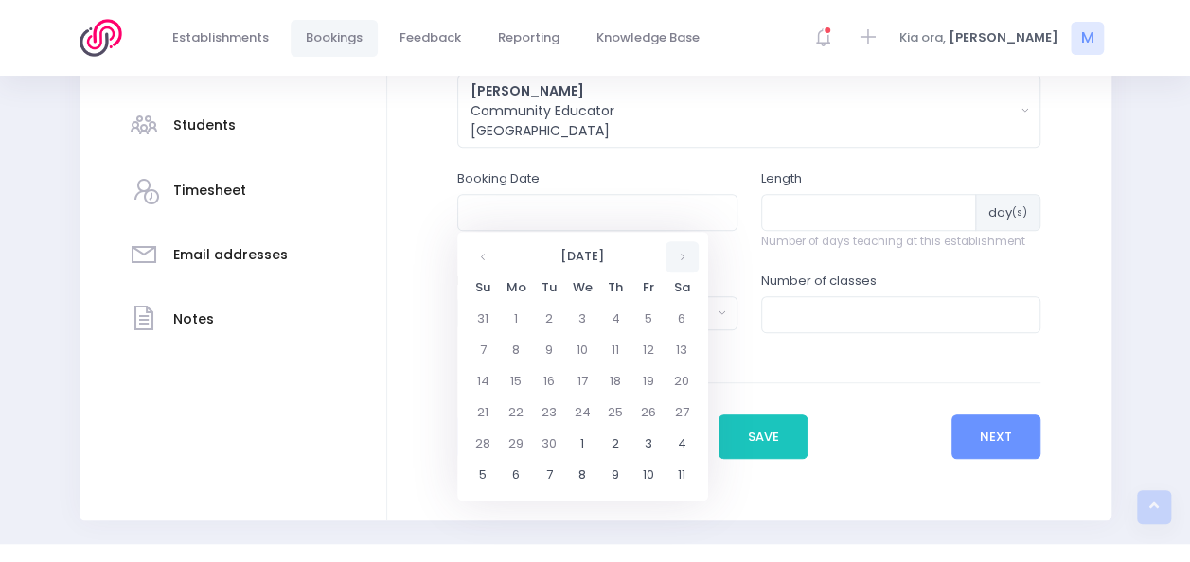
click at [685, 256] on th at bounding box center [681, 256] width 33 height 31
click at [547, 446] on td "25" at bounding box center [549, 444] width 33 height 31
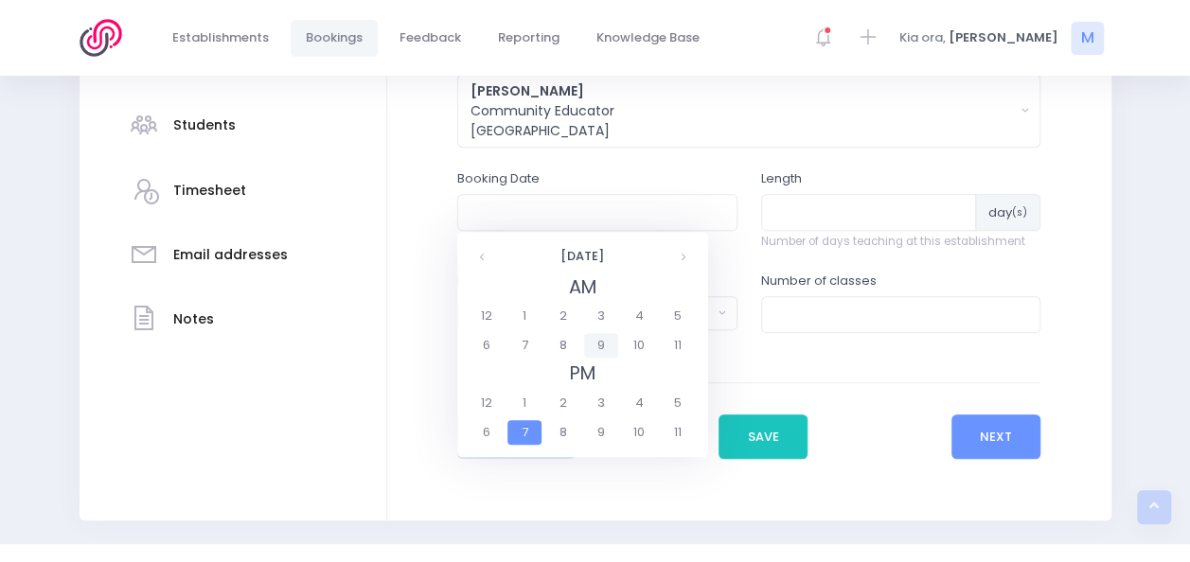
click at [599, 343] on span "9" at bounding box center [600, 345] width 33 height 25
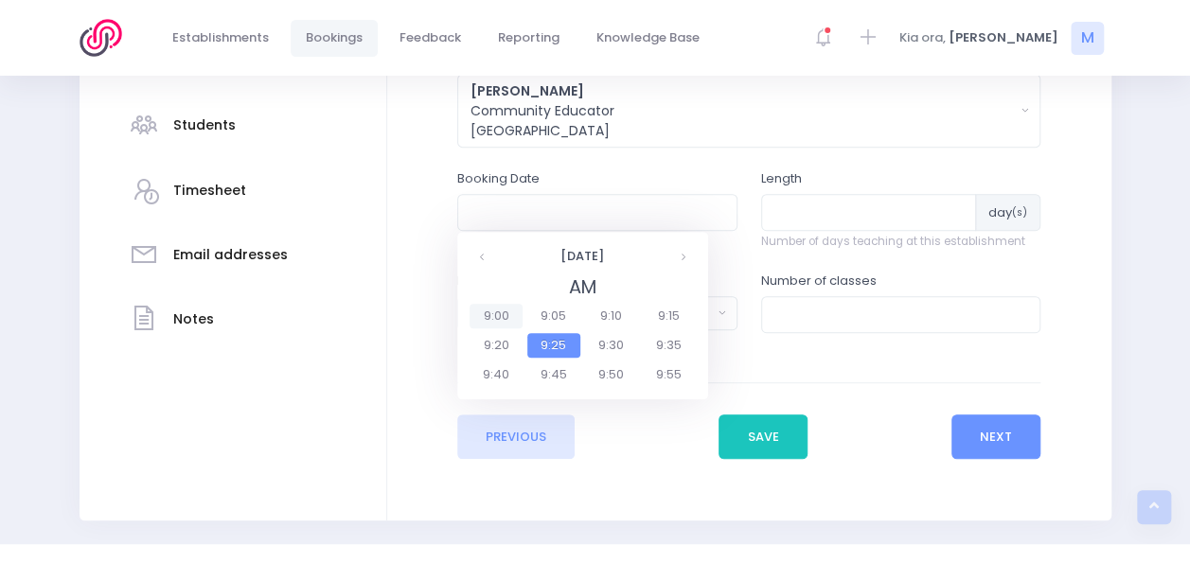
click at [496, 310] on span "9:00" at bounding box center [495, 316] width 53 height 25
type input "25/11/2025 09:00 AM"
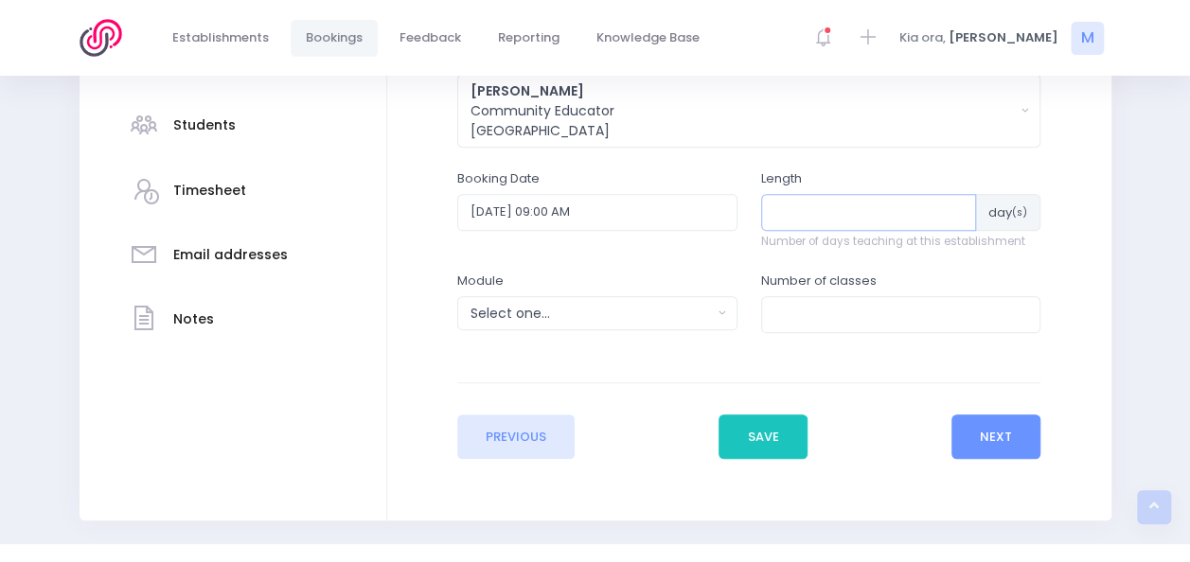
click at [822, 200] on input "number" at bounding box center [869, 212] width 216 height 36
type input "1"
click at [599, 305] on div "Select one..." at bounding box center [590, 314] width 241 height 20
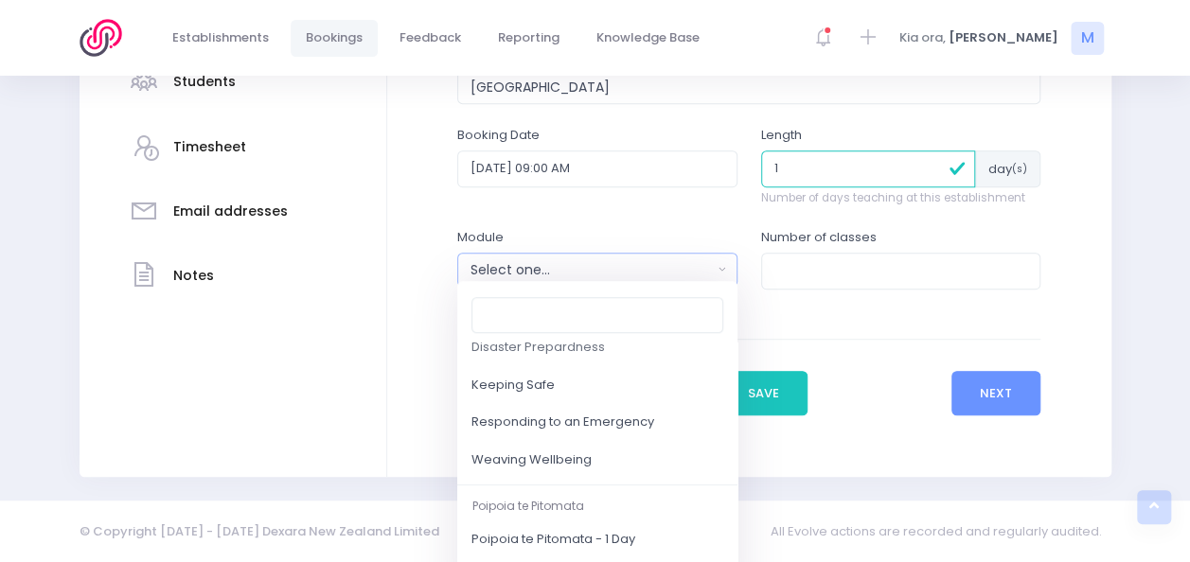
scroll to position [232, 0]
click at [662, 421] on link "Responding to an Emergency" at bounding box center [597, 421] width 280 height 38
select select "Responding to an Emergency"
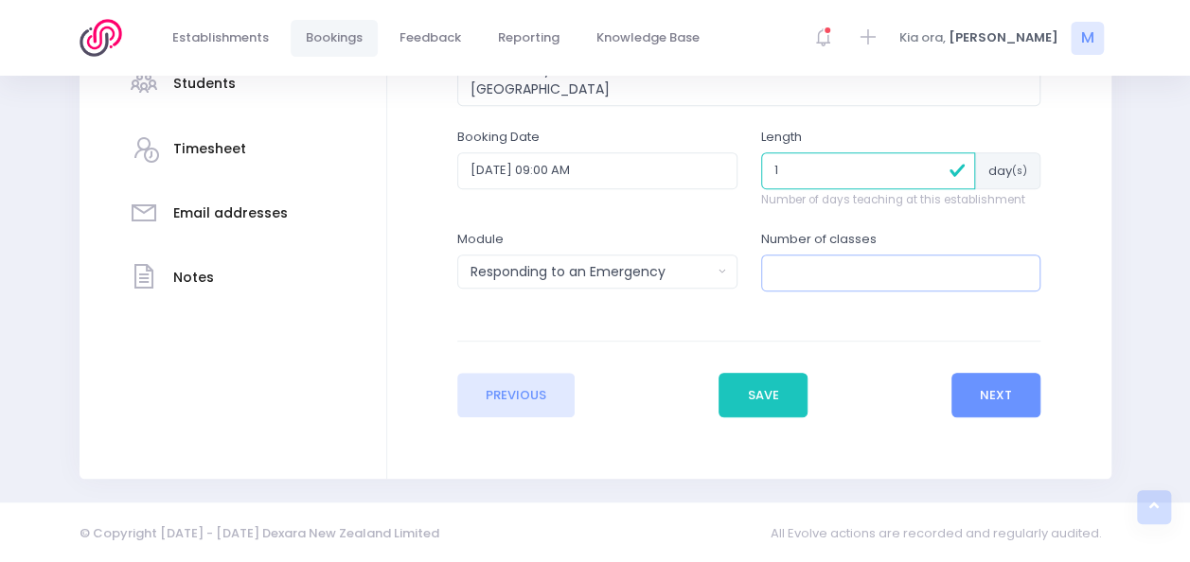
click at [815, 275] on input "number" at bounding box center [901, 273] width 280 height 36
type input "2"
click at [982, 390] on button "Next" at bounding box center [996, 395] width 90 height 45
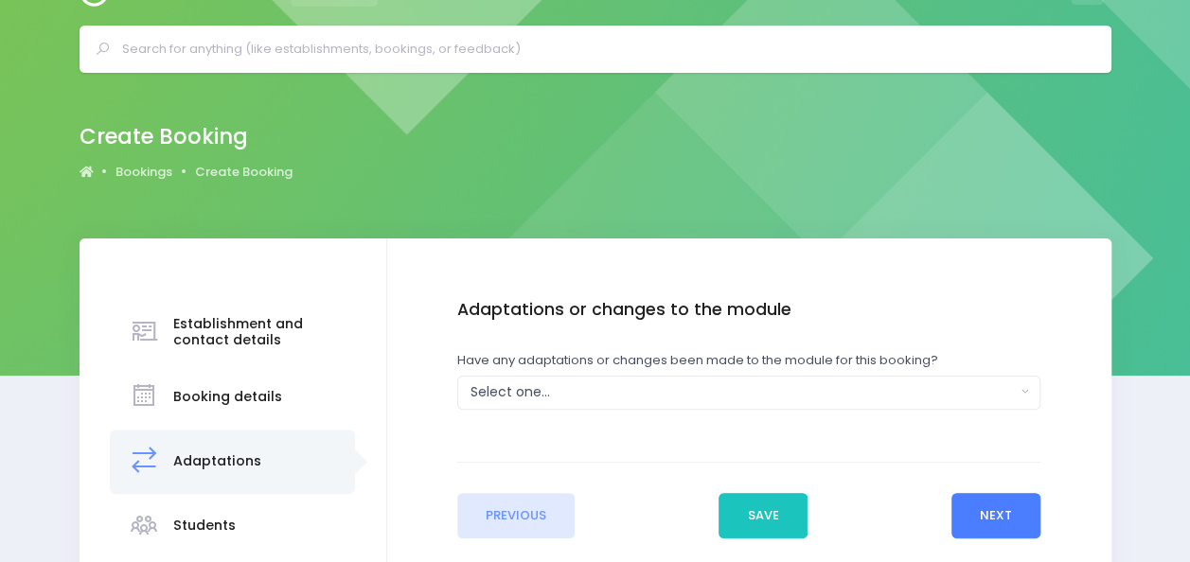
scroll to position [0, 0]
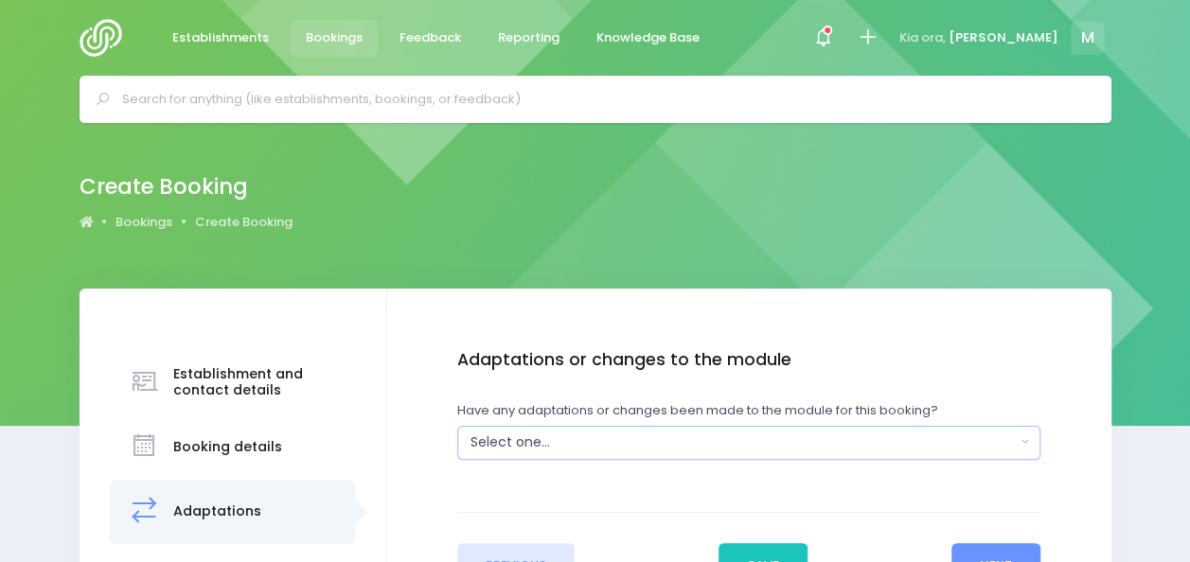
click at [617, 446] on div "Select one..." at bounding box center [742, 443] width 545 height 20
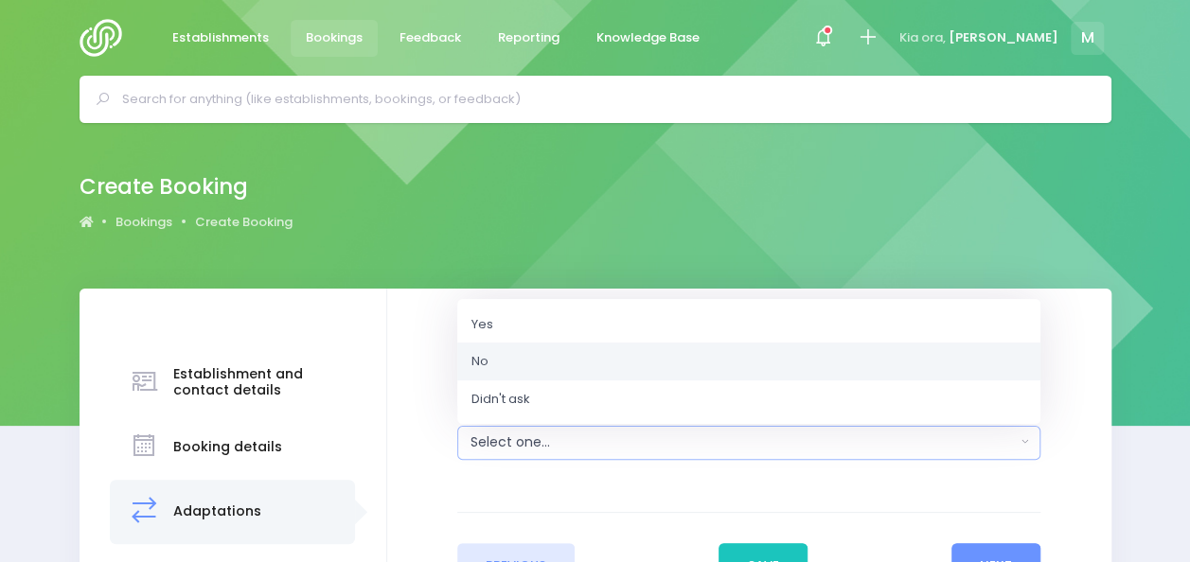
click at [563, 362] on link "No" at bounding box center [748, 362] width 583 height 38
select select "No"
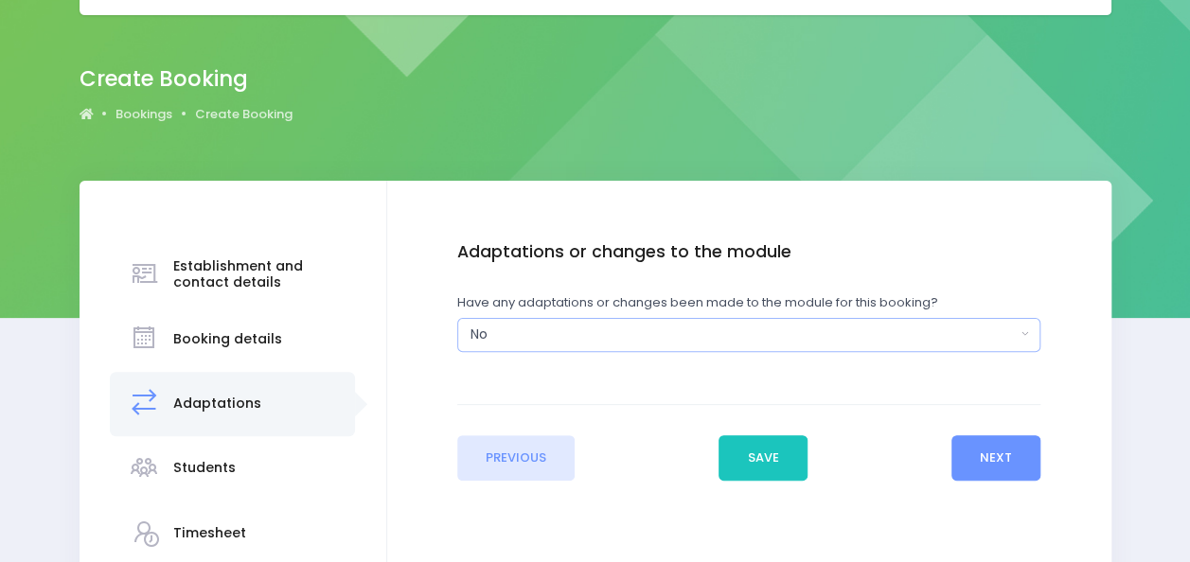
scroll to position [117, 0]
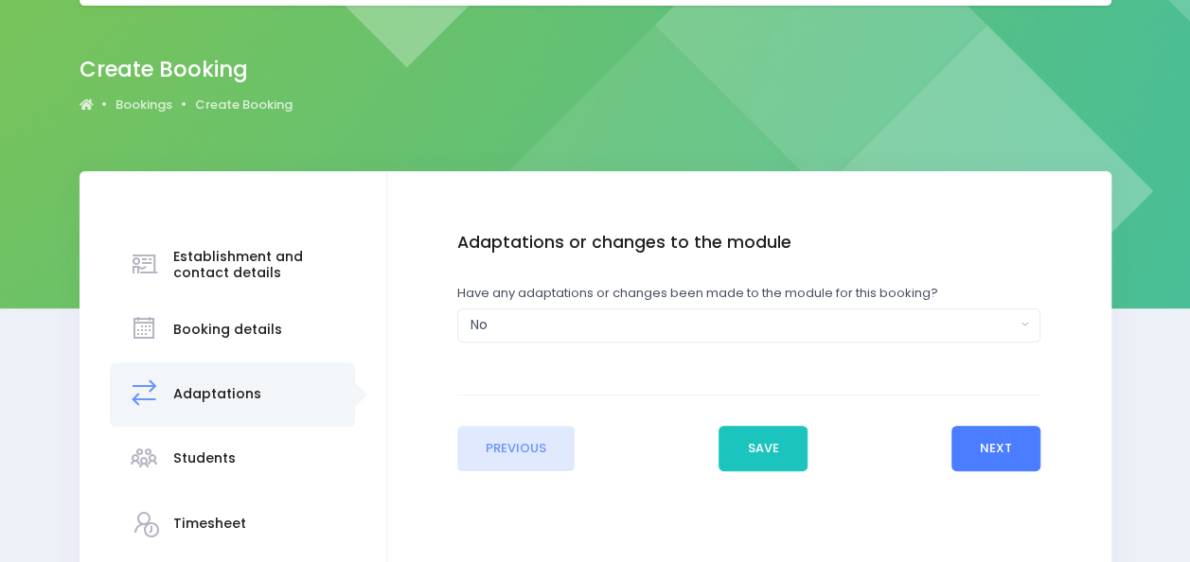
click at [990, 438] on button "Next" at bounding box center [996, 448] width 90 height 45
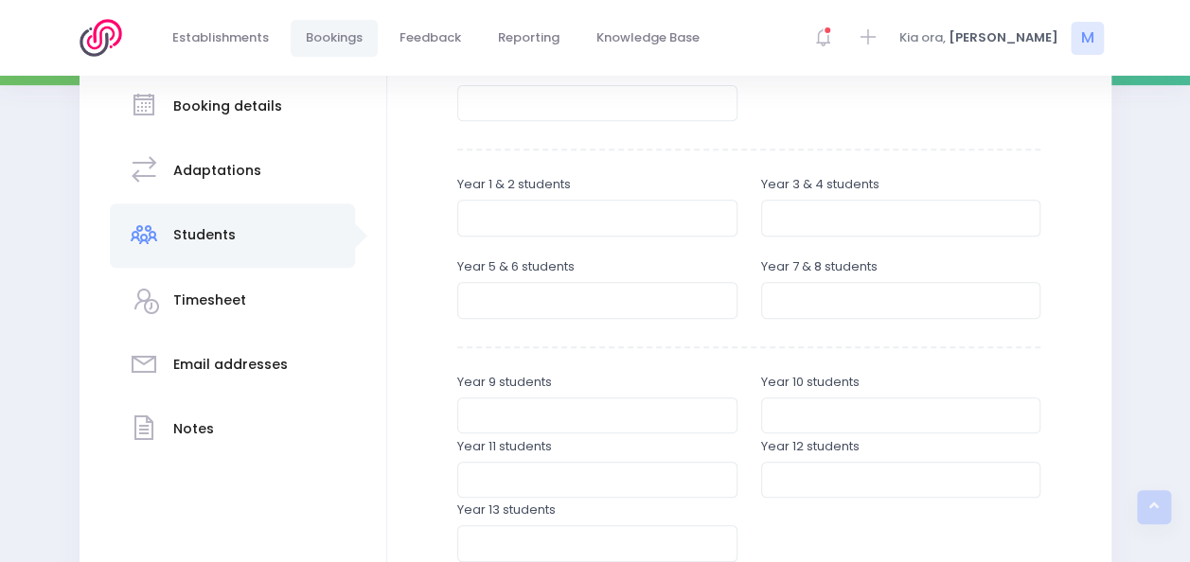
scroll to position [349, 0]
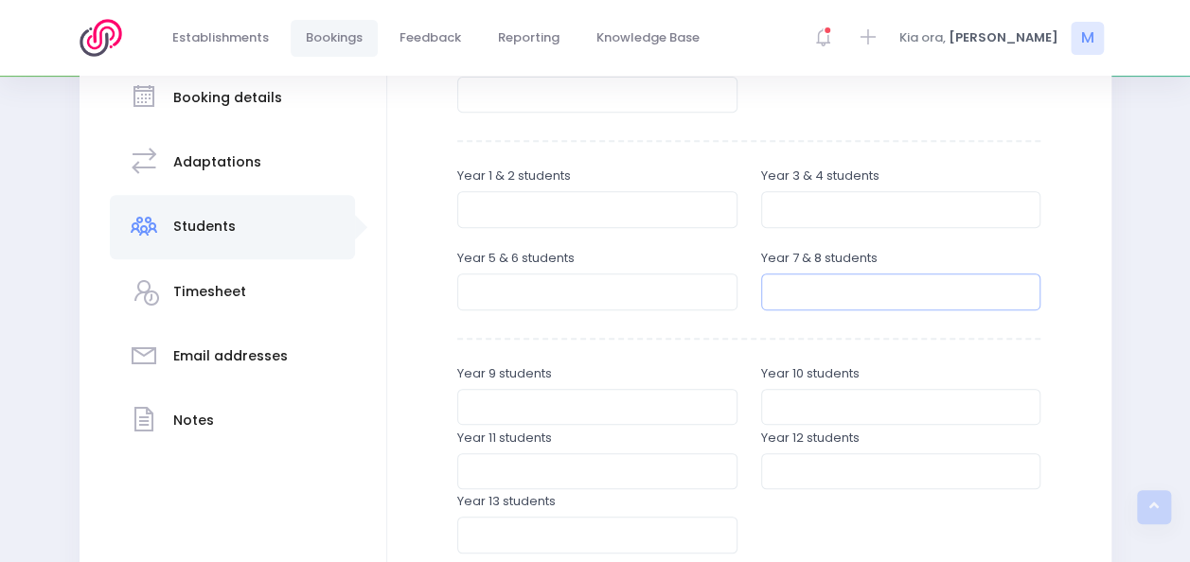
click at [811, 292] on input "number" at bounding box center [901, 292] width 280 height 36
type input "6"
click at [666, 290] on input "number" at bounding box center [597, 292] width 280 height 36
type input "7"
click at [825, 206] on input "number" at bounding box center [901, 209] width 280 height 36
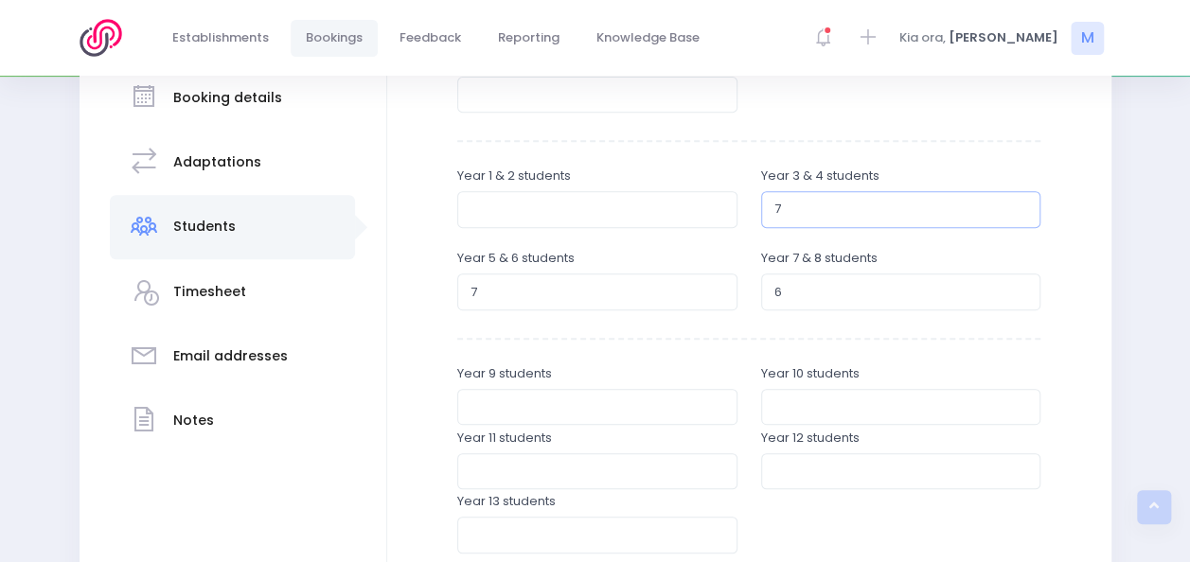
type input "7"
click at [560, 208] on input "number" at bounding box center [597, 209] width 280 height 36
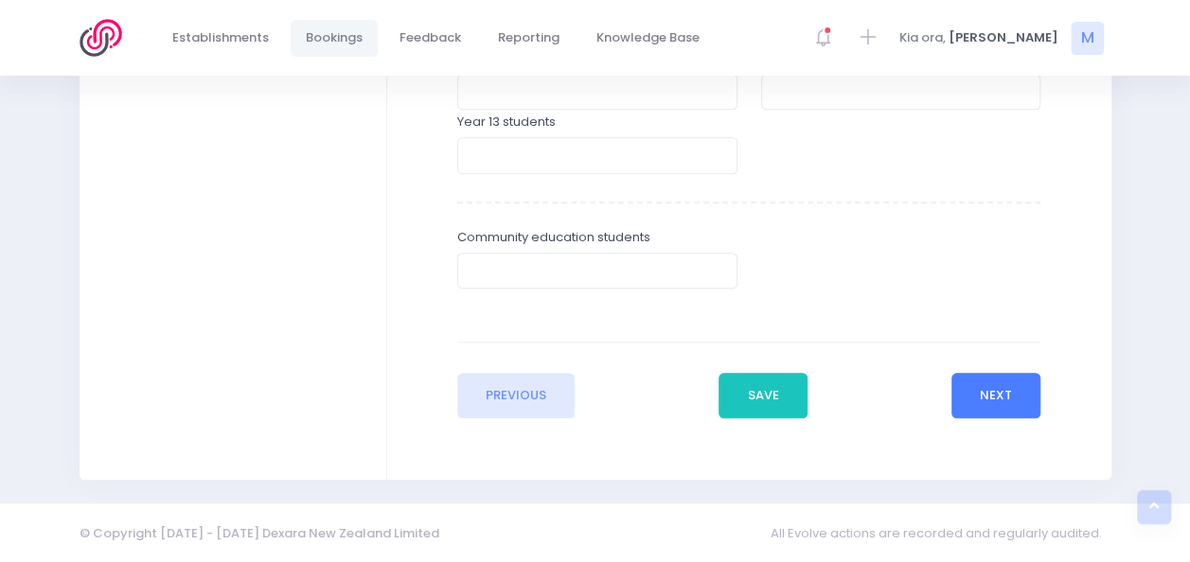
type input "8"
click at [1017, 394] on button "Next" at bounding box center [996, 395] width 90 height 45
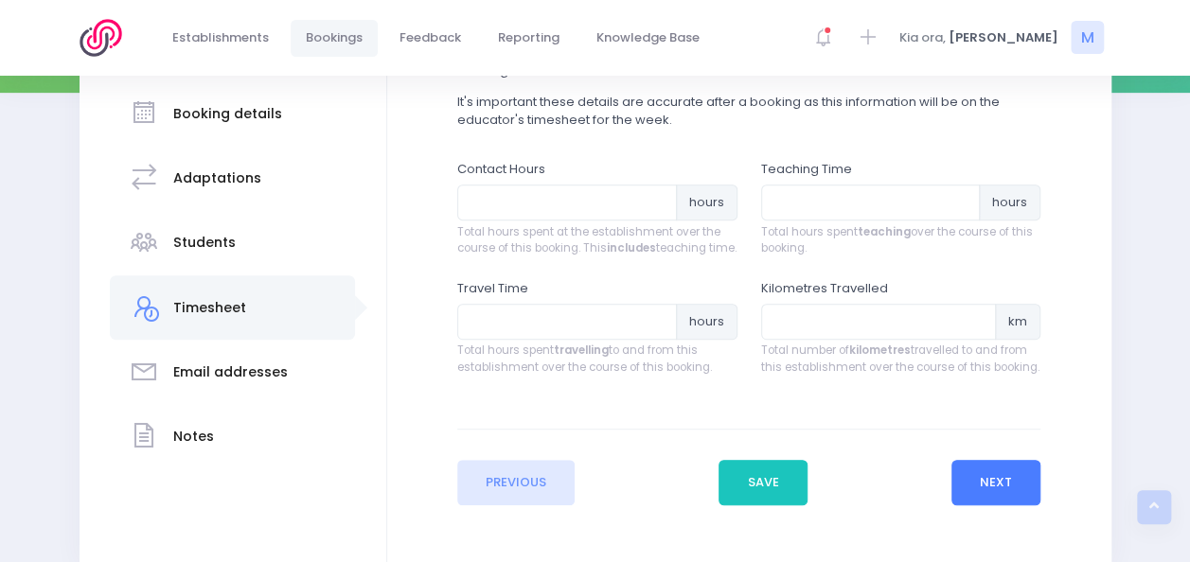
scroll to position [337, 0]
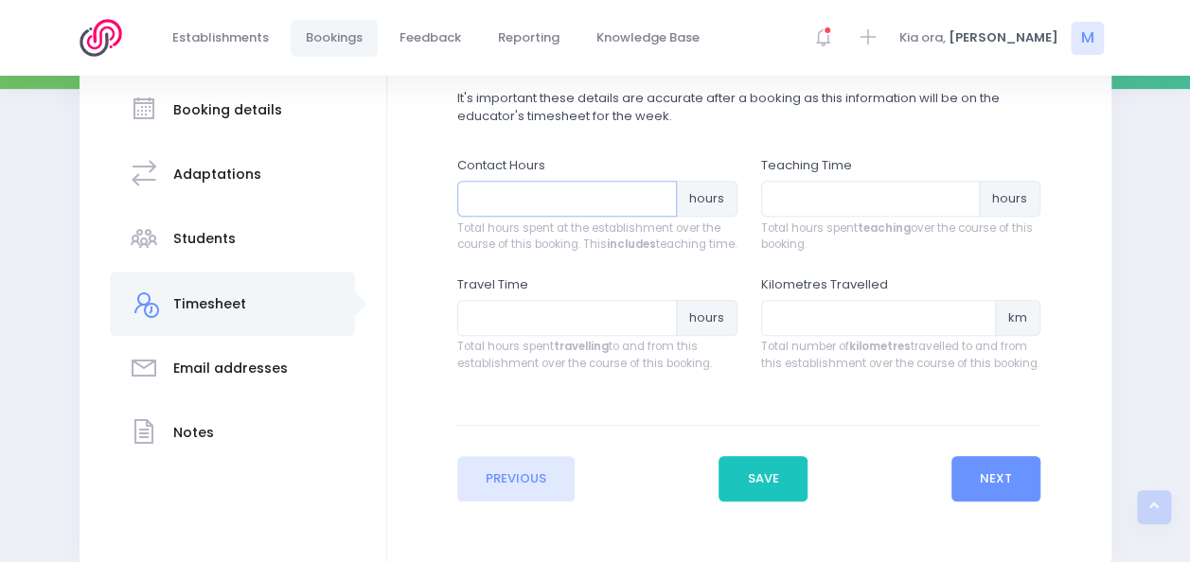
click at [537, 203] on input "number" at bounding box center [567, 199] width 220 height 36
type input "3"
click at [795, 197] on input "number" at bounding box center [871, 199] width 220 height 36
type input "2.5"
click at [476, 336] on input "number" at bounding box center [567, 318] width 220 height 36
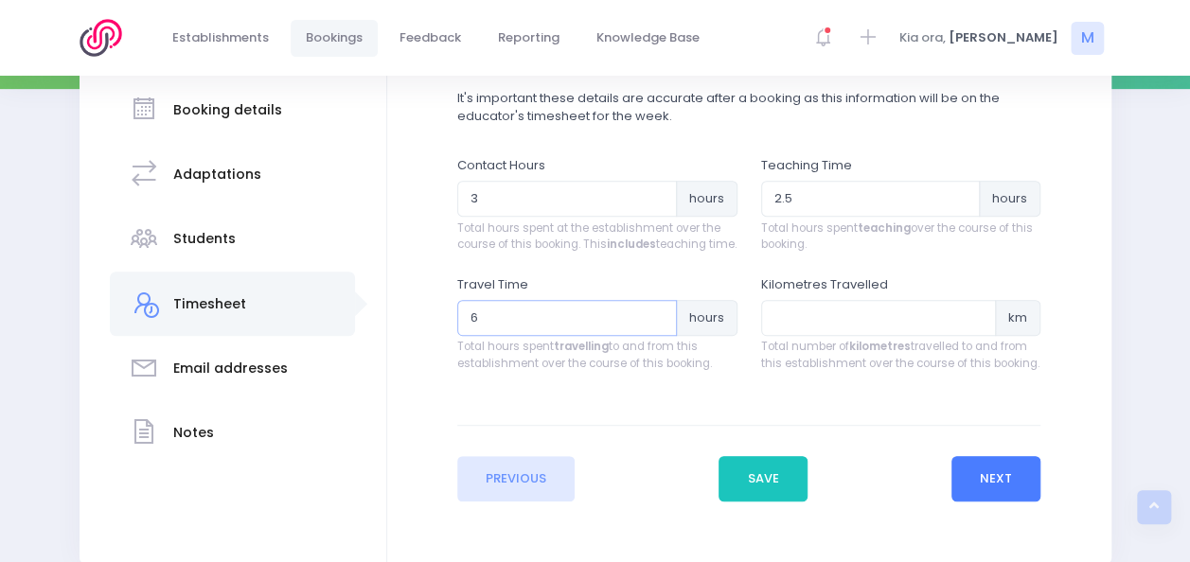
type input "6"
click at [977, 486] on button "Next" at bounding box center [996, 478] width 90 height 45
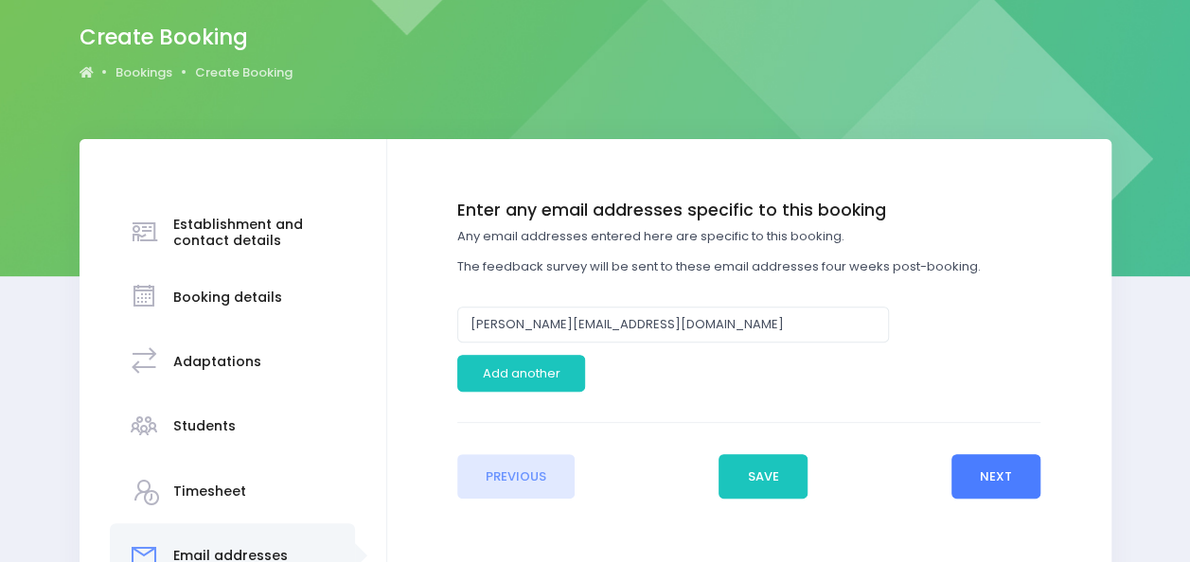
scroll to position [153, 0]
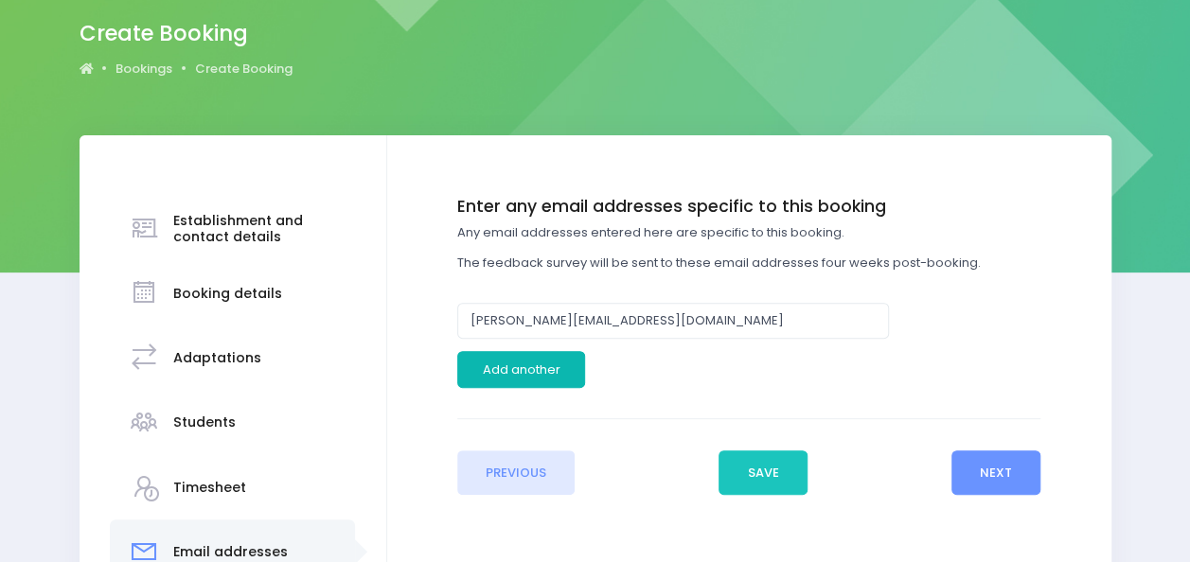
click at [555, 382] on button "Add another" at bounding box center [521, 369] width 128 height 36
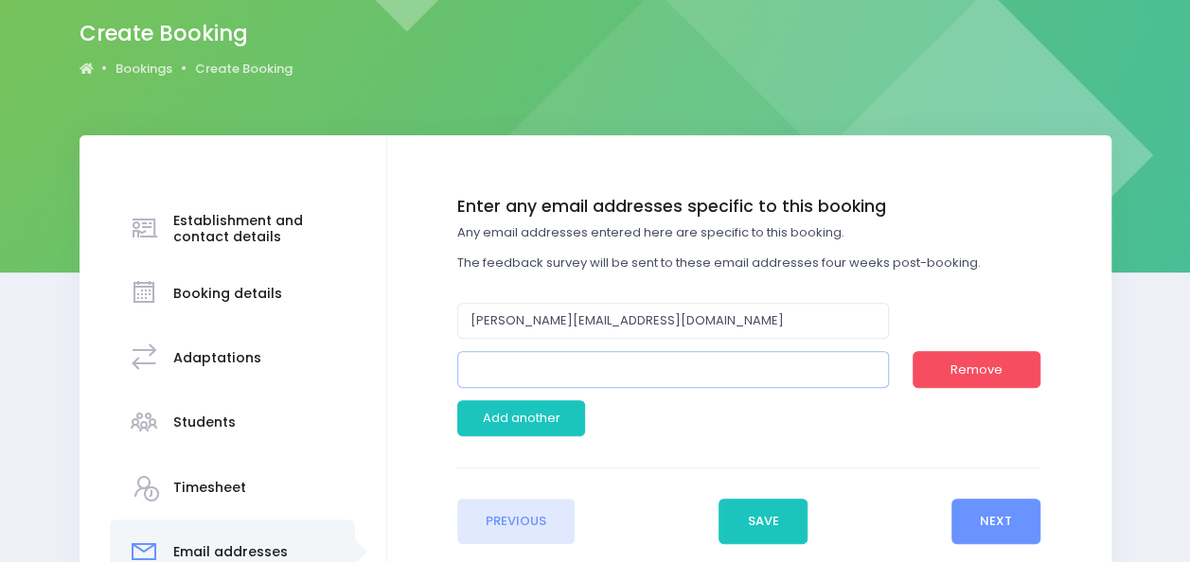
click at [590, 361] on input "email" at bounding box center [673, 369] width 432 height 36
paste input "<principal@whataroa.school.nz>"
click at [475, 373] on input "<principal@whataroa.school.nz" at bounding box center [673, 369] width 432 height 36
type input "principal@whataroa.school.nz"
click at [996, 526] on button "Next" at bounding box center [996, 521] width 90 height 45
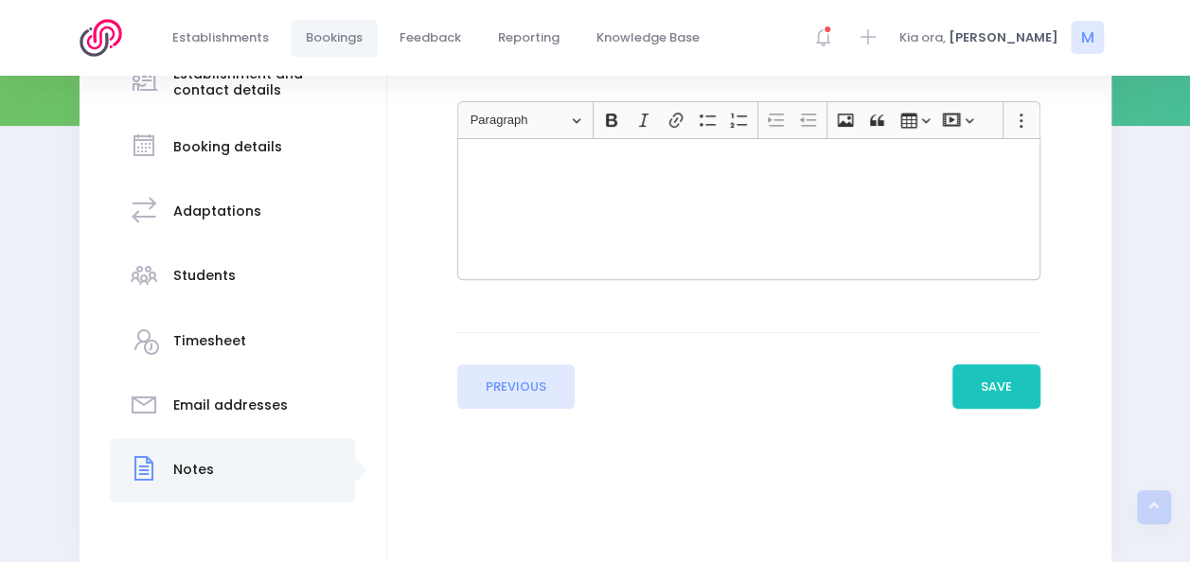
scroll to position [305, 0]
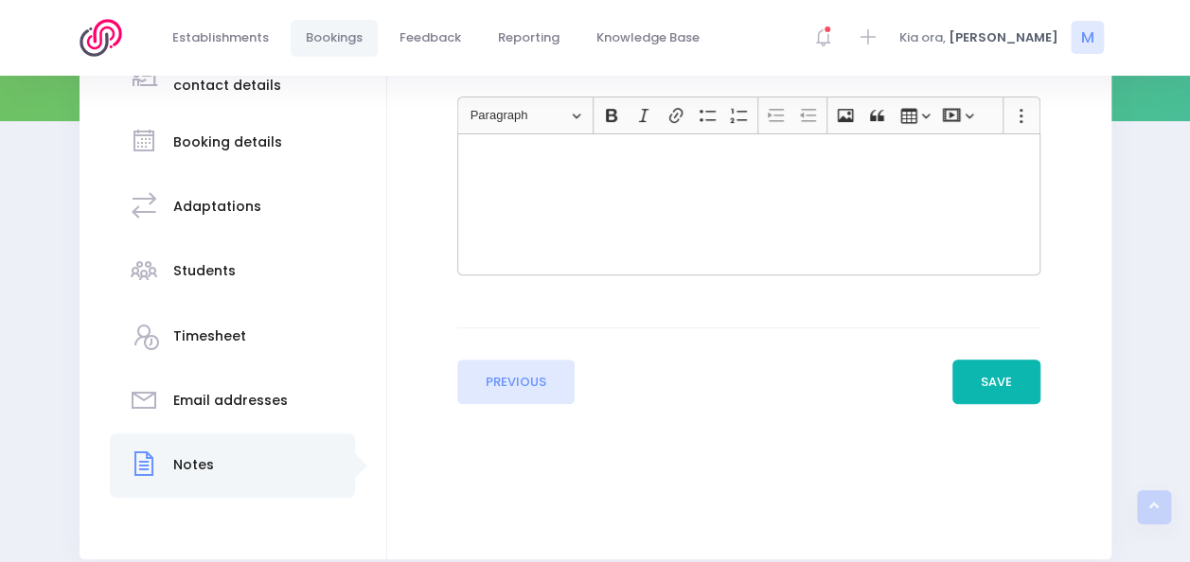
click at [993, 383] on button "Save" at bounding box center [996, 382] width 89 height 45
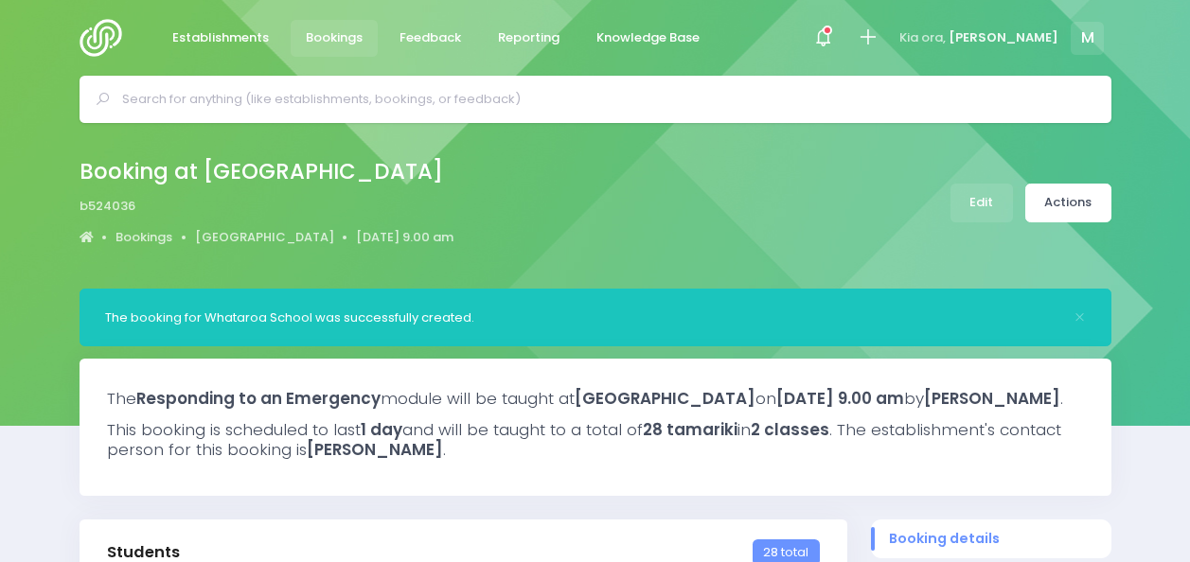
select select "5"
click at [1085, 195] on link "Actions" at bounding box center [1068, 203] width 86 height 39
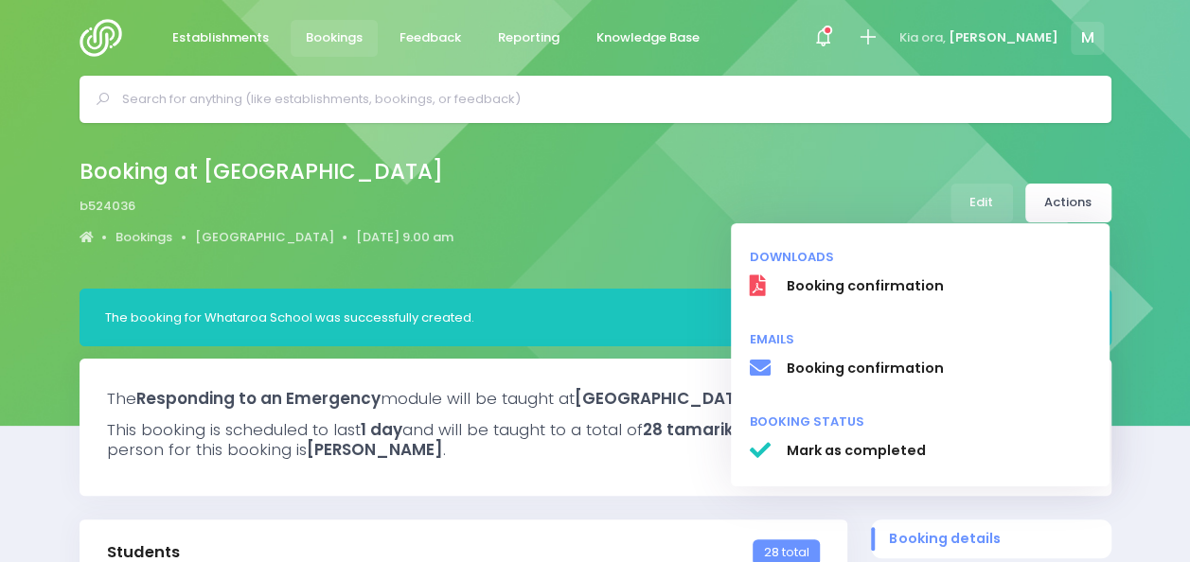
click at [1113, 136] on div "Booking at [GEOGRAPHIC_DATA] b524036 Bookings [GEOGRAPHIC_DATA] [DATE] 9.00 am" at bounding box center [595, 206] width 1190 height 166
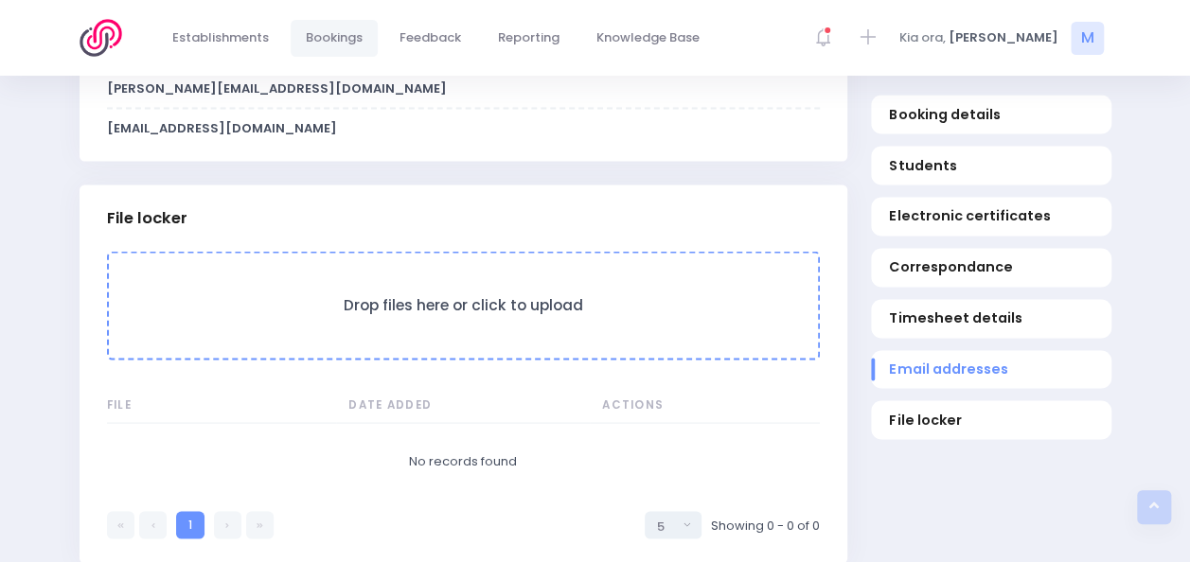
scroll to position [1689, 0]
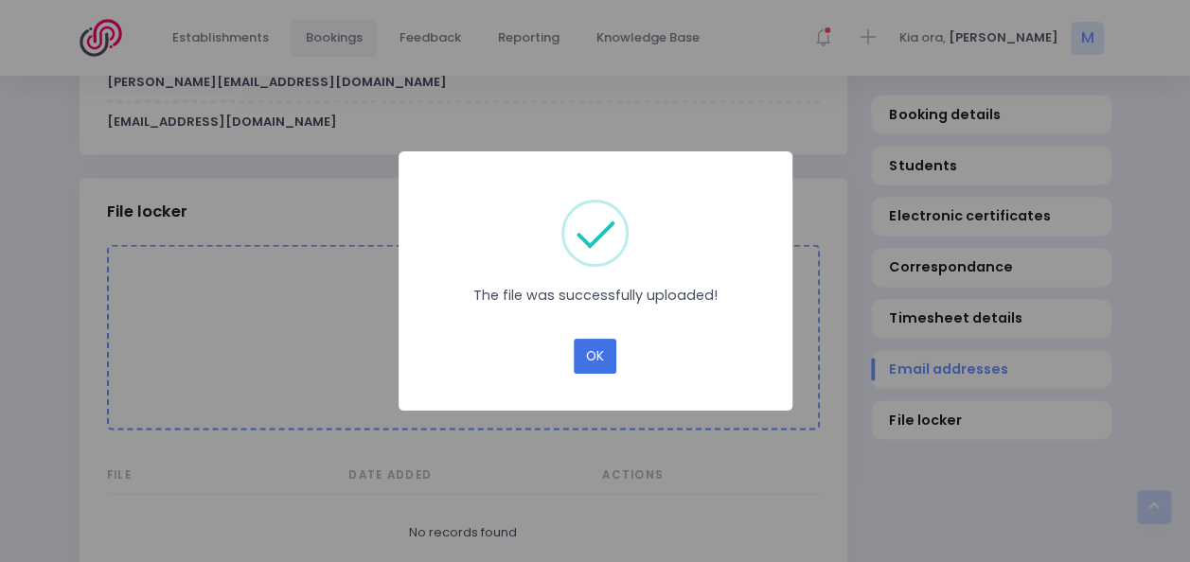
click at [596, 346] on button "OK" at bounding box center [595, 357] width 43 height 36
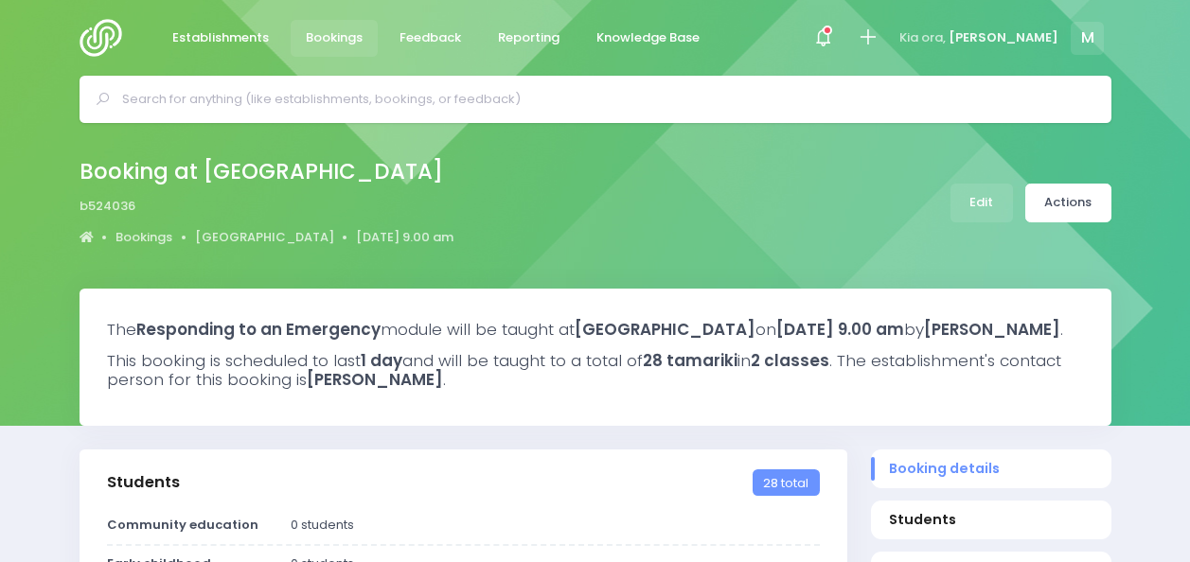
select select "5"
click at [1091, 199] on link "Actions" at bounding box center [1068, 203] width 86 height 39
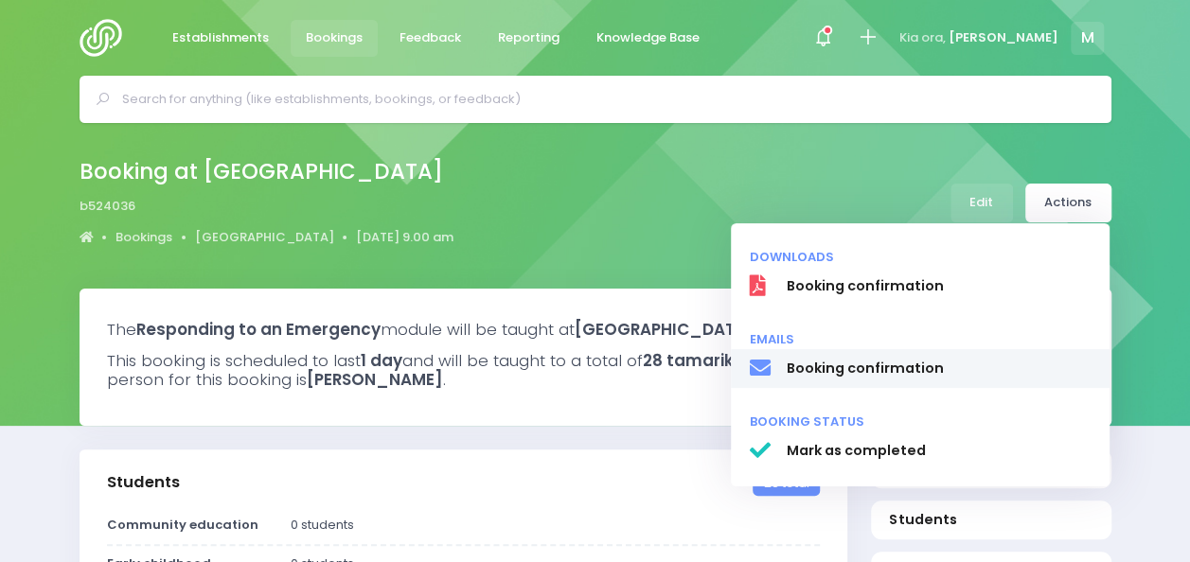
click at [860, 371] on span "Booking confirmation" at bounding box center [938, 369] width 305 height 20
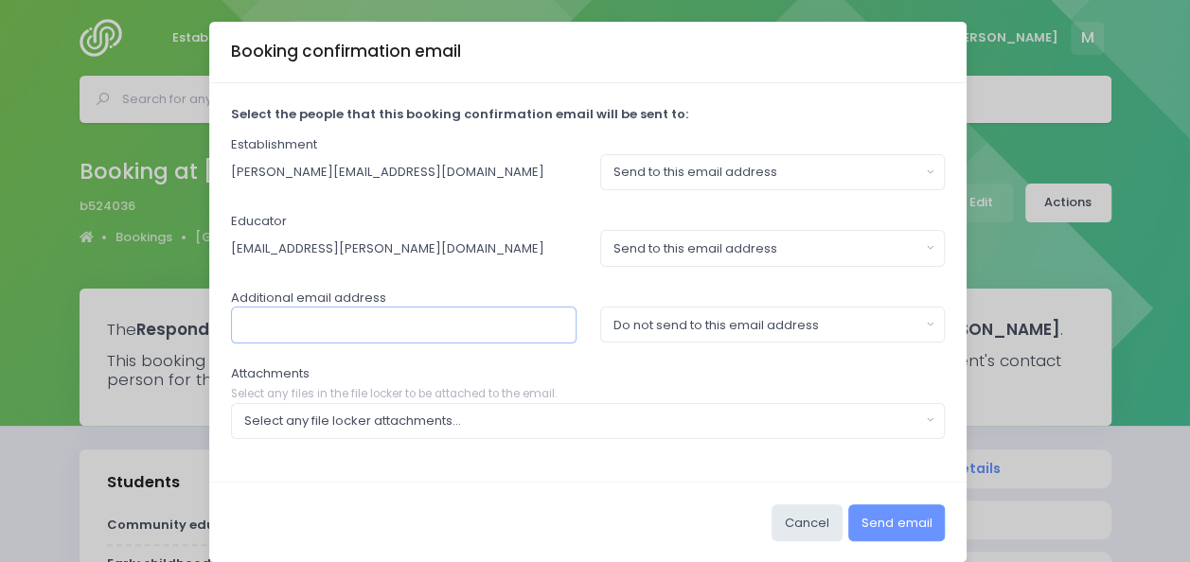
click at [433, 325] on input "text" at bounding box center [403, 325] width 345 height 36
paste input "<[EMAIL_ADDRESS][DOMAIN_NAME]>"
click at [239, 326] on input "<[EMAIL_ADDRESS][DOMAIN_NAME]" at bounding box center [403, 325] width 345 height 36
type input "[EMAIL_ADDRESS][DOMAIN_NAME]"
click at [310, 422] on div "Select any file locker attachments..." at bounding box center [582, 421] width 676 height 19
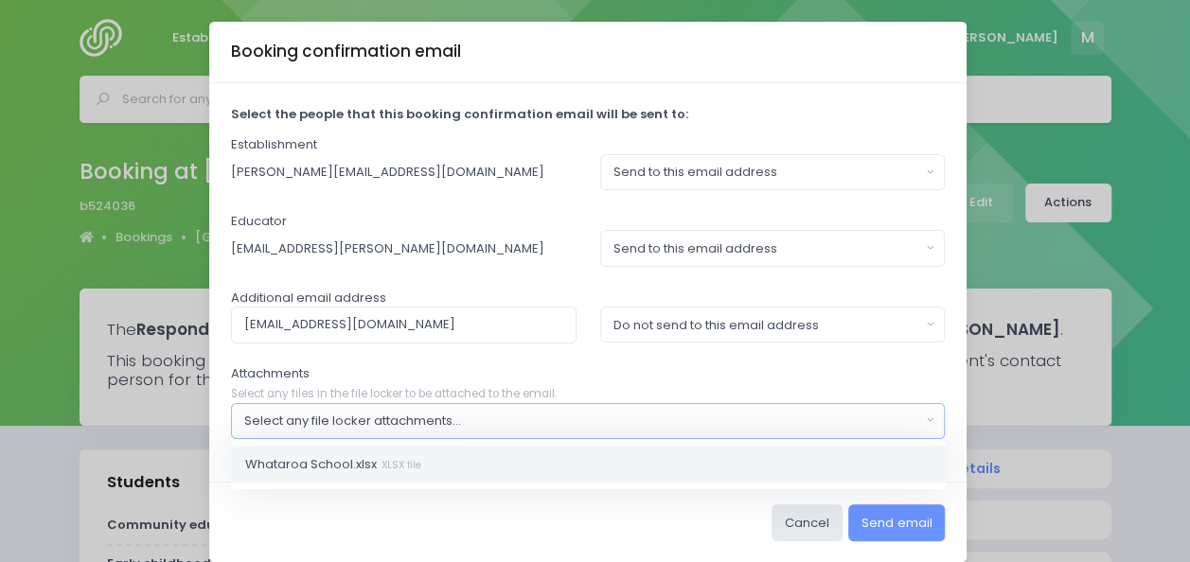
click at [309, 449] on link "Whataroa School.xlsx XLSX file" at bounding box center [588, 464] width 715 height 38
select select "11065"
click at [752, 175] on div "Send to this email address" at bounding box center [766, 172] width 307 height 19
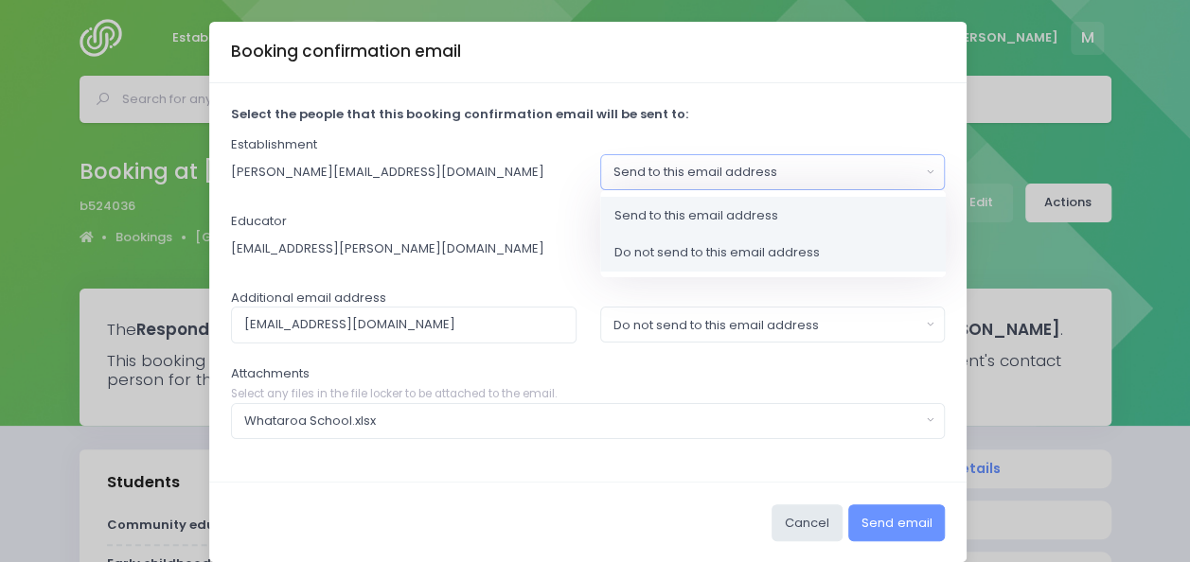
click at [708, 252] on span "Do not send to this email address" at bounding box center [716, 252] width 205 height 19
select select "no_email"
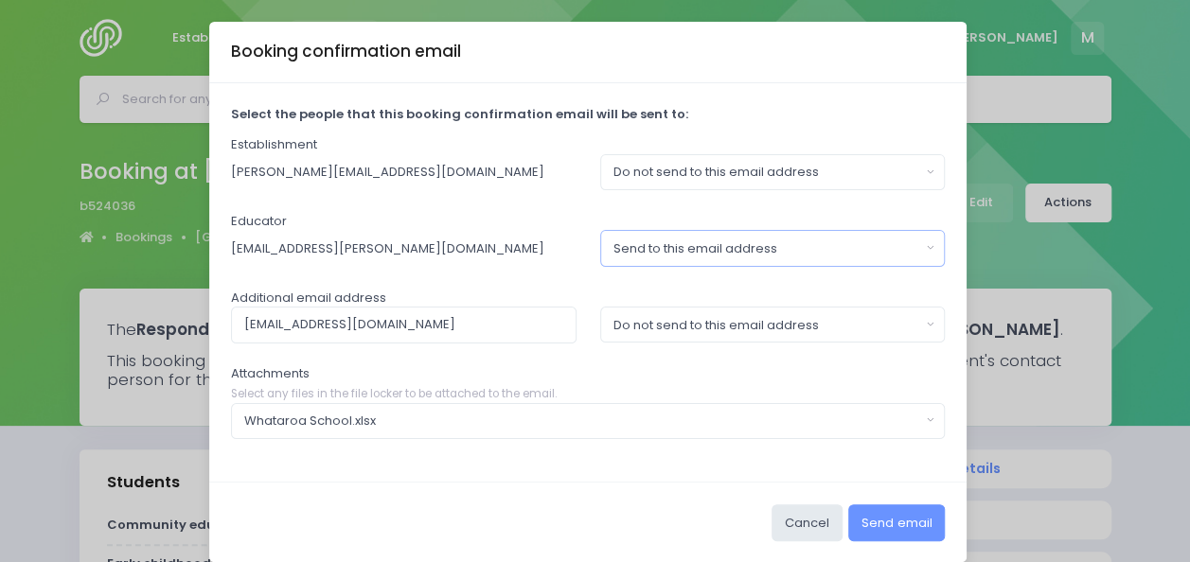
click at [715, 244] on div "Send to this email address" at bounding box center [766, 248] width 307 height 19
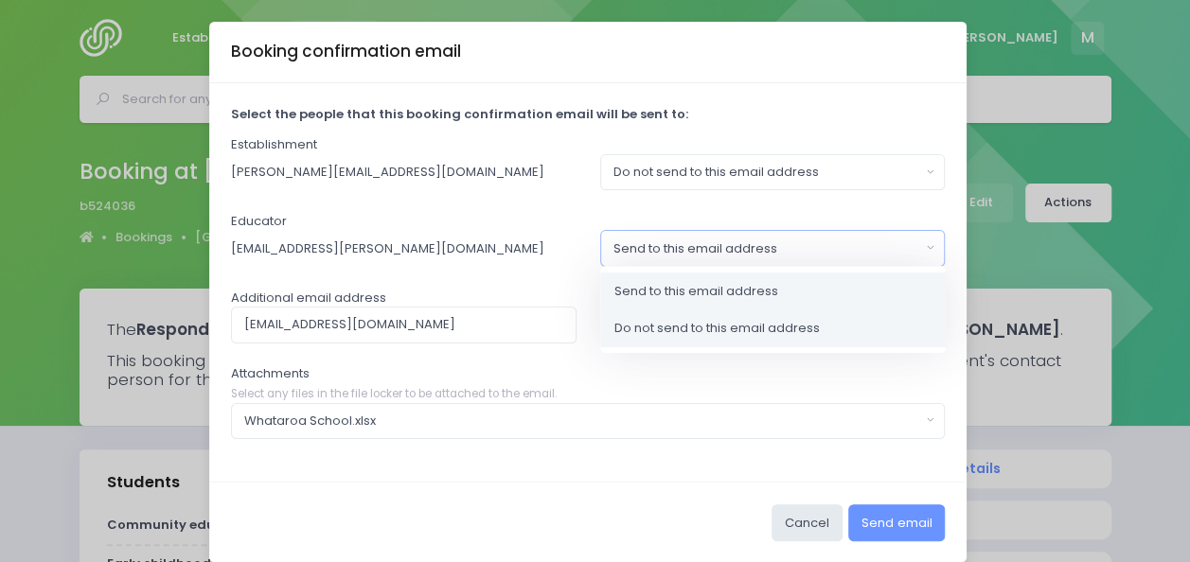
click at [669, 327] on span "Do not send to this email address" at bounding box center [716, 328] width 205 height 19
select select "no_email"
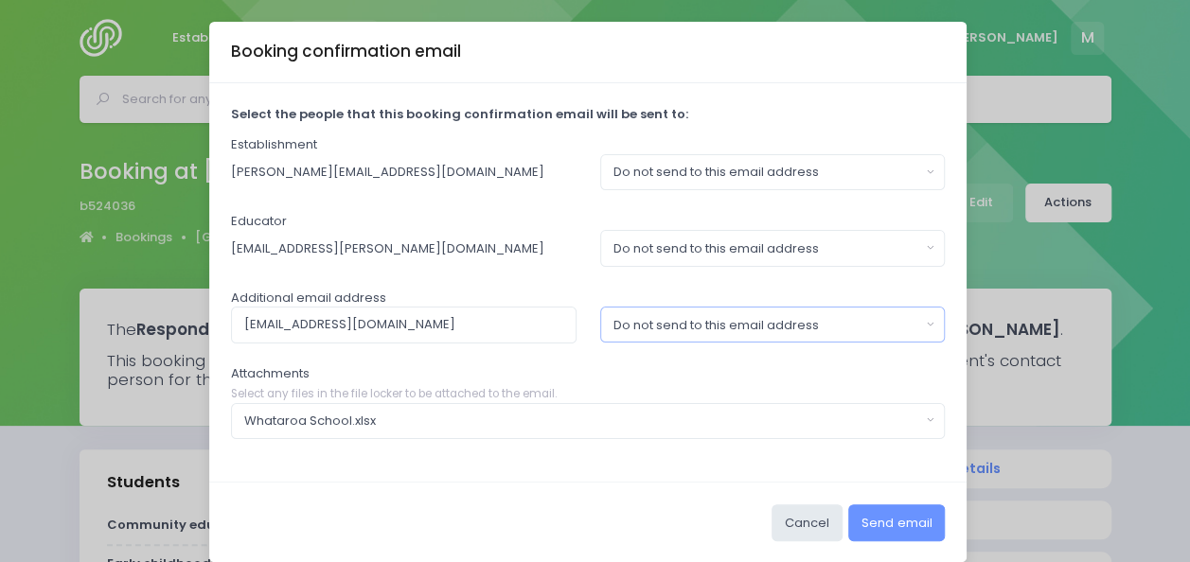
click at [669, 327] on div "Do not send to this email address" at bounding box center [766, 325] width 307 height 19
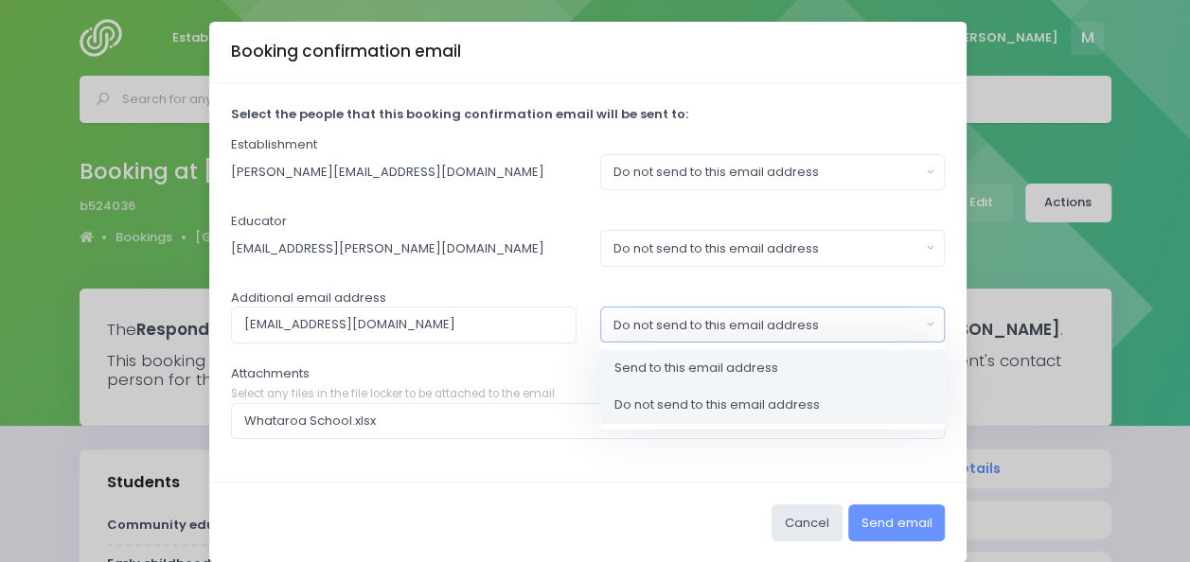
click at [657, 364] on span "Send to this email address" at bounding box center [696, 368] width 164 height 19
select select "send"
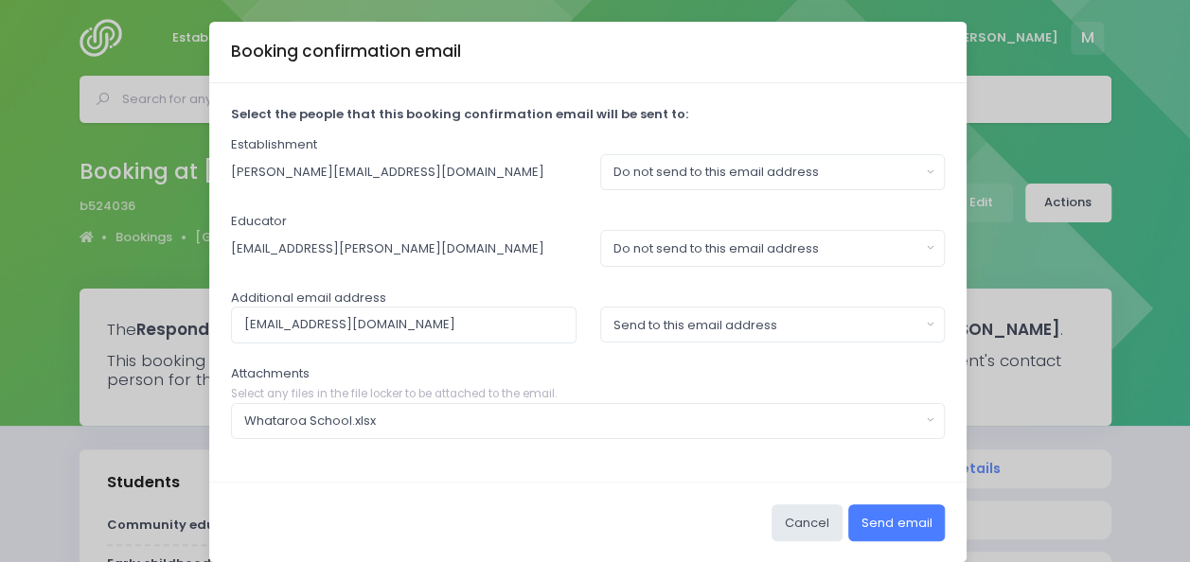
click at [869, 514] on button "Send email" at bounding box center [896, 522] width 97 height 36
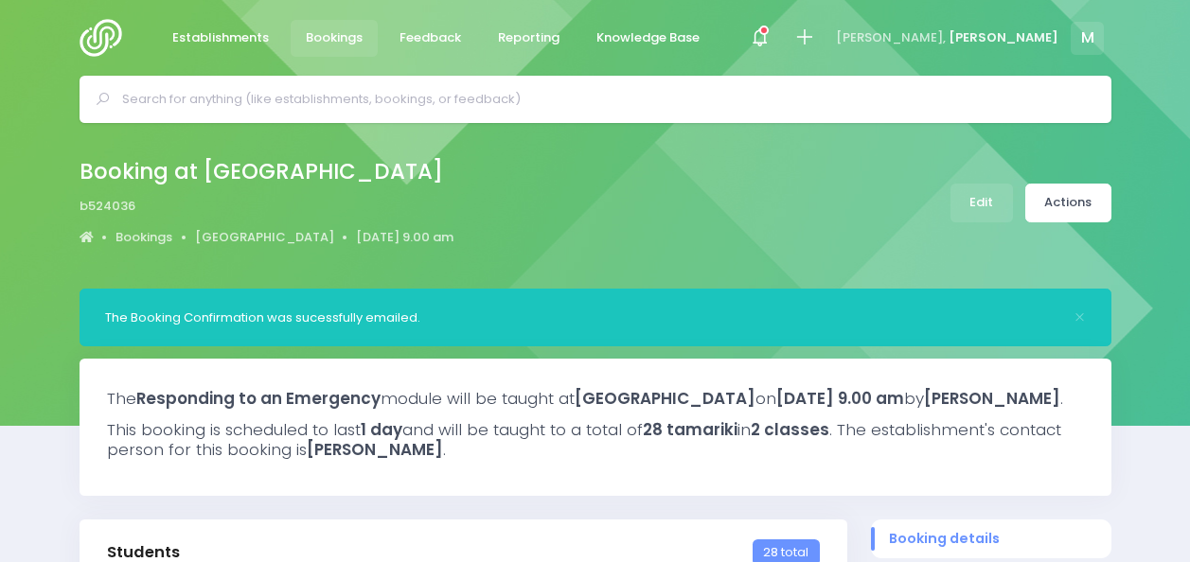
select select "5"
click at [104, 35] on img at bounding box center [107, 38] width 54 height 38
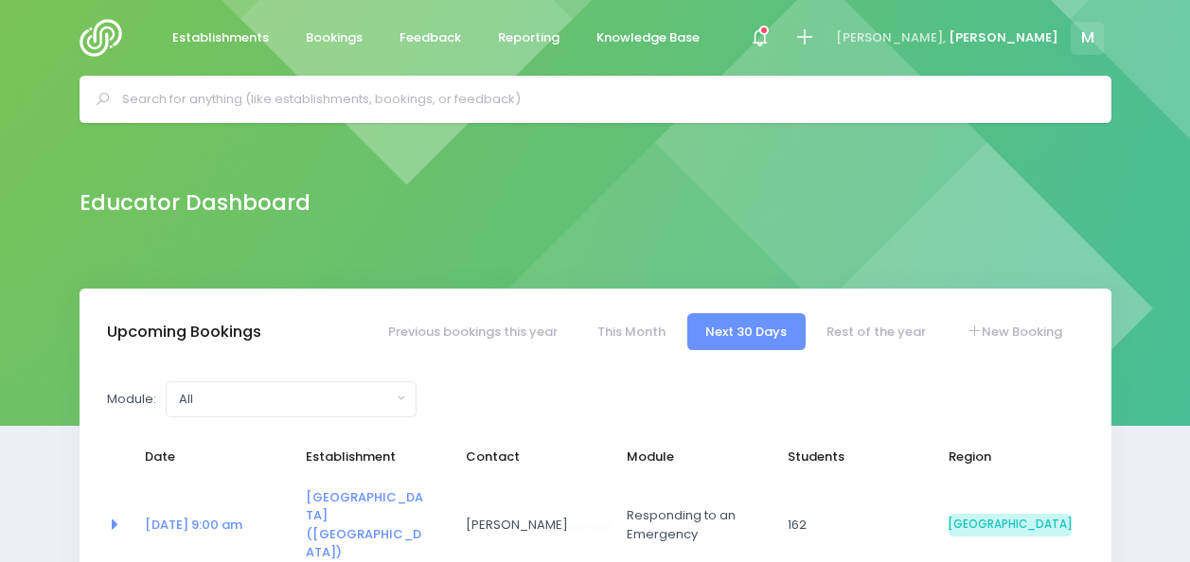
select select "5"
click at [490, 326] on link "Previous bookings this year" at bounding box center [472, 331] width 206 height 37
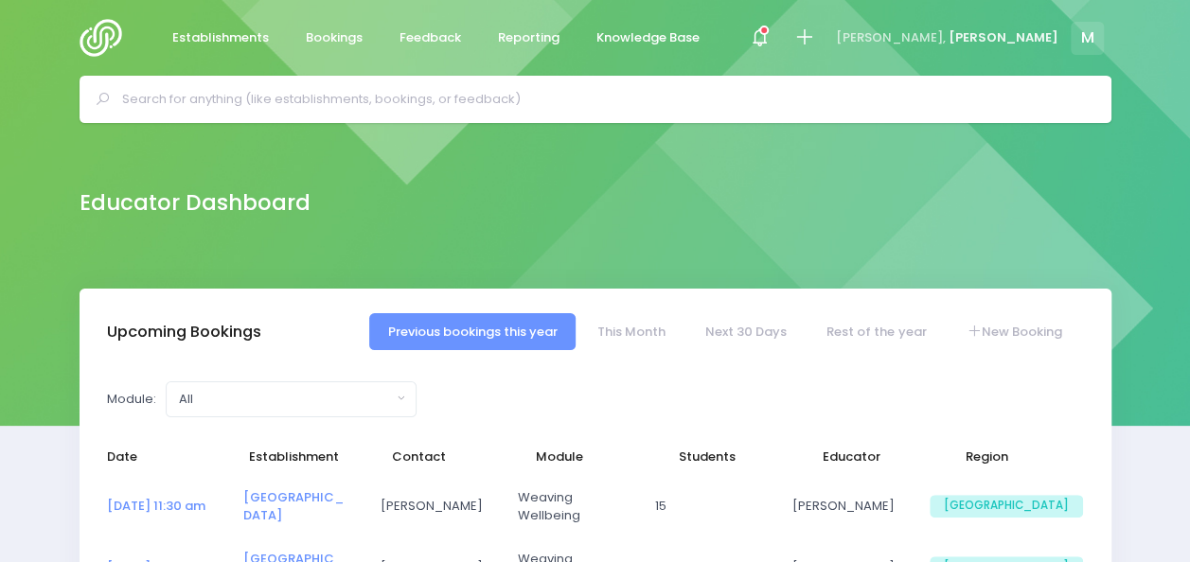
select select "5"
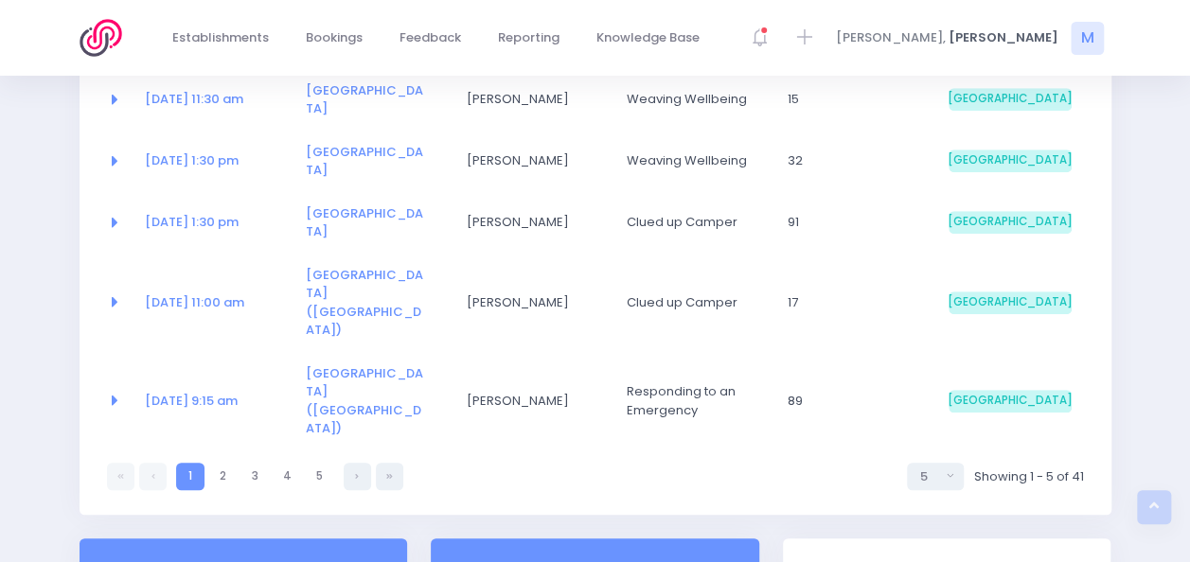
scroll to position [409, 0]
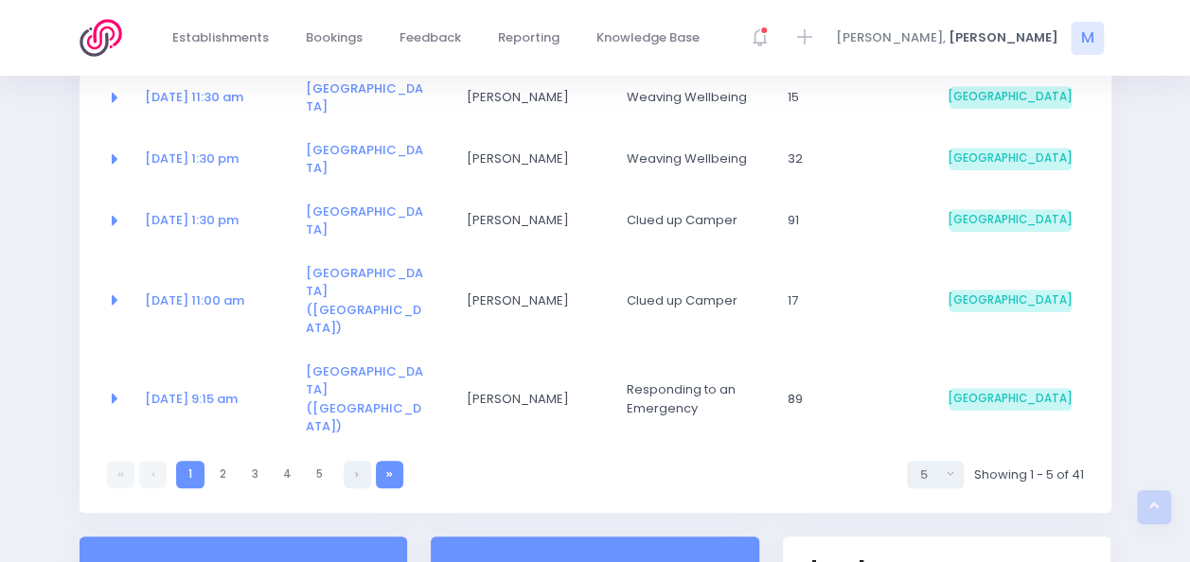
click at [390, 474] on icon at bounding box center [389, 474] width 7 height 0
select select "5"
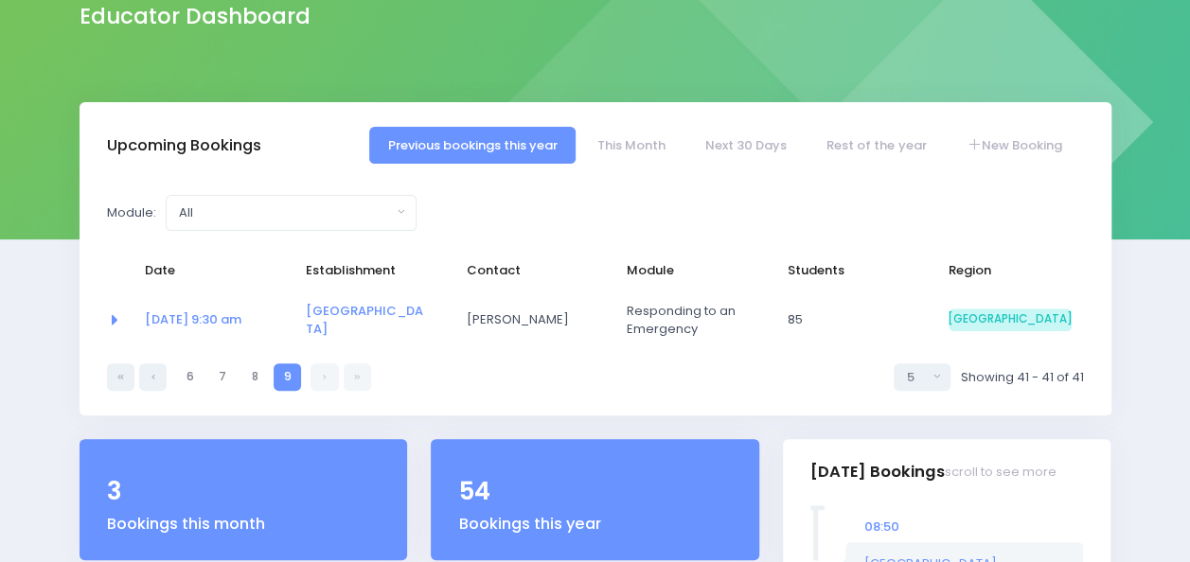
scroll to position [186, 0]
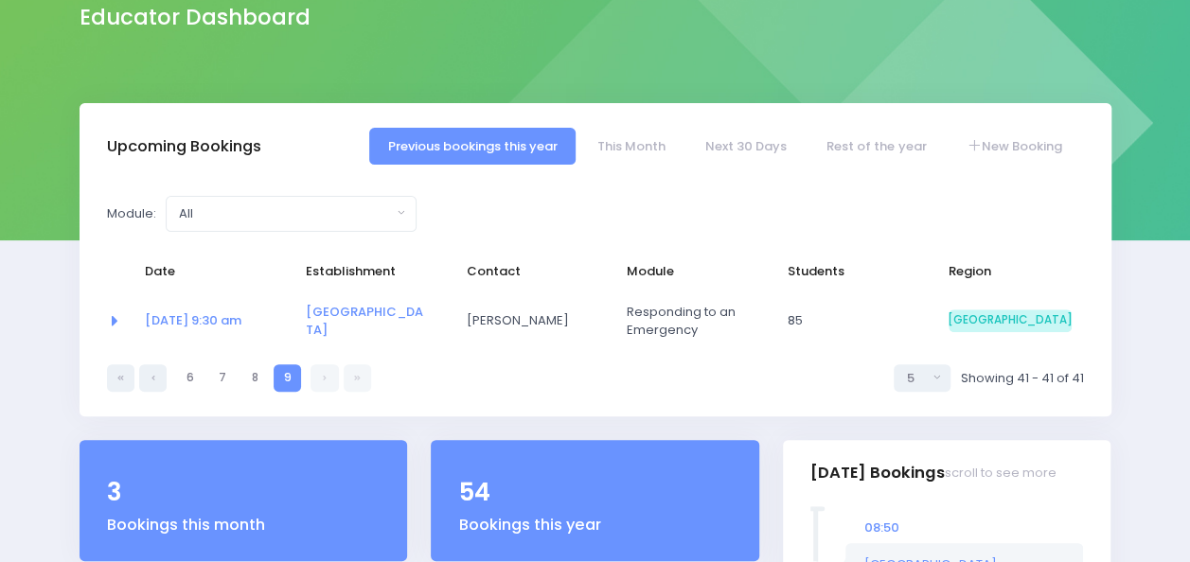
click at [685, 368] on div "9 6 7 8 9 5 10 20 30 50 100 5 Showing 41 - 41 of 41" at bounding box center [595, 372] width 977 height 40
click at [206, 324] on link "11 Aug at 9:30 am" at bounding box center [193, 320] width 97 height 18
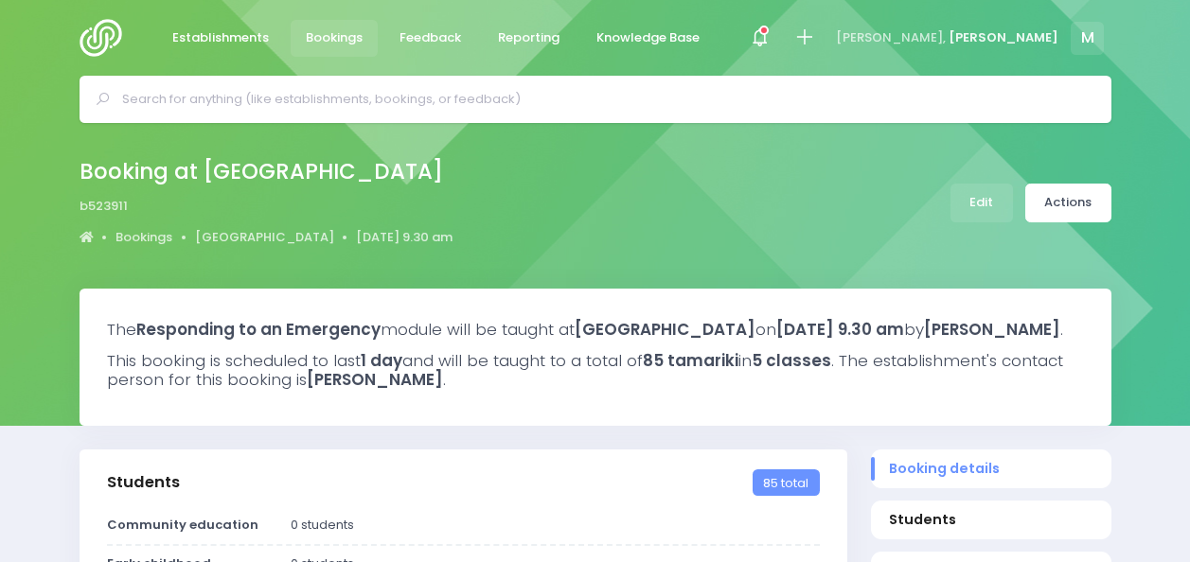
select select "5"
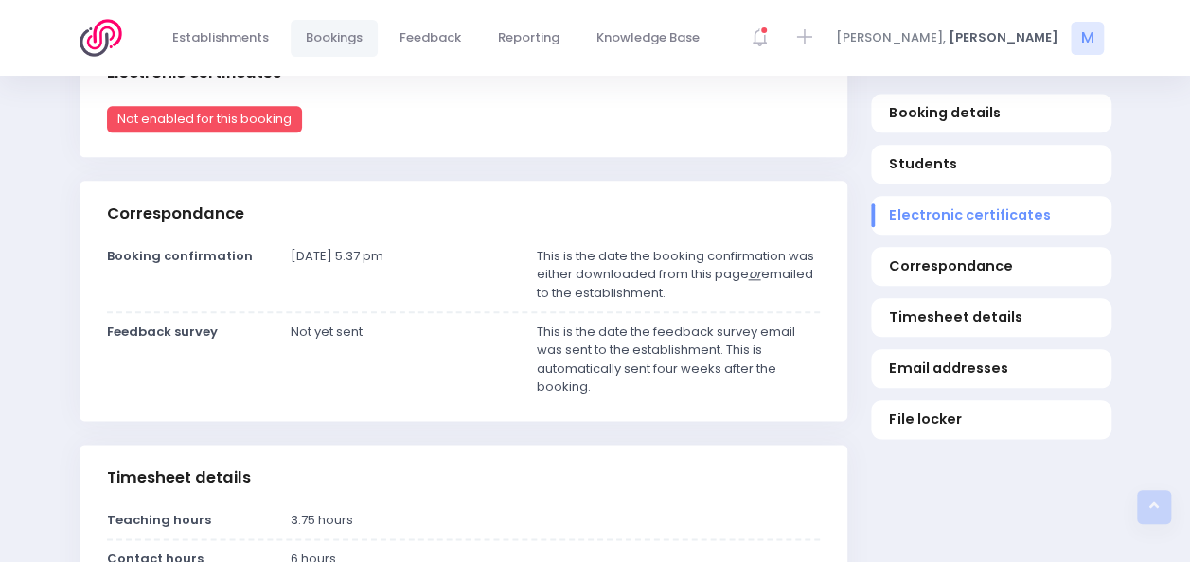
scroll to position [965, 0]
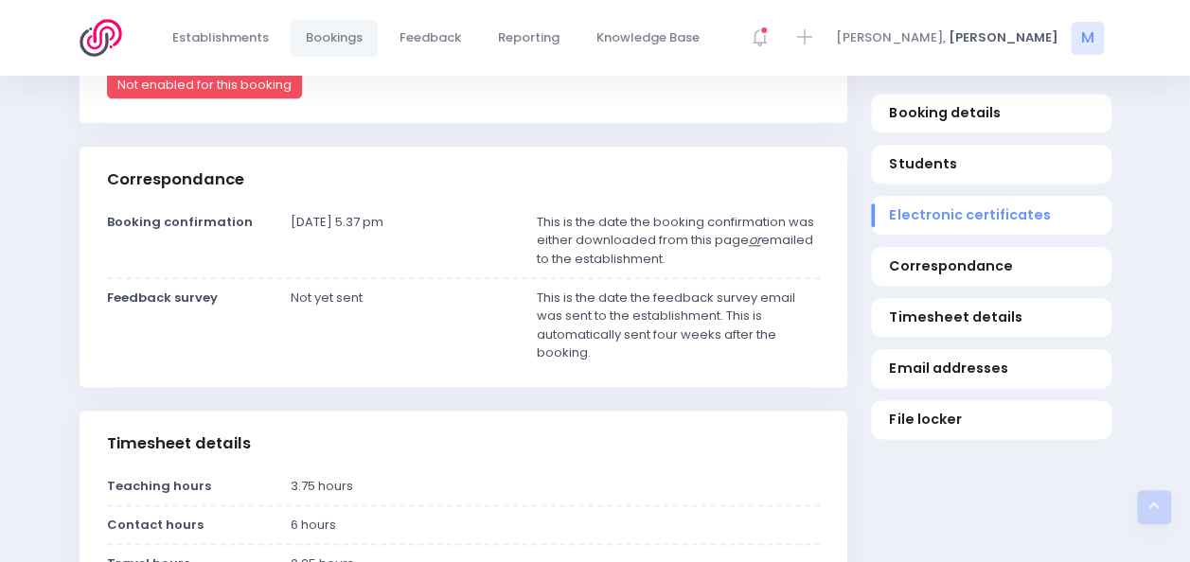
drag, startPoint x: 850, startPoint y: 349, endPoint x: 851, endPoint y: 305, distance: 44.5
click at [851, 305] on div "Correspondance Booking confirmation [DATE] 5.37 pm This is the date the booking…" at bounding box center [462, 279] width 791 height 264
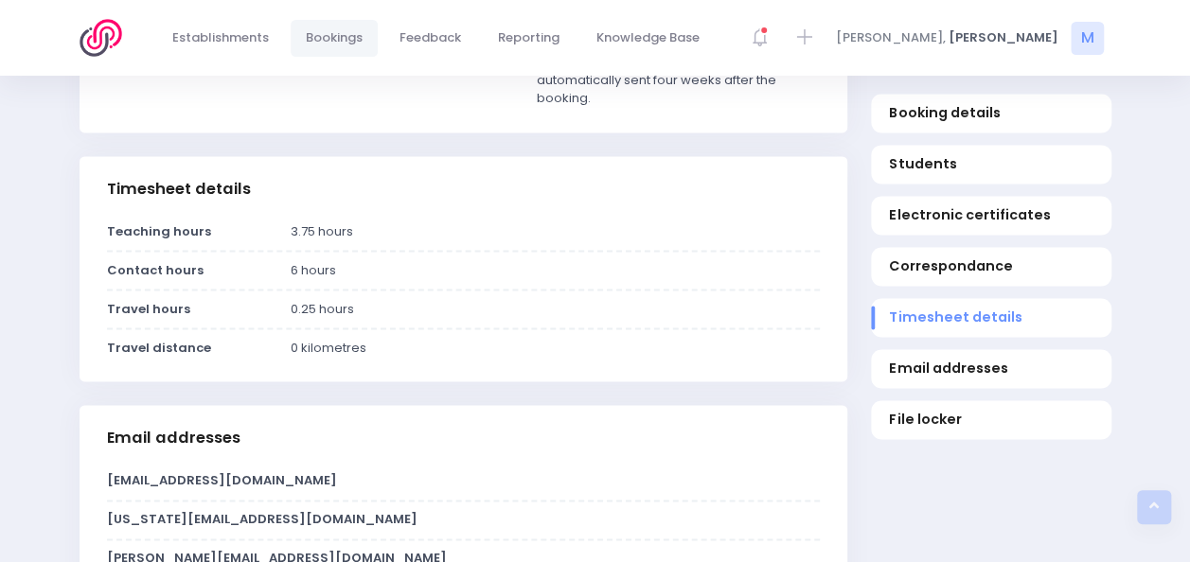
scroll to position [1221, 0]
